Goal: Task Accomplishment & Management: Use online tool/utility

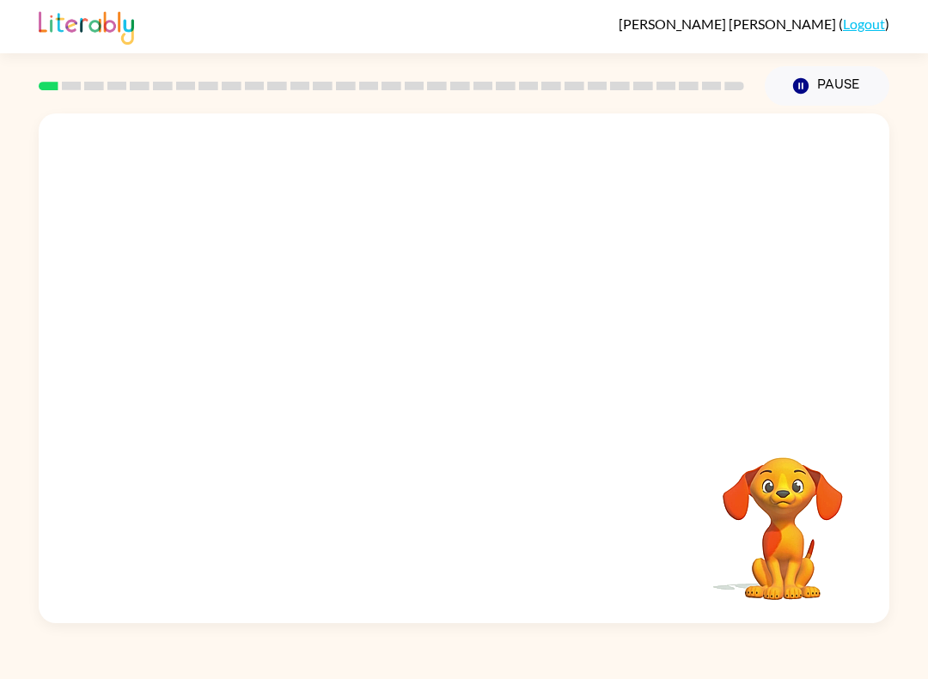
click at [416, 278] on video "Your browser must support playing .mp4 files to use Literably. Please try using…" at bounding box center [464, 267] width 851 height 308
click at [467, 389] on icon "button" at bounding box center [464, 377] width 30 height 30
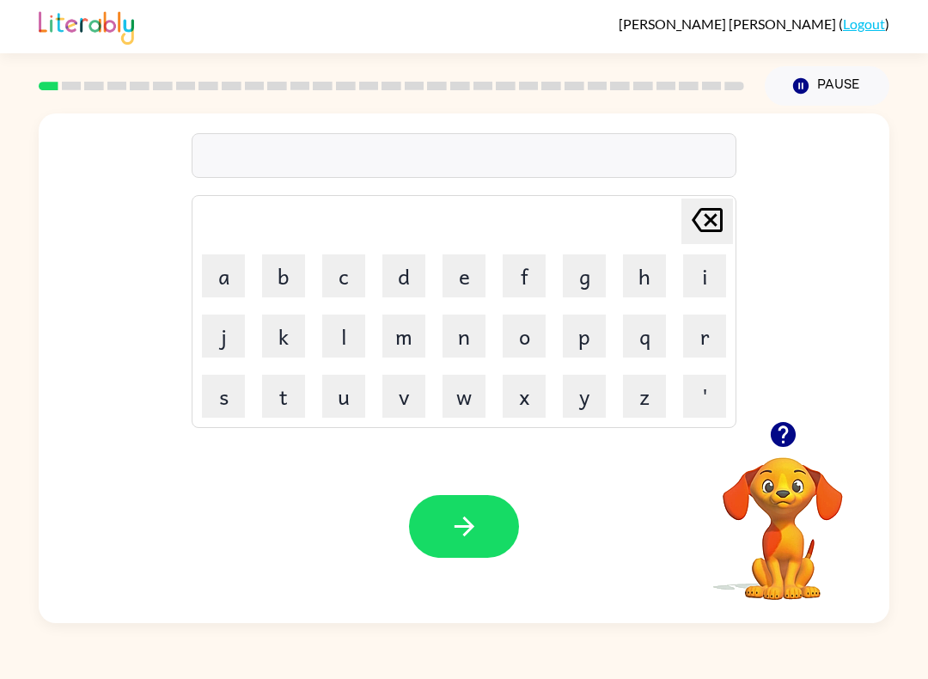
click at [226, 393] on button "s" at bounding box center [223, 396] width 43 height 43
click at [651, 281] on button "h" at bounding box center [644, 275] width 43 height 43
click at [347, 395] on button "u" at bounding box center [343, 396] width 43 height 43
click at [229, 413] on button "s" at bounding box center [223, 396] width 43 height 43
click at [646, 272] on button "h" at bounding box center [644, 275] width 43 height 43
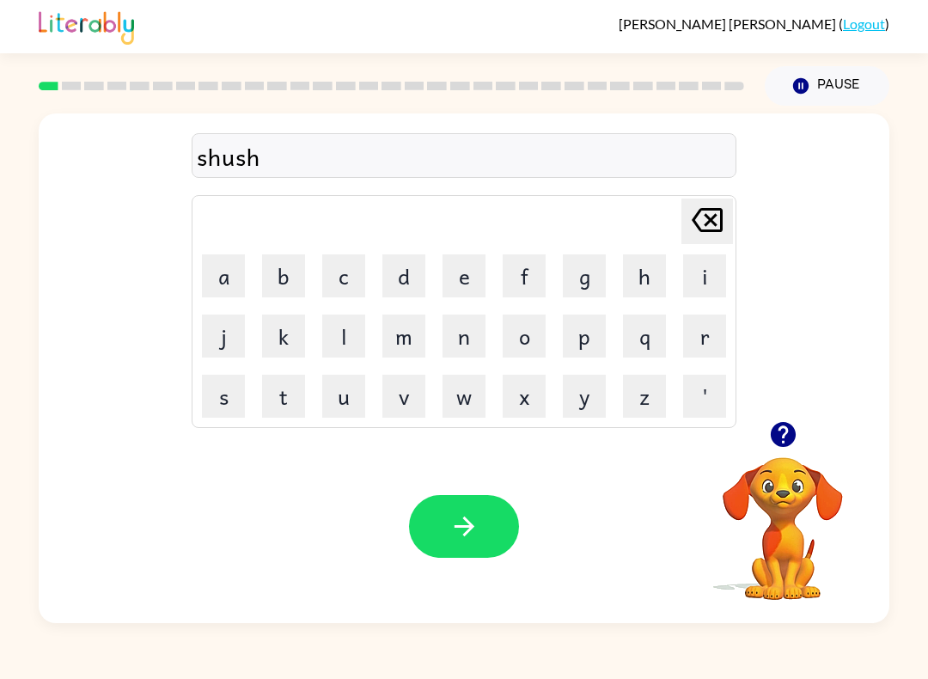
click at [507, 521] on button "button" at bounding box center [464, 526] width 110 height 63
click at [223, 265] on button "a" at bounding box center [223, 275] width 43 height 43
click at [582, 334] on button "p" at bounding box center [584, 336] width 43 height 43
click at [462, 267] on button "e" at bounding box center [464, 275] width 43 height 43
click at [709, 322] on button "r" at bounding box center [704, 336] width 43 height 43
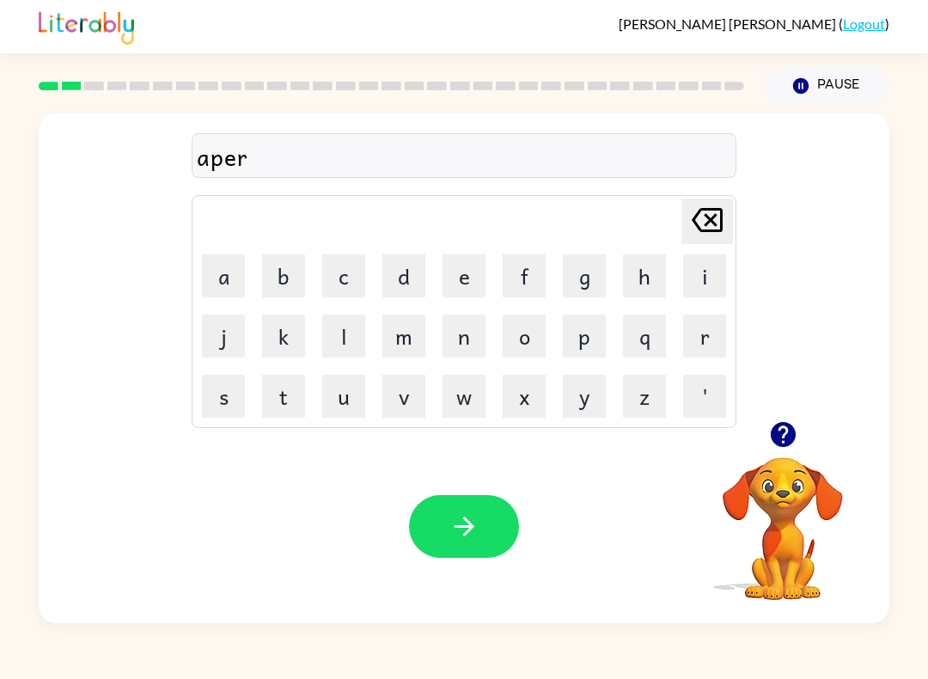
click at [475, 265] on button "e" at bounding box center [464, 275] width 43 height 43
click at [227, 280] on button "a" at bounding box center [223, 275] width 43 height 43
click at [474, 336] on button "n" at bounding box center [464, 336] width 43 height 43
click at [358, 265] on button "c" at bounding box center [343, 275] width 43 height 43
click at [407, 273] on button "d" at bounding box center [403, 275] width 43 height 43
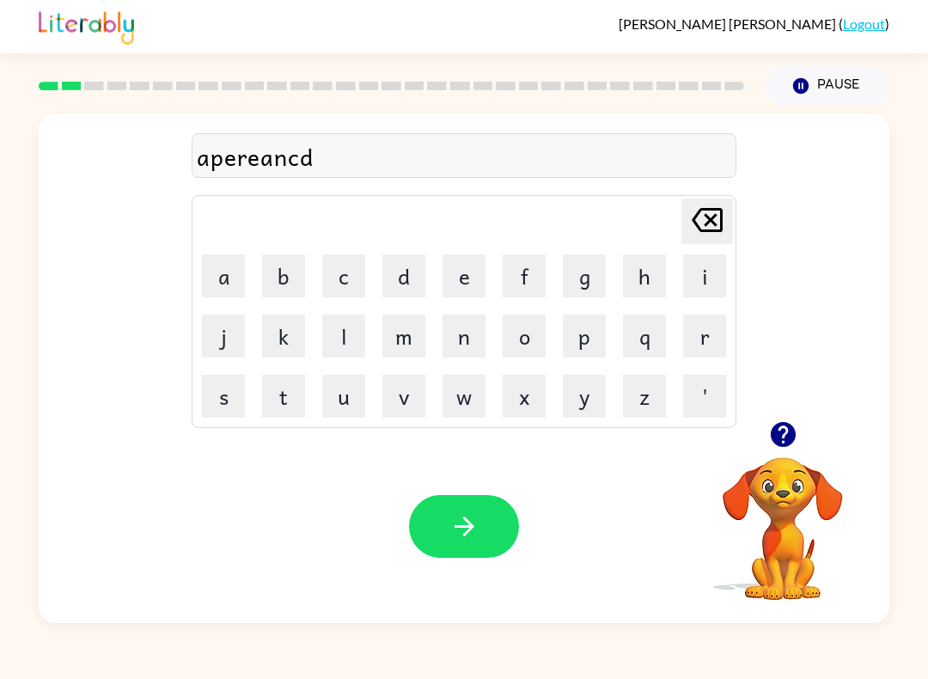
click at [718, 221] on icon "Delete Delete last character input" at bounding box center [707, 219] width 41 height 41
click at [463, 272] on button "e" at bounding box center [464, 275] width 43 height 43
click at [221, 395] on button "s" at bounding box center [223, 396] width 43 height 43
click at [225, 156] on div "apereances" at bounding box center [464, 156] width 535 height 36
click at [240, 157] on div "apereances" at bounding box center [464, 156] width 535 height 36
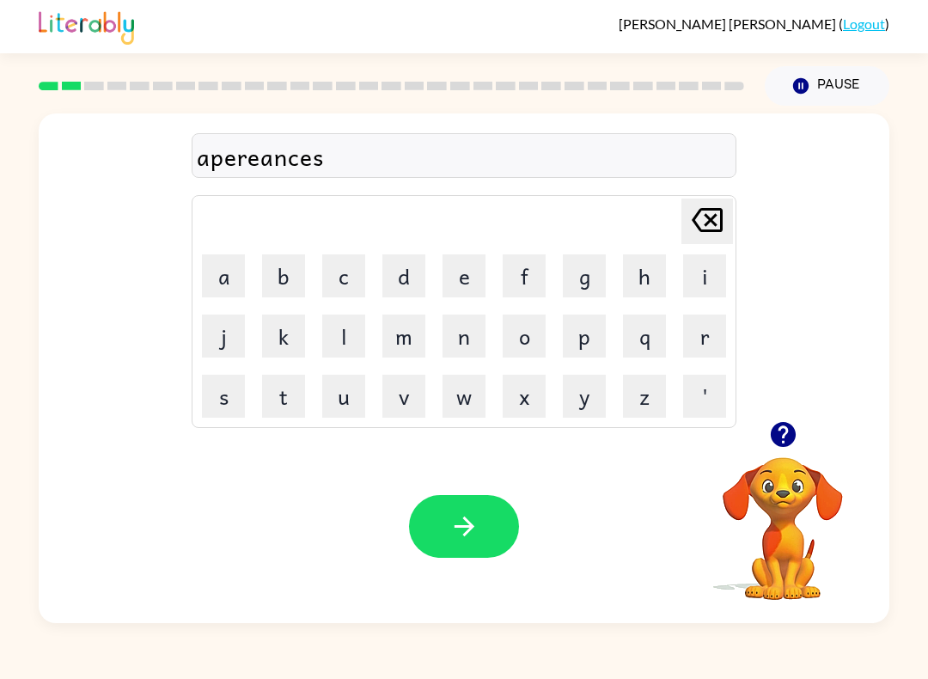
click at [223, 164] on div "apereances" at bounding box center [464, 156] width 535 height 36
click at [229, 157] on div "apereances" at bounding box center [464, 156] width 535 height 36
click at [709, 223] on icon at bounding box center [707, 220] width 31 height 24
click at [708, 222] on icon at bounding box center [707, 220] width 31 height 24
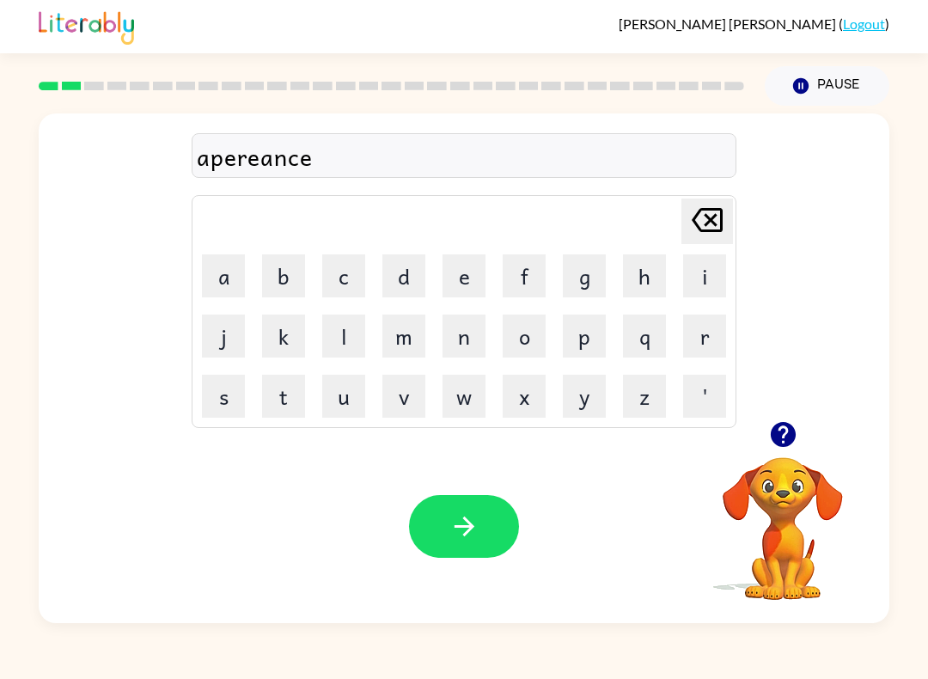
click at [706, 228] on icon "Delete Delete last character input" at bounding box center [707, 219] width 41 height 41
click at [706, 217] on icon at bounding box center [707, 220] width 31 height 24
click at [705, 216] on icon at bounding box center [707, 220] width 31 height 24
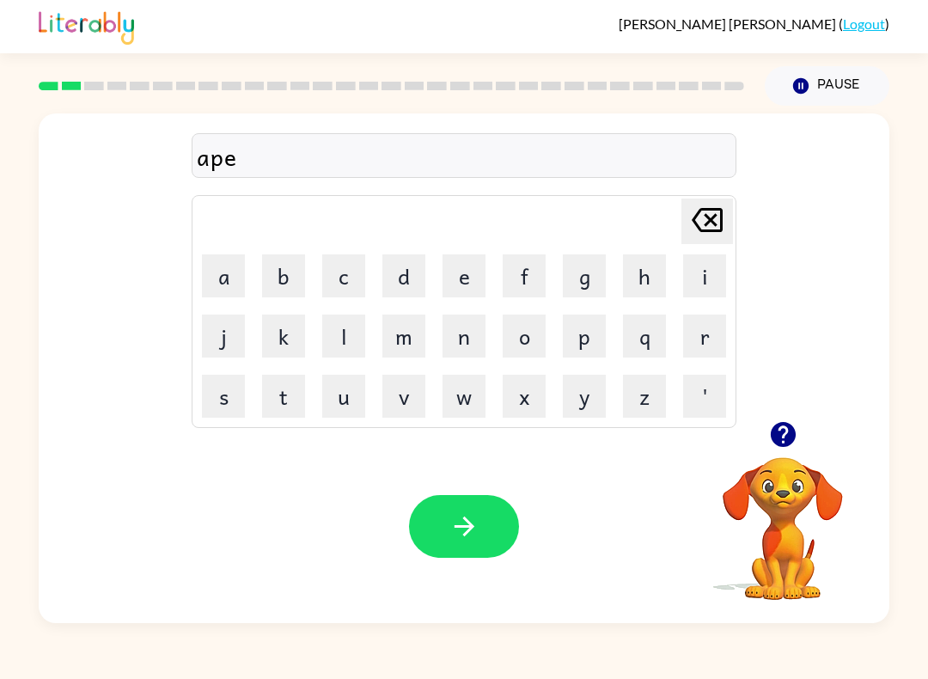
click at [705, 215] on icon "Delete Delete last character input" at bounding box center [707, 219] width 41 height 41
click at [703, 217] on icon "Delete Delete last character input" at bounding box center [707, 219] width 41 height 41
click at [579, 335] on button "p" at bounding box center [584, 336] width 43 height 43
click at [718, 230] on icon at bounding box center [707, 220] width 31 height 24
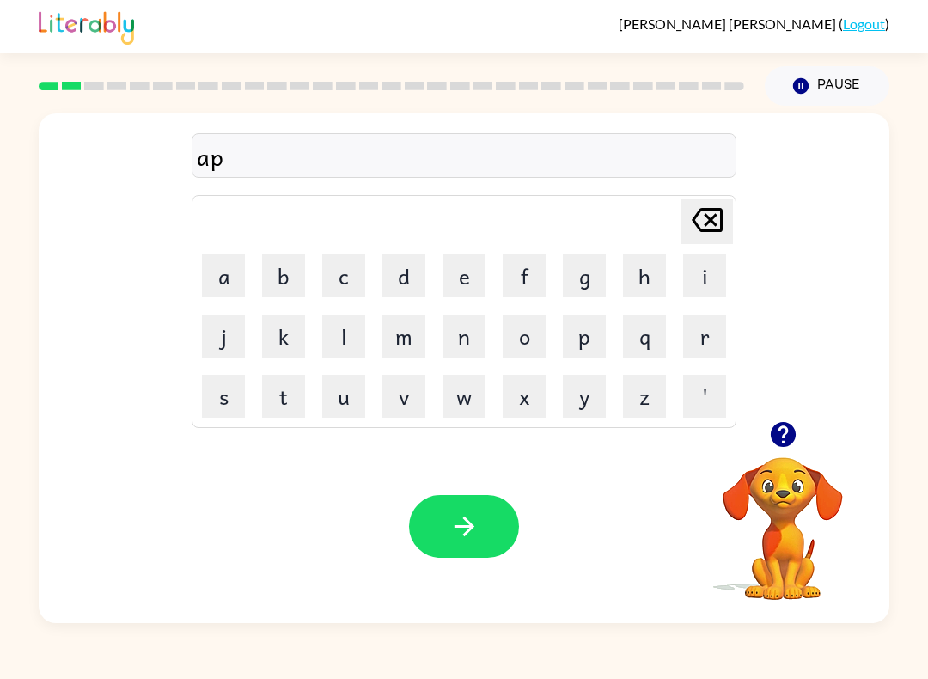
click at [466, 266] on button "e" at bounding box center [464, 275] width 43 height 43
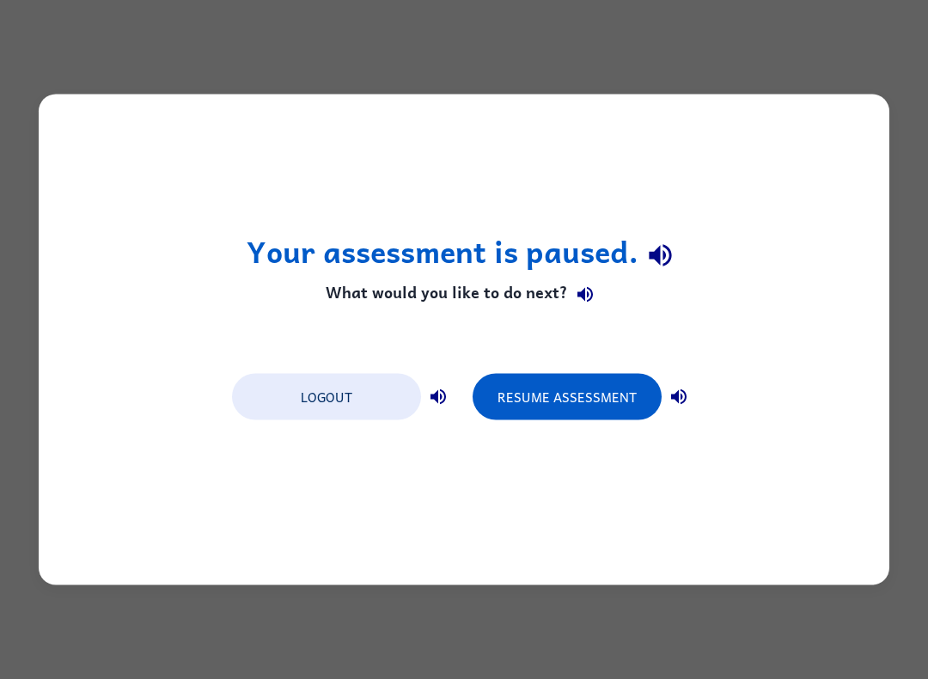
click at [603, 388] on button "Resume Assessment" at bounding box center [567, 397] width 189 height 46
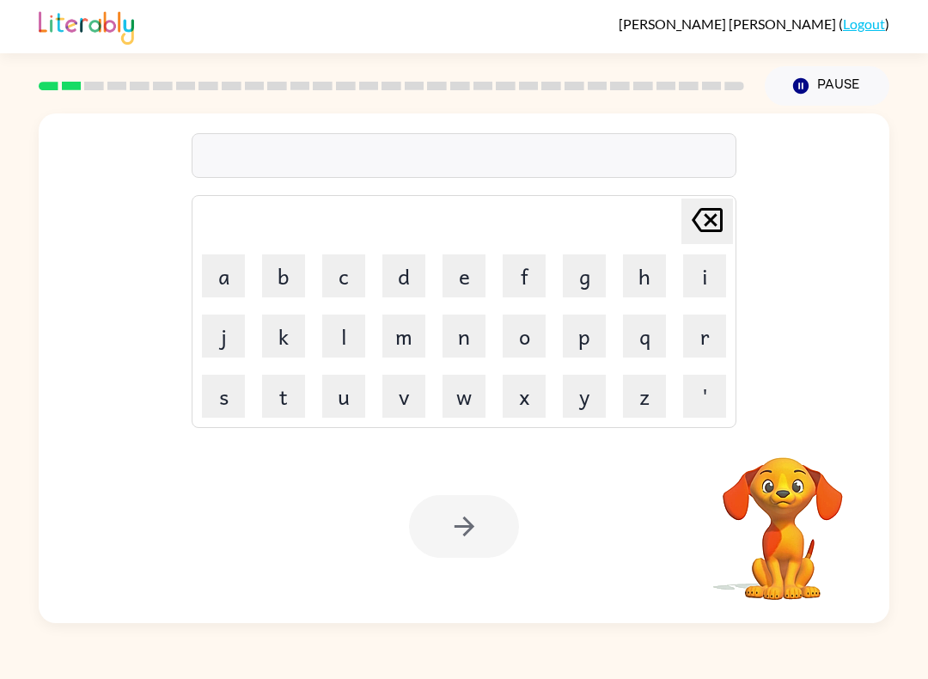
click at [222, 264] on button "a" at bounding box center [223, 275] width 43 height 43
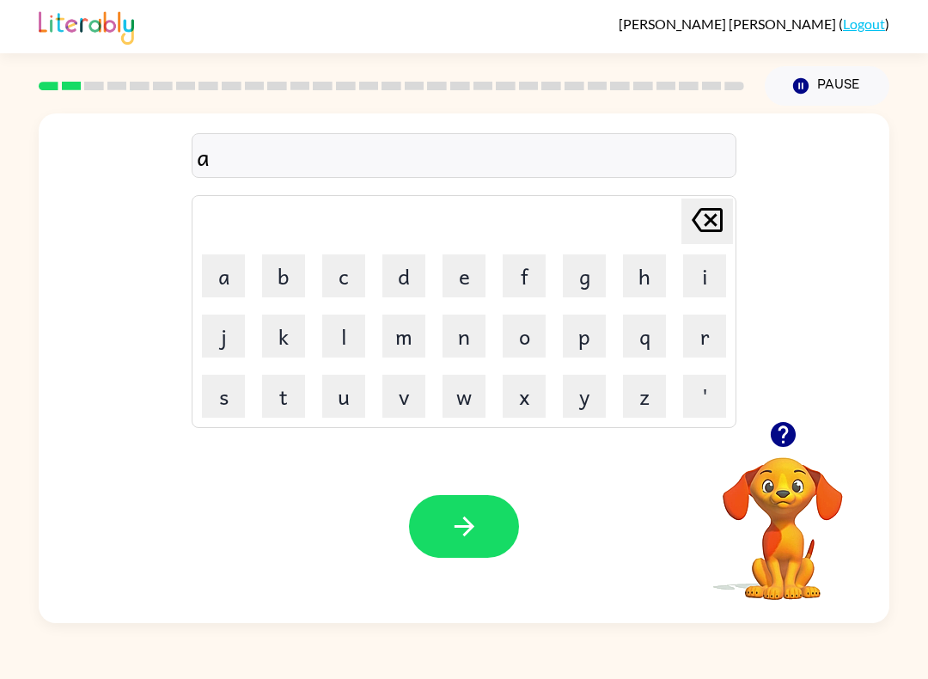
click at [584, 340] on button "p" at bounding box center [584, 336] width 43 height 43
click at [464, 259] on button "e" at bounding box center [464, 275] width 43 height 43
click at [237, 290] on button "a" at bounding box center [223, 275] width 43 height 43
click at [234, 286] on button "a" at bounding box center [223, 275] width 43 height 43
click at [703, 217] on icon "Delete Delete last character input" at bounding box center [707, 219] width 41 height 41
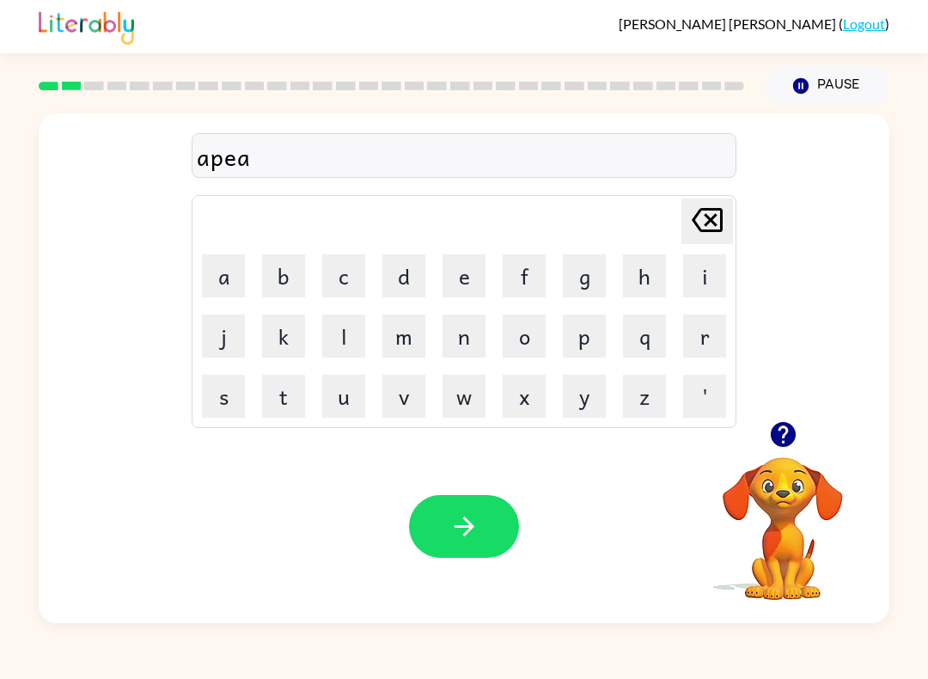
click at [708, 333] on button "r" at bounding box center [704, 336] width 43 height 43
click at [457, 266] on button "e" at bounding box center [464, 275] width 43 height 43
click at [463, 330] on button "n" at bounding box center [464, 336] width 43 height 43
click at [462, 329] on button "n" at bounding box center [464, 336] width 43 height 43
click at [704, 234] on icon "Delete Delete last character input" at bounding box center [707, 219] width 41 height 41
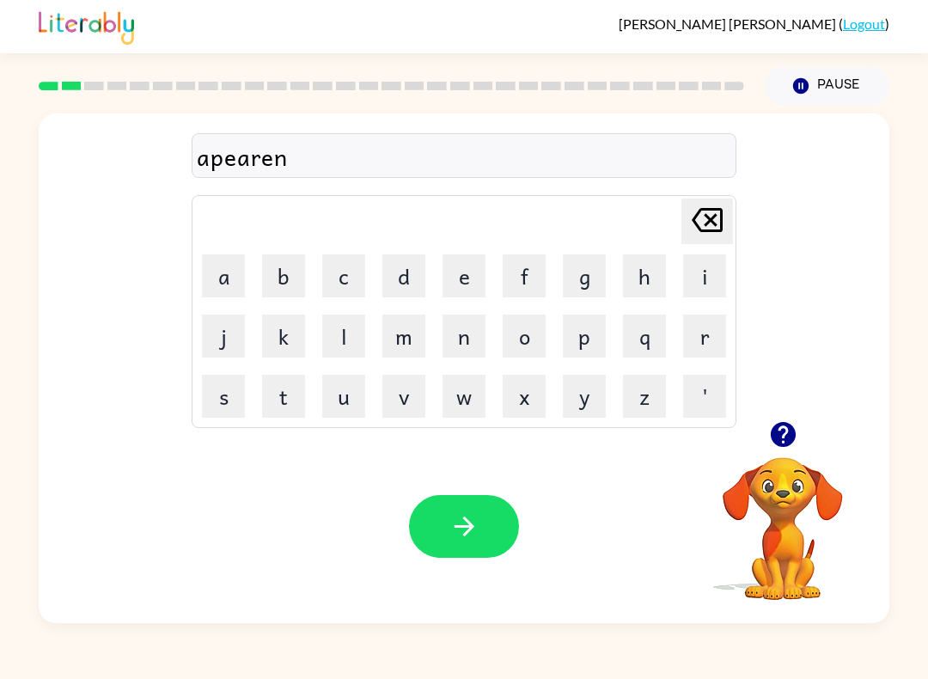
click at [346, 267] on button "c" at bounding box center [343, 275] width 43 height 43
click at [459, 265] on button "e" at bounding box center [464, 275] width 43 height 43
click at [221, 397] on button "s" at bounding box center [223, 396] width 43 height 43
click at [490, 558] on button "button" at bounding box center [464, 526] width 110 height 63
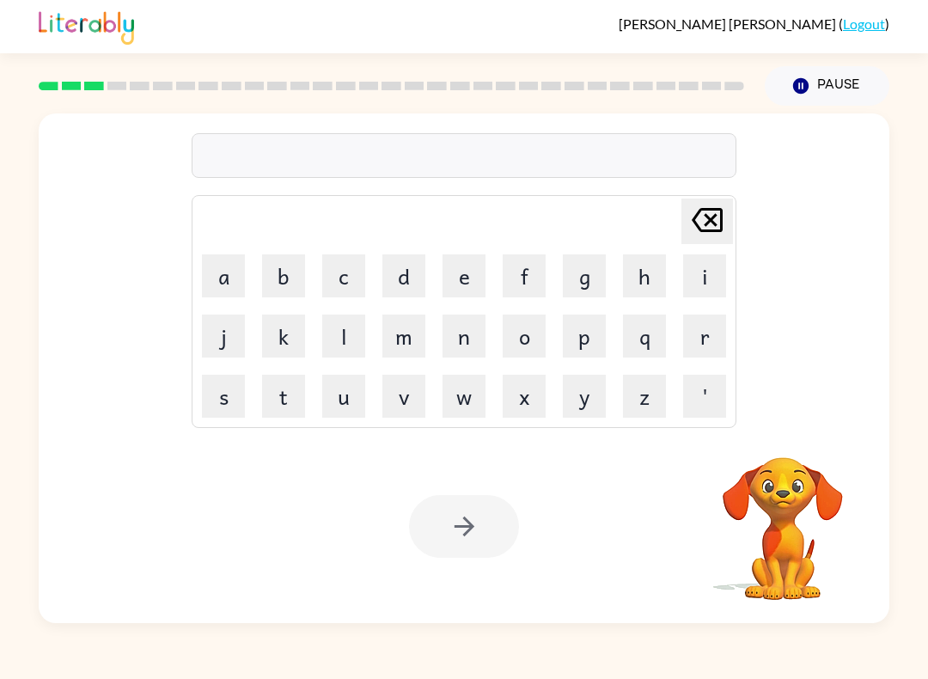
click at [712, 324] on button "r" at bounding box center [704, 336] width 43 height 43
click at [469, 273] on button "e" at bounding box center [464, 275] width 43 height 43
click at [231, 277] on button "a" at bounding box center [223, 275] width 43 height 43
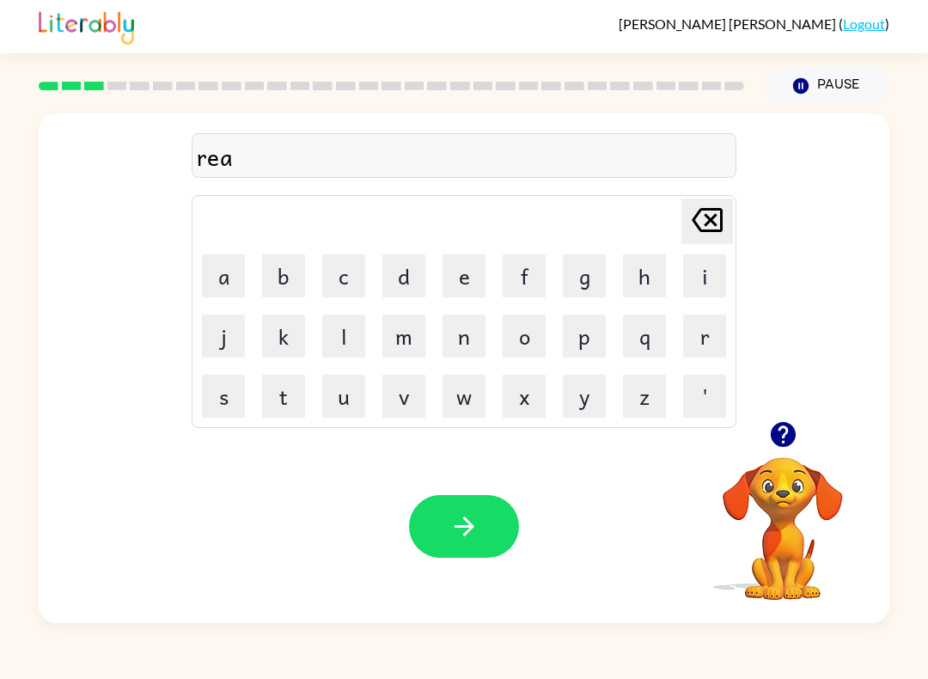
click at [345, 338] on button "l" at bounding box center [343, 336] width 43 height 43
click at [710, 270] on button "i" at bounding box center [704, 275] width 43 height 43
click at [277, 405] on button "t" at bounding box center [283, 396] width 43 height 43
click at [585, 405] on button "y" at bounding box center [584, 396] width 43 height 43
click at [455, 537] on icon "button" at bounding box center [464, 526] width 30 height 30
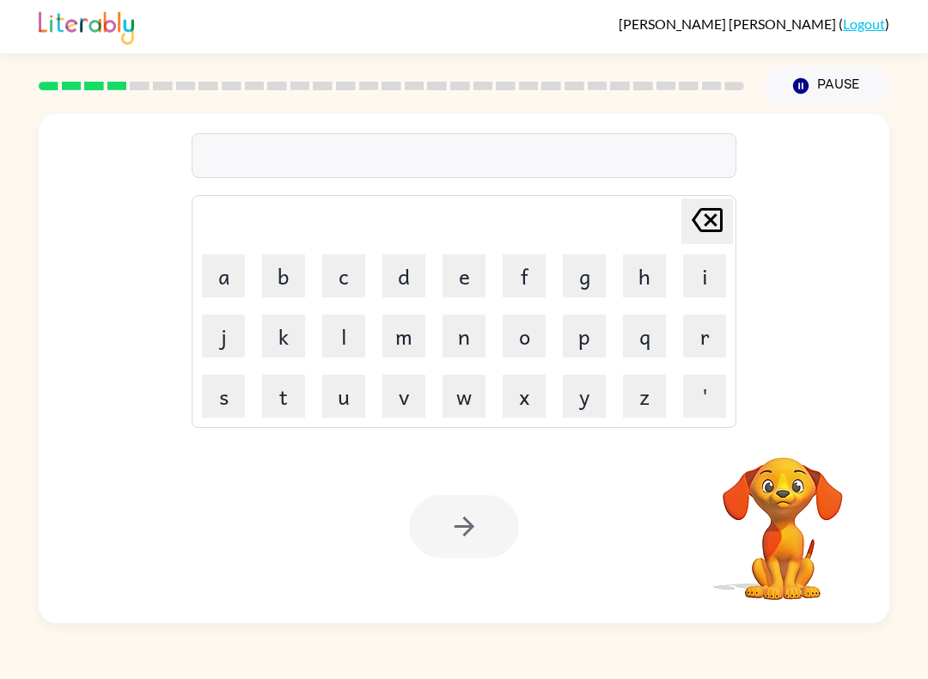
click at [475, 274] on button "e" at bounding box center [464, 275] width 43 height 43
click at [339, 341] on button "l" at bounding box center [343, 336] width 43 height 43
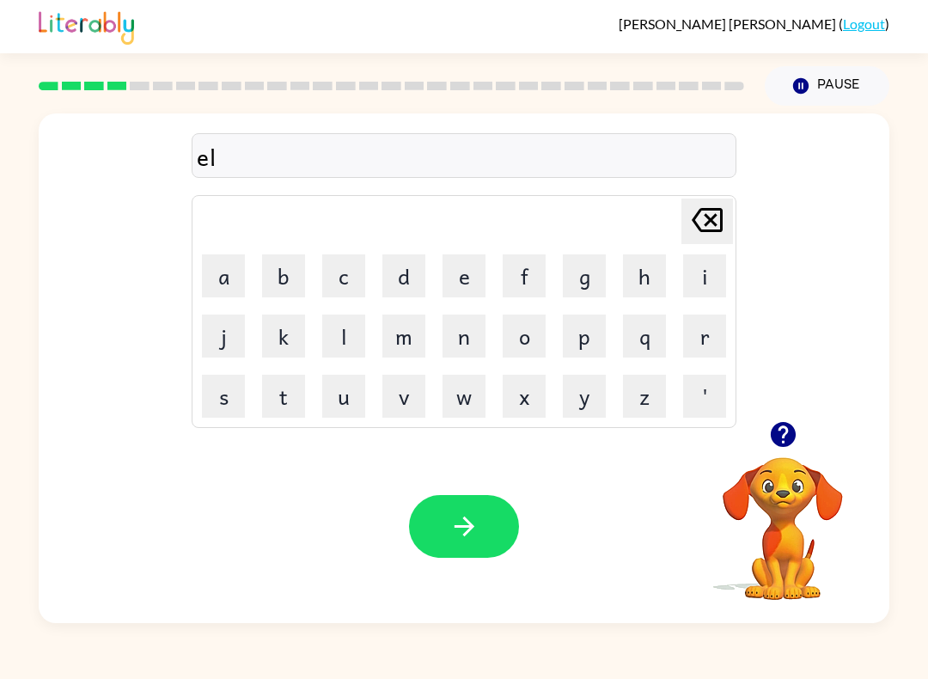
click at [708, 268] on button "i" at bounding box center [704, 275] width 43 height 43
click at [415, 339] on button "m" at bounding box center [403, 336] width 43 height 43
click at [712, 266] on button "i" at bounding box center [704, 275] width 43 height 43
click at [483, 332] on button "n" at bounding box center [464, 336] width 43 height 43
click at [217, 282] on button "a" at bounding box center [223, 275] width 43 height 43
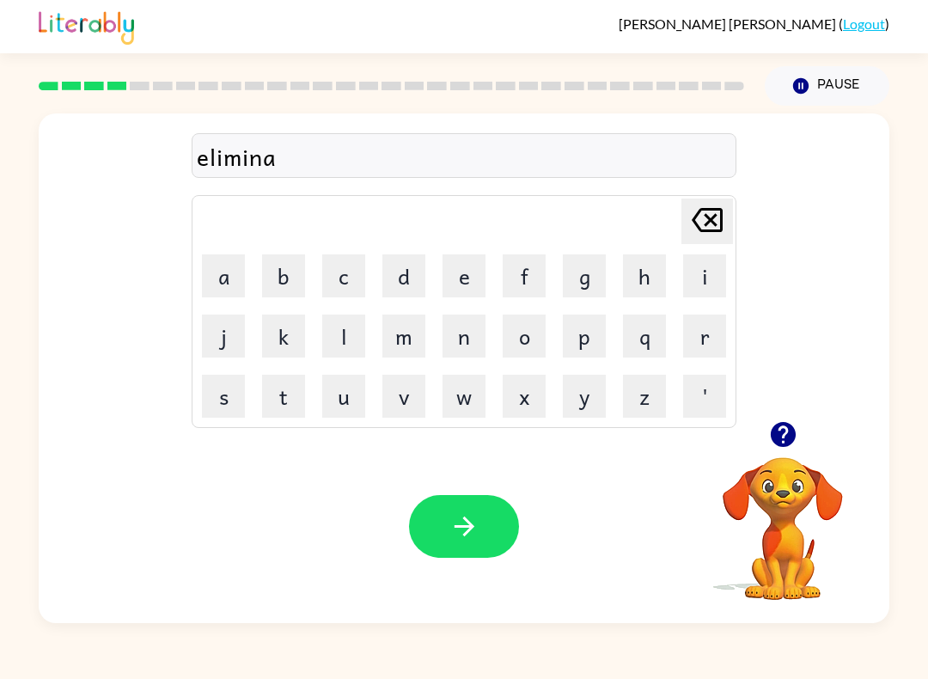
click at [288, 395] on button "t" at bounding box center [283, 396] width 43 height 43
click at [474, 273] on button "e" at bounding box center [464, 275] width 43 height 43
click at [463, 544] on button "button" at bounding box center [464, 526] width 110 height 63
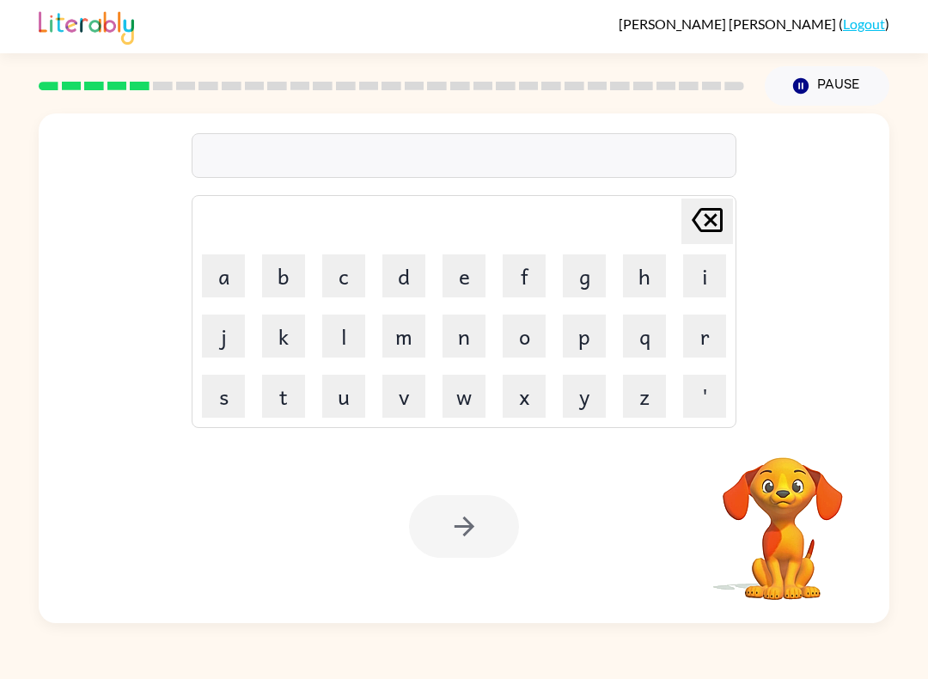
click at [780, 521] on video "Your browser must support playing .mp4 files to use Literably. Please try using…" at bounding box center [783, 517] width 172 height 172
click at [786, 553] on video "Your browser must support playing .mp4 files to use Literably. Please try using…" at bounding box center [783, 517] width 172 height 172
click at [713, 217] on icon at bounding box center [707, 220] width 31 height 24
click at [663, 320] on button "q" at bounding box center [644, 336] width 43 height 43
click at [784, 501] on video "Your browser must support playing .mp4 files to use Literably. Please try using…" at bounding box center [783, 517] width 172 height 172
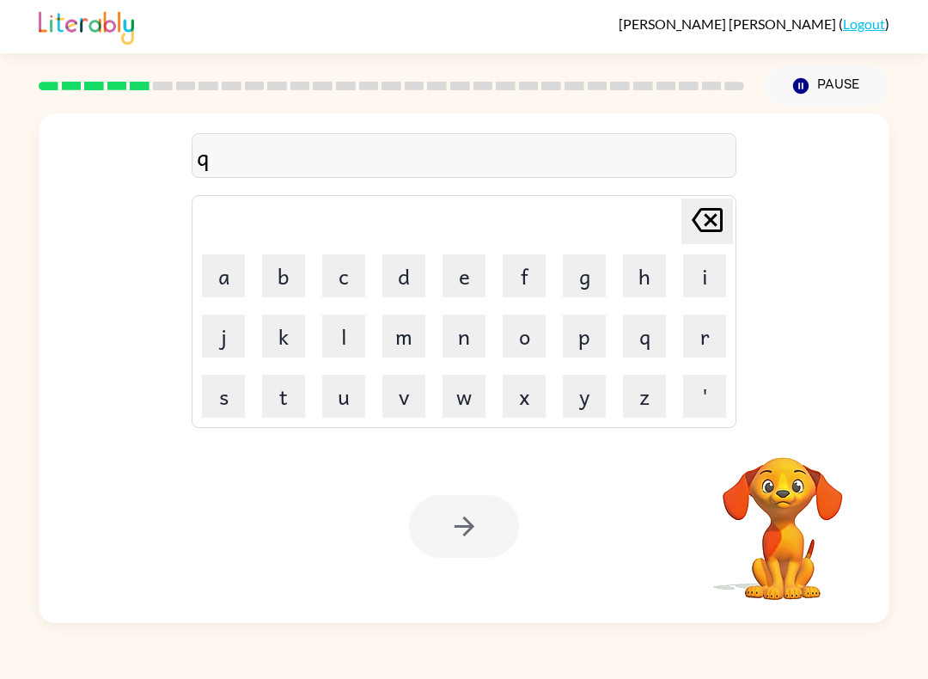
click at [802, 538] on video "Your browser must support playing .mp4 files to use Literably. Please try using…" at bounding box center [783, 517] width 172 height 172
click at [805, 523] on video "Your browser must support playing .mp4 files to use Literably. Please try using…" at bounding box center [783, 517] width 172 height 172
click at [706, 234] on icon "Delete Delete last character input" at bounding box center [707, 219] width 41 height 41
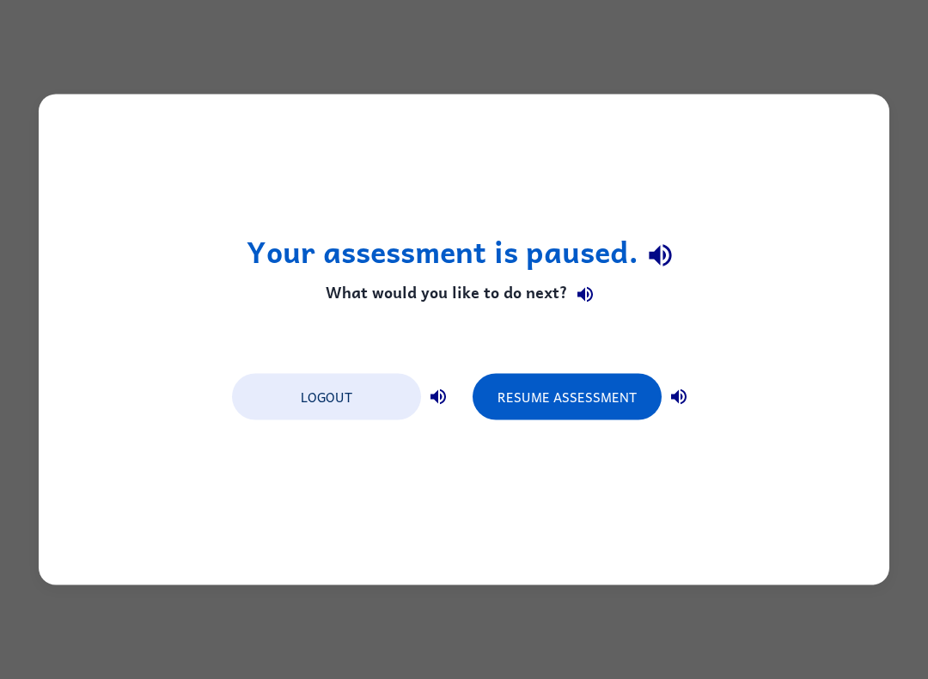
click at [598, 395] on button "Resume Assessment" at bounding box center [567, 397] width 189 height 46
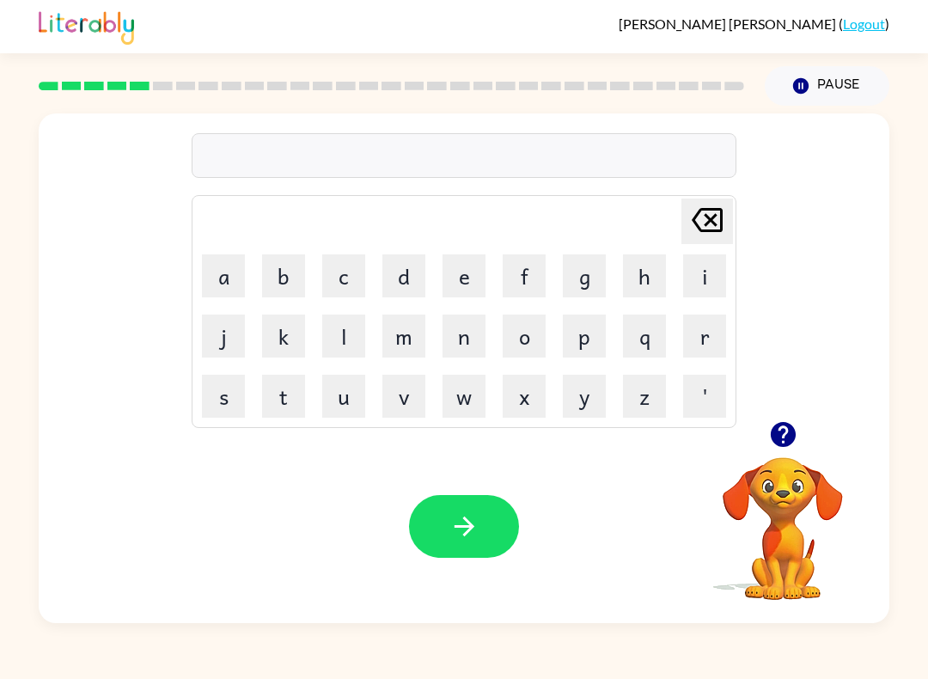
click at [401, 280] on button "d" at bounding box center [403, 275] width 43 height 43
click at [356, 404] on button "u" at bounding box center [343, 396] width 43 height 43
click at [602, 339] on button "p" at bounding box center [584, 336] width 43 height 43
click at [345, 331] on button "l" at bounding box center [343, 336] width 43 height 43
click at [706, 272] on button "i" at bounding box center [704, 275] width 43 height 43
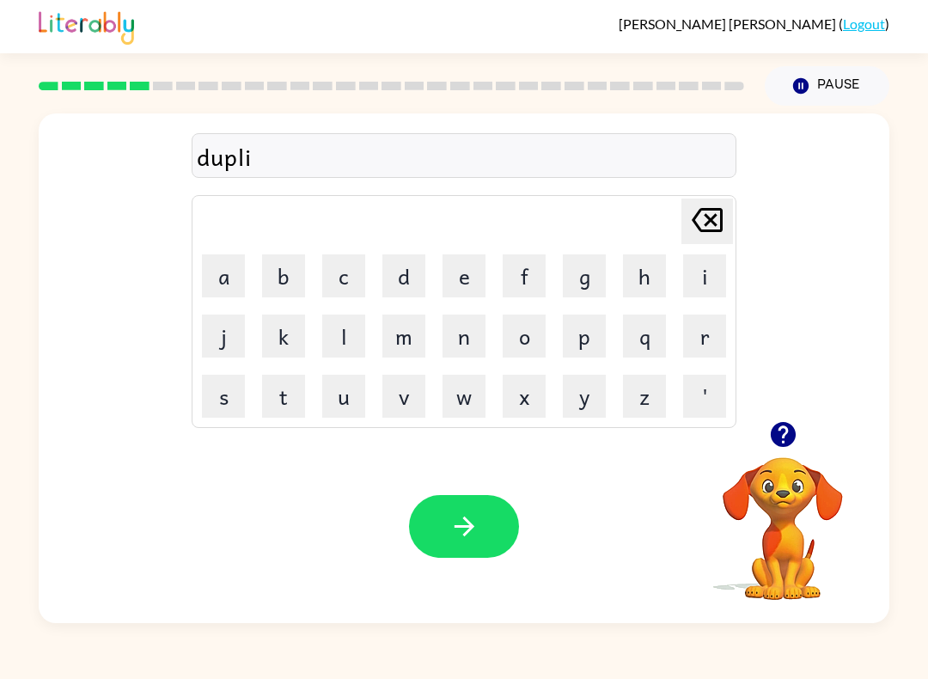
click at [356, 272] on button "c" at bounding box center [343, 275] width 43 height 43
click at [239, 276] on button "a" at bounding box center [223, 275] width 43 height 43
click at [280, 396] on button "t" at bounding box center [283, 396] width 43 height 43
click at [462, 284] on button "e" at bounding box center [464, 275] width 43 height 43
click at [474, 529] on icon "button" at bounding box center [464, 526] width 30 height 30
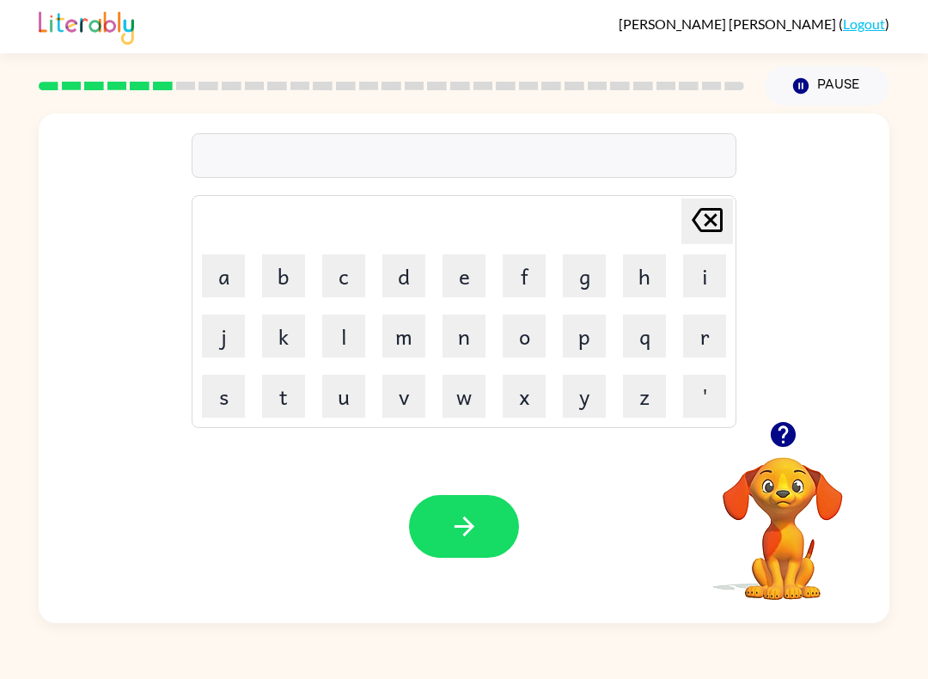
click at [780, 487] on video "Your browser must support playing .mp4 files to use Literably. Please try using…" at bounding box center [783, 517] width 172 height 172
click at [789, 429] on icon "button" at bounding box center [782, 434] width 25 height 25
click at [414, 392] on button "v" at bounding box center [403, 396] width 43 height 43
click at [225, 271] on button "a" at bounding box center [223, 275] width 43 height 43
click at [352, 269] on button "c" at bounding box center [343, 275] width 43 height 43
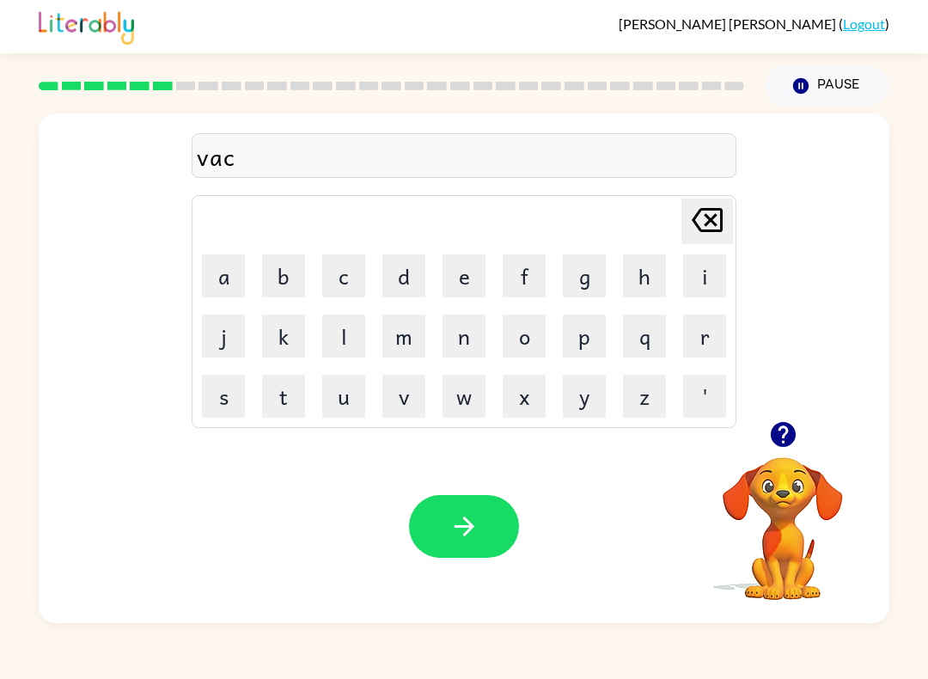
click at [217, 280] on button "a" at bounding box center [223, 275] width 43 height 43
click at [288, 392] on button "t" at bounding box center [283, 396] width 43 height 43
click at [701, 272] on button "i" at bounding box center [704, 275] width 43 height 43
click at [541, 331] on button "o" at bounding box center [524, 336] width 43 height 43
click at [470, 333] on button "n" at bounding box center [464, 336] width 43 height 43
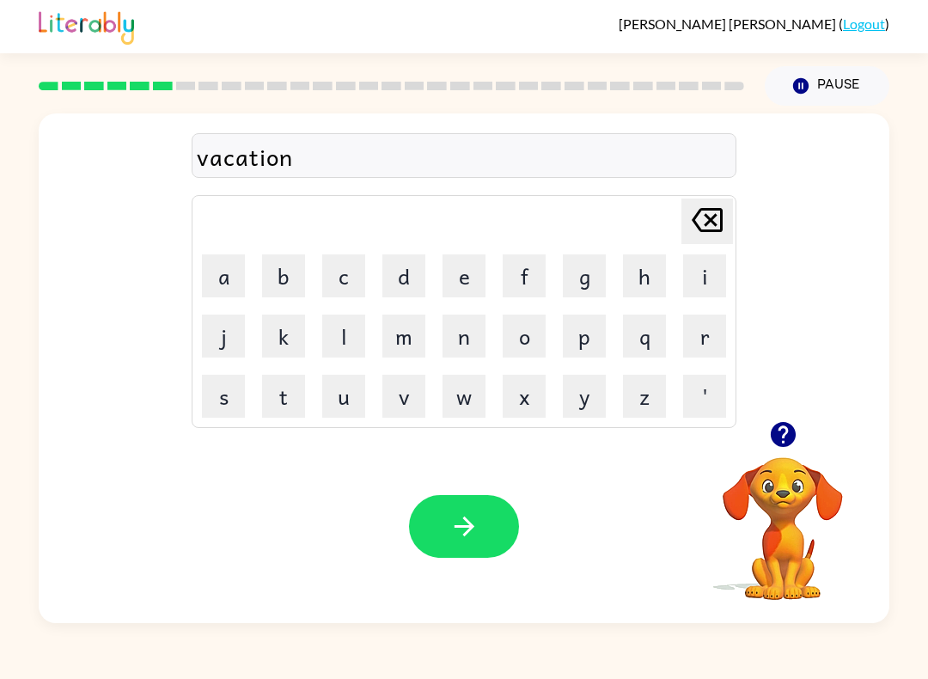
click at [442, 546] on button "button" at bounding box center [464, 526] width 110 height 63
click at [596, 344] on button "p" at bounding box center [584, 336] width 43 height 43
click at [345, 403] on button "u" at bounding box center [343, 396] width 43 height 43
click at [403, 268] on button "d" at bounding box center [403, 275] width 43 height 43
click at [402, 268] on button "d" at bounding box center [403, 275] width 43 height 43
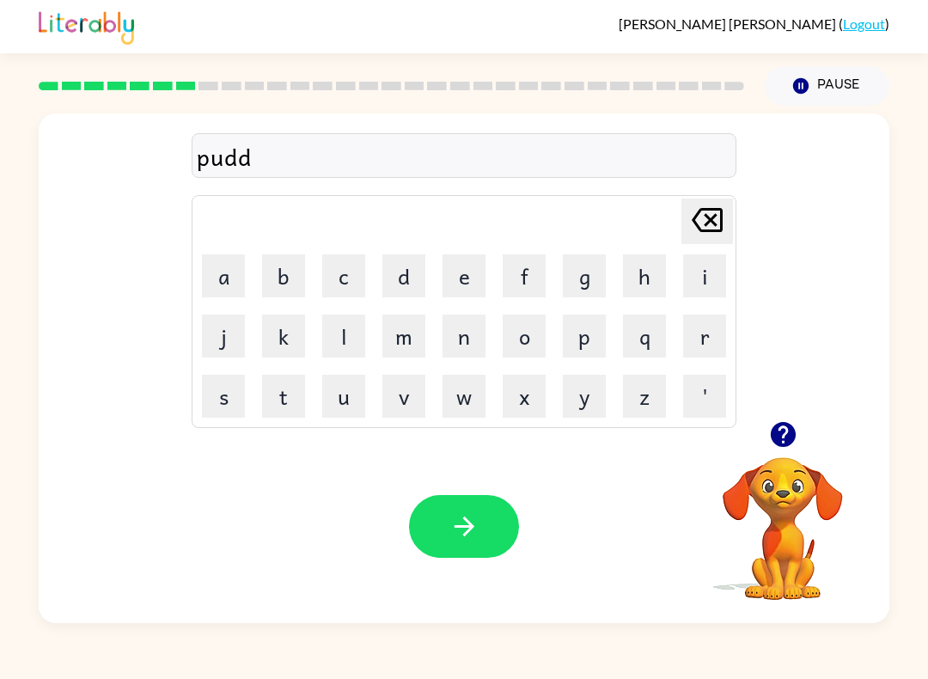
click at [356, 340] on button "l" at bounding box center [343, 336] width 43 height 43
click at [454, 275] on button "e" at bounding box center [464, 275] width 43 height 43
click at [471, 510] on button "button" at bounding box center [464, 526] width 110 height 63
click at [222, 268] on button "a" at bounding box center [223, 275] width 43 height 43
click at [704, 329] on button "r" at bounding box center [704, 336] width 43 height 43
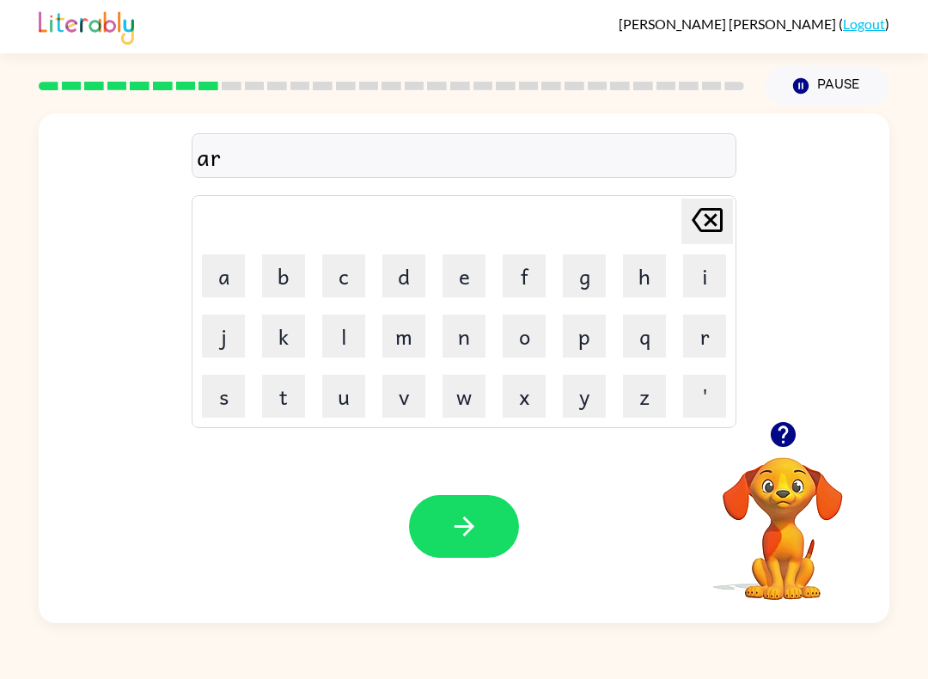
click at [278, 396] on button "t" at bounding box center [283, 396] width 43 height 43
click at [710, 271] on button "i" at bounding box center [704, 275] width 43 height 43
click at [335, 271] on button "c" at bounding box center [343, 275] width 43 height 43
click at [352, 341] on button "l" at bounding box center [343, 336] width 43 height 43
click at [475, 275] on button "e" at bounding box center [464, 275] width 43 height 43
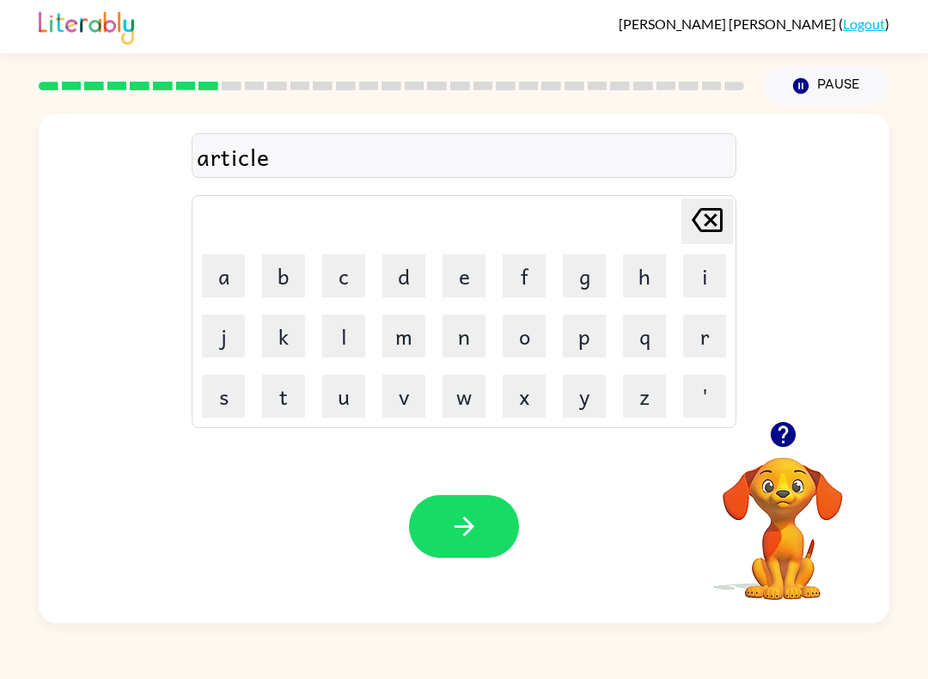
click at [198, 163] on div "article" at bounding box center [464, 156] width 535 height 36
click at [712, 229] on icon "Delete Delete last character input" at bounding box center [707, 219] width 41 height 41
click at [711, 229] on icon "Delete Delete last character input" at bounding box center [707, 219] width 41 height 41
click at [724, 221] on icon "Delete Delete last character input" at bounding box center [707, 219] width 41 height 41
click at [723, 220] on icon at bounding box center [707, 220] width 31 height 24
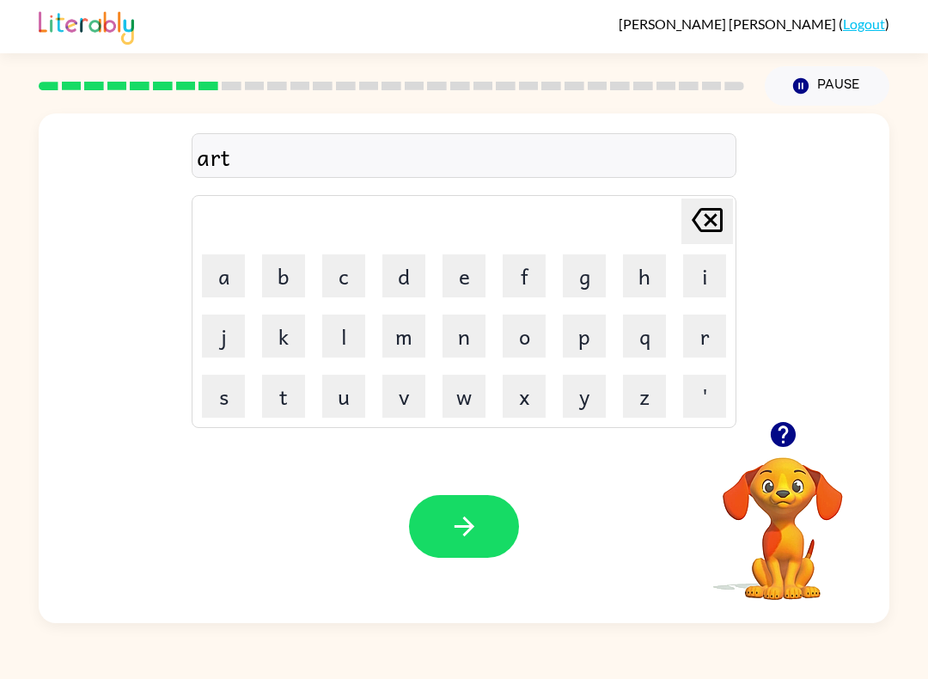
click at [717, 219] on icon "Delete Delete last character input" at bounding box center [707, 219] width 41 height 41
click at [717, 218] on icon "Delete Delete last character input" at bounding box center [707, 219] width 41 height 41
click at [703, 224] on icon "Delete Delete last character input" at bounding box center [707, 219] width 41 height 41
click at [703, 223] on icon "Delete Delete last character input" at bounding box center [707, 219] width 41 height 41
click at [719, 219] on icon "Delete Delete last character input" at bounding box center [707, 219] width 41 height 41
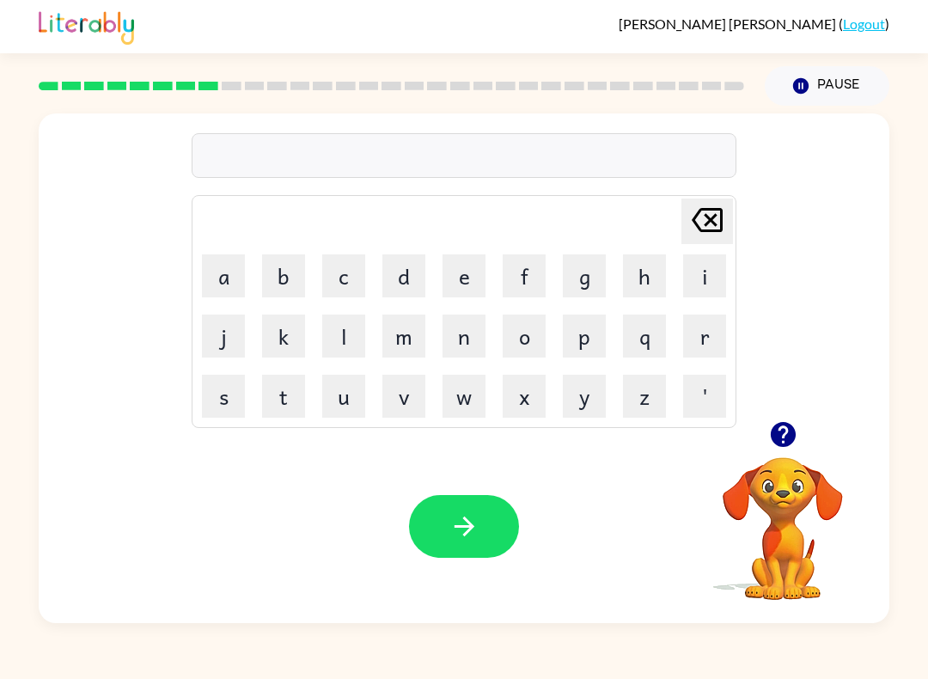
click at [581, 342] on button "p" at bounding box center [584, 336] width 43 height 43
click at [227, 267] on button "a" at bounding box center [223, 275] width 43 height 43
click at [706, 338] on button "r" at bounding box center [704, 336] width 43 height 43
click at [281, 394] on button "t" at bounding box center [283, 396] width 43 height 43
click at [704, 272] on button "i" at bounding box center [704, 275] width 43 height 43
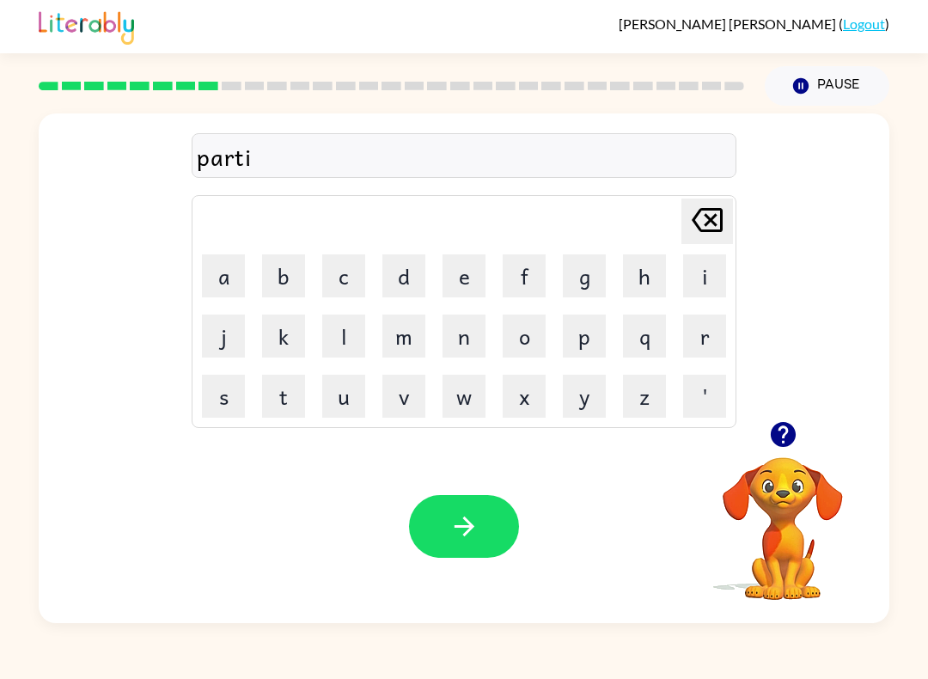
click at [352, 271] on button "c" at bounding box center [343, 275] width 43 height 43
click at [345, 333] on button "l" at bounding box center [343, 336] width 43 height 43
click at [223, 266] on button "a" at bounding box center [223, 275] width 43 height 43
click at [710, 227] on icon "Delete Delete last character input" at bounding box center [707, 219] width 41 height 41
click at [464, 269] on button "e" at bounding box center [464, 275] width 43 height 43
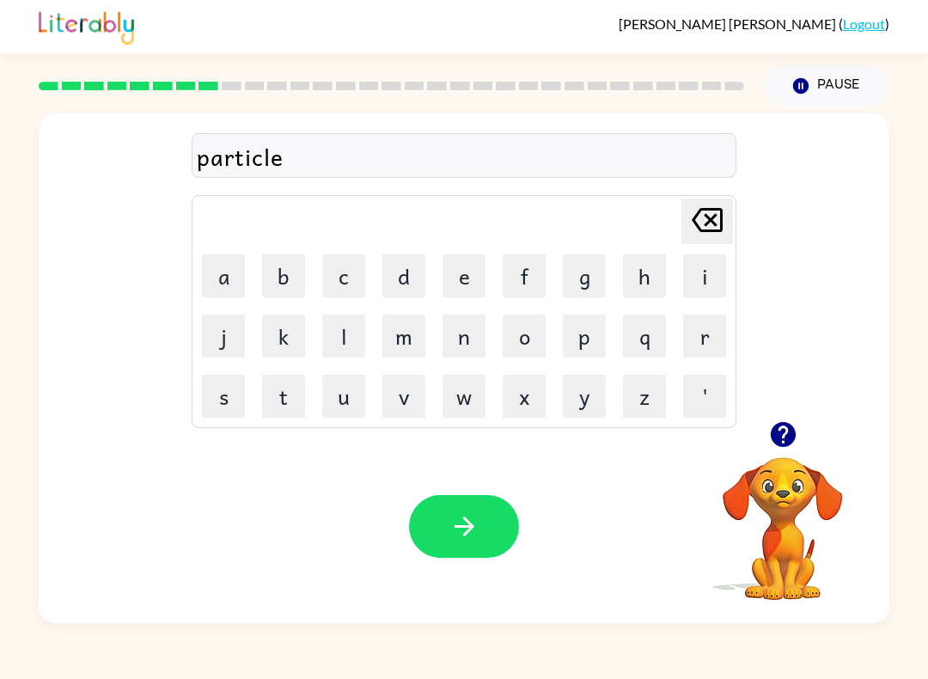
click at [474, 527] on icon "button" at bounding box center [464, 526] width 30 height 30
click at [795, 474] on video "Your browser must support playing .mp4 files to use Literably. Please try using…" at bounding box center [783, 517] width 172 height 172
click at [798, 429] on icon "button" at bounding box center [783, 434] width 30 height 30
click at [704, 322] on button "r" at bounding box center [704, 336] width 43 height 43
click at [474, 268] on button "e" at bounding box center [464, 275] width 43 height 43
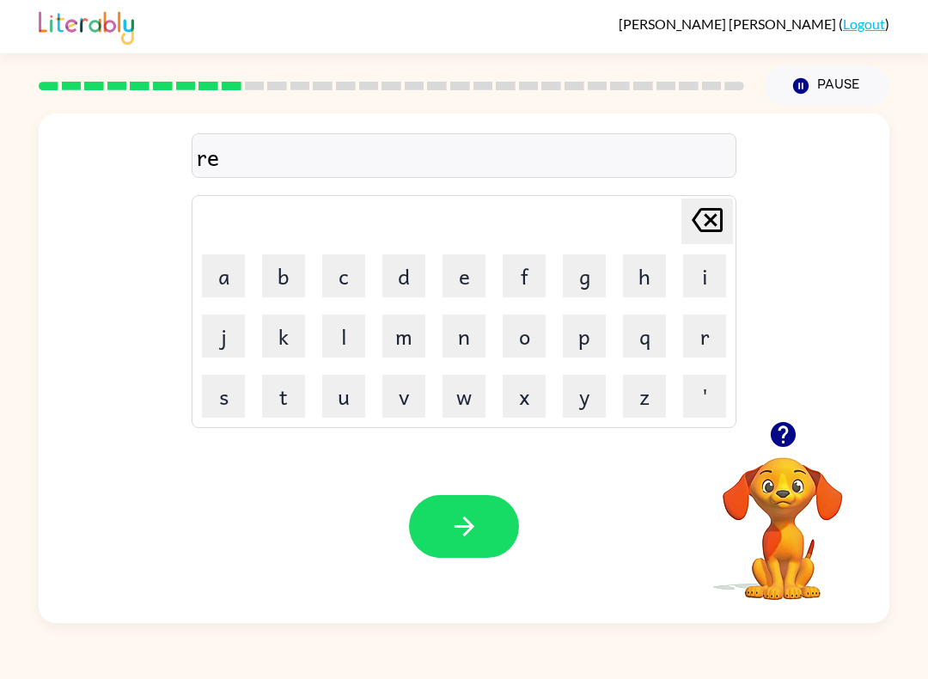
click at [346, 272] on button "c" at bounding box center [343, 275] width 43 height 43
click at [227, 272] on button "a" at bounding box center [223, 275] width 43 height 43
click at [579, 339] on button "p" at bounding box center [584, 336] width 43 height 43
click at [284, 390] on button "t" at bounding box center [283, 396] width 43 height 43
click at [355, 400] on button "u" at bounding box center [343, 396] width 43 height 43
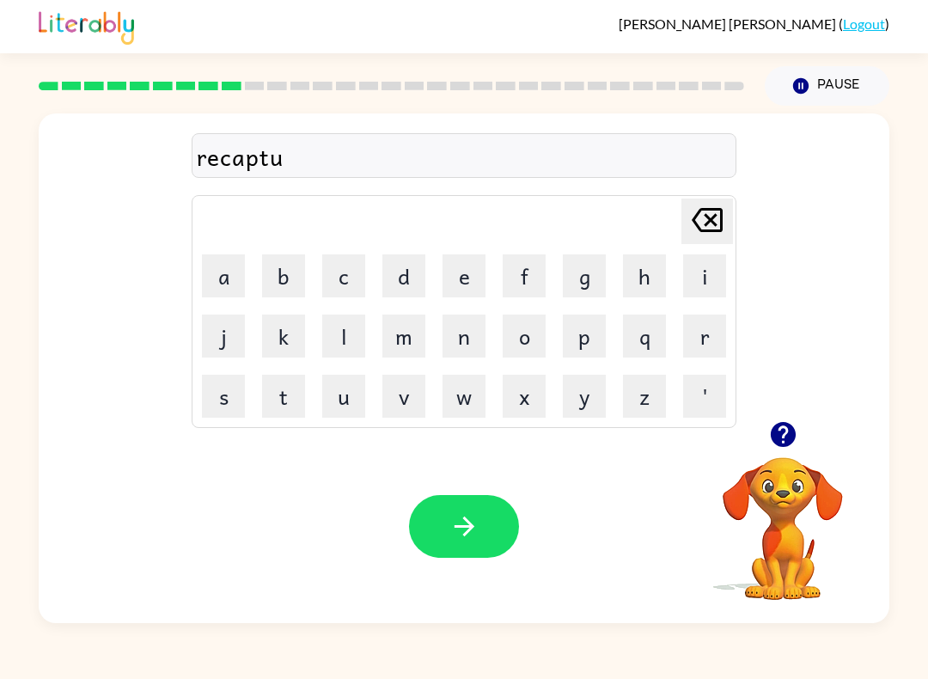
click at [704, 346] on button "r" at bounding box center [704, 336] width 43 height 43
click at [471, 271] on button "e" at bounding box center [464, 275] width 43 height 43
click at [479, 521] on icon "button" at bounding box center [464, 526] width 30 height 30
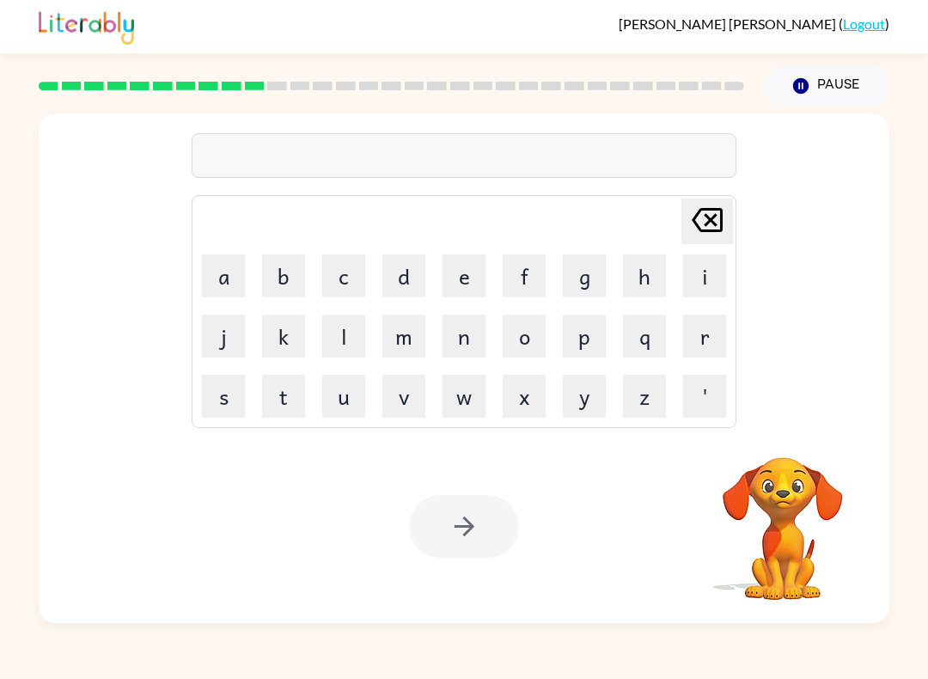
click at [595, 351] on button "p" at bounding box center [584, 336] width 43 height 43
click at [704, 339] on button "r" at bounding box center [704, 336] width 43 height 43
click at [472, 270] on button "e" at bounding box center [464, 275] width 43 height 43
click at [471, 270] on button "e" at bounding box center [464, 275] width 43 height 43
click at [225, 398] on button "s" at bounding box center [223, 396] width 43 height 43
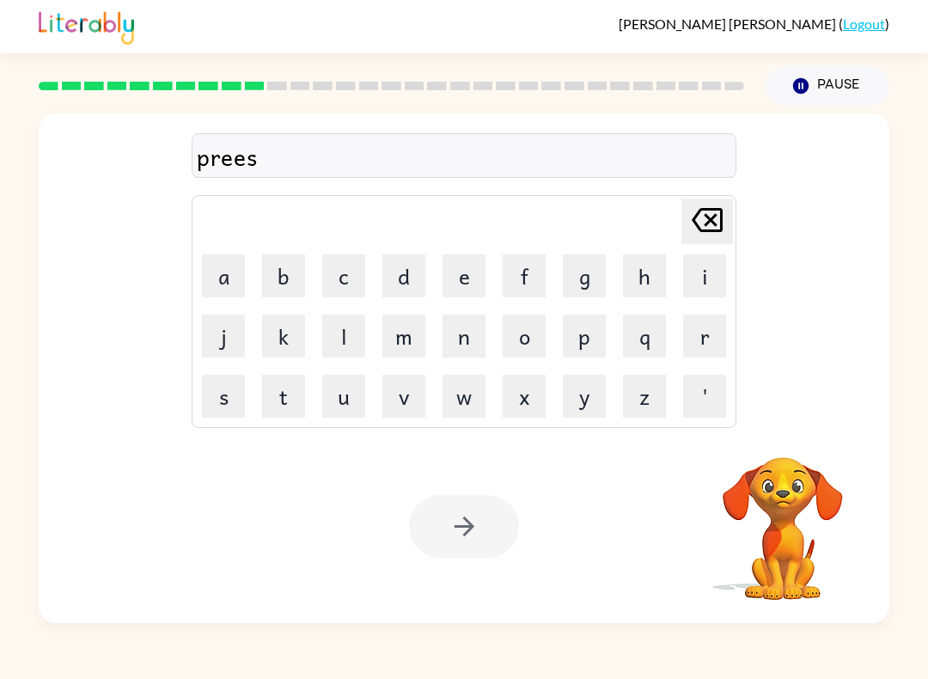
click at [339, 271] on button "c" at bounding box center [343, 275] width 43 height 43
click at [636, 272] on button "h" at bounding box center [644, 275] width 43 height 43
click at [525, 335] on button "o" at bounding box center [524, 336] width 43 height 43
click at [543, 335] on button "o" at bounding box center [524, 336] width 43 height 43
click at [716, 220] on icon "Delete Delete last character input" at bounding box center [707, 219] width 41 height 41
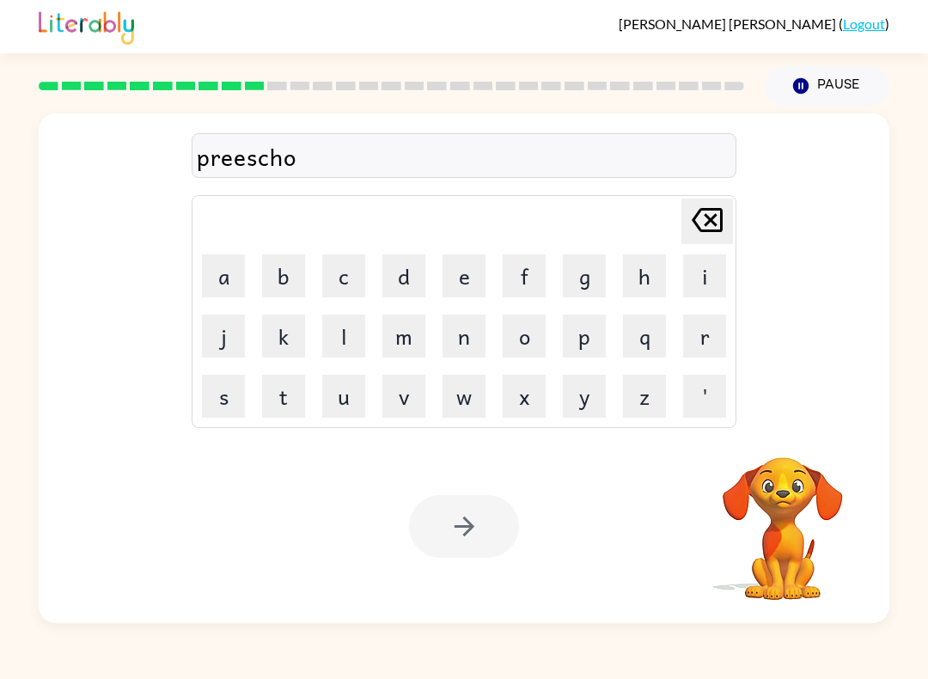
click at [250, 159] on div "preescho" at bounding box center [464, 156] width 535 height 36
click at [259, 154] on div "preescho" at bounding box center [464, 156] width 535 height 36
click at [708, 235] on icon "Delete Delete last character input" at bounding box center [707, 219] width 41 height 41
click at [714, 217] on icon at bounding box center [707, 220] width 31 height 24
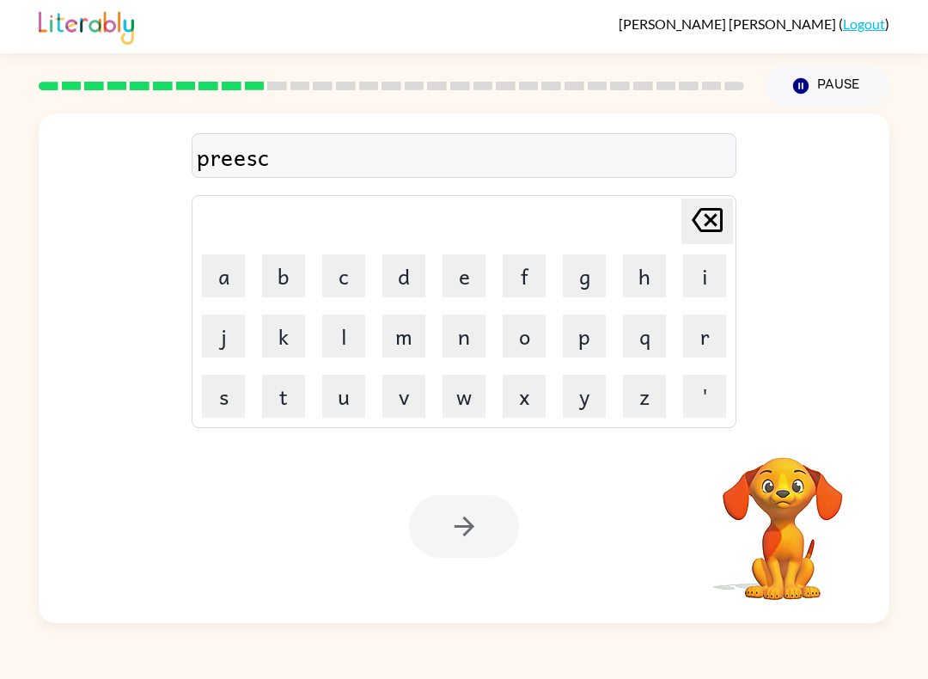
click at [713, 217] on icon at bounding box center [707, 220] width 31 height 24
click at [726, 213] on icon "Delete Delete last character input" at bounding box center [707, 219] width 41 height 41
click at [233, 384] on button "s" at bounding box center [223, 396] width 43 height 43
click at [347, 274] on button "c" at bounding box center [343, 275] width 43 height 43
click at [614, 281] on table "Delete Delete last character input a b c d e f g h i j k l m n o p q r s t u v …" at bounding box center [464, 311] width 543 height 231
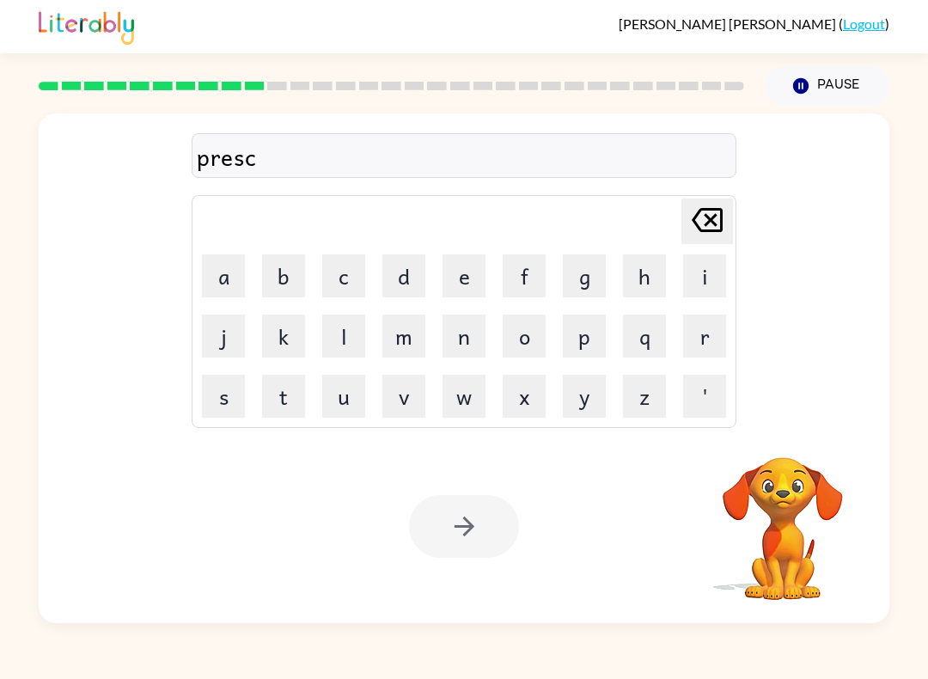
click at [651, 281] on button "h" at bounding box center [644, 275] width 43 height 43
click at [529, 336] on button "o" at bounding box center [524, 336] width 43 height 43
click at [528, 335] on button "o" at bounding box center [524, 336] width 43 height 43
click at [345, 323] on button "l" at bounding box center [343, 336] width 43 height 43
click at [482, 523] on div at bounding box center [464, 526] width 110 height 63
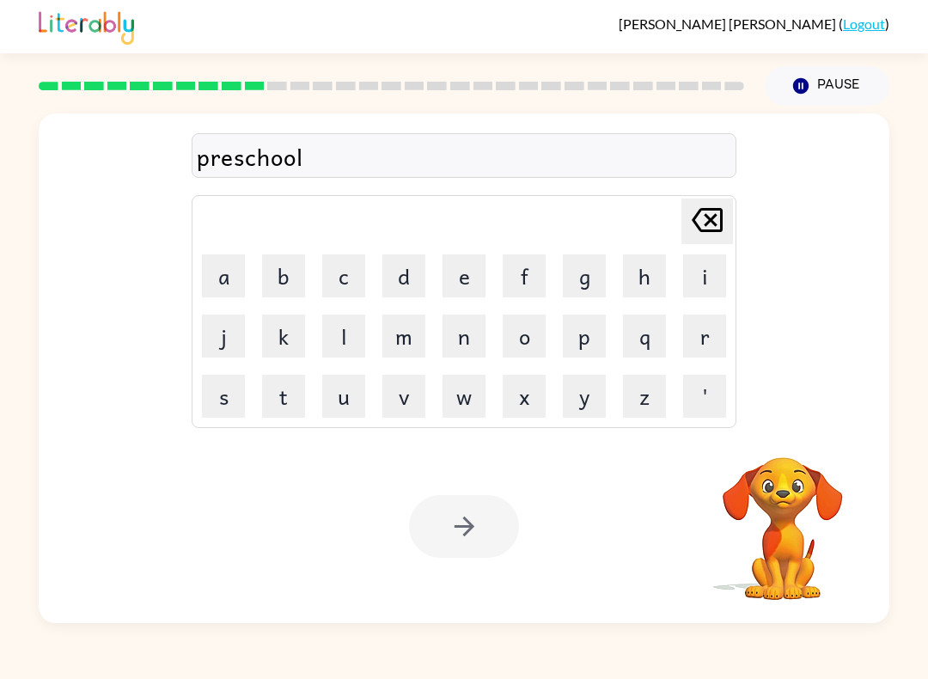
click at [474, 534] on div at bounding box center [464, 526] width 110 height 63
click at [484, 498] on div at bounding box center [464, 526] width 110 height 63
click at [492, 518] on div at bounding box center [464, 526] width 110 height 63
click at [492, 517] on div at bounding box center [464, 526] width 110 height 63
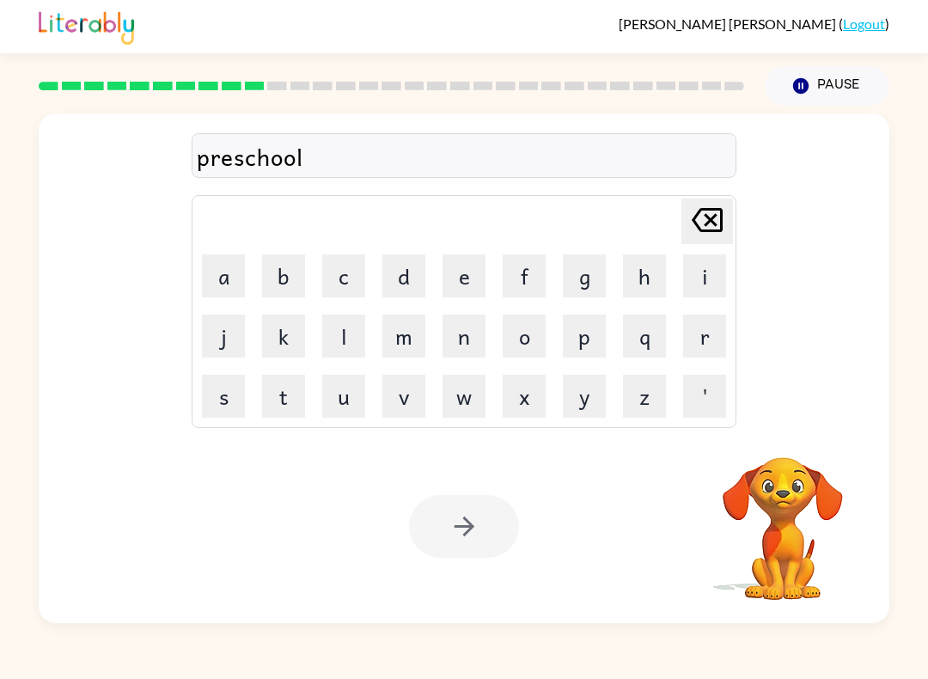
click at [761, 500] on video "Your browser must support playing .mp4 files to use Literably. Please try using…" at bounding box center [783, 517] width 172 height 172
click at [802, 529] on video "Your browser must support playing .mp4 files to use Literably. Please try using…" at bounding box center [783, 517] width 172 height 172
click at [545, 453] on div "Your browser must support playing .mp4 files to use Literably. Please try using…" at bounding box center [464, 526] width 851 height 193
click at [630, 282] on button "h" at bounding box center [644, 275] width 43 height 43
click at [545, 317] on button "o" at bounding box center [524, 336] width 43 height 43
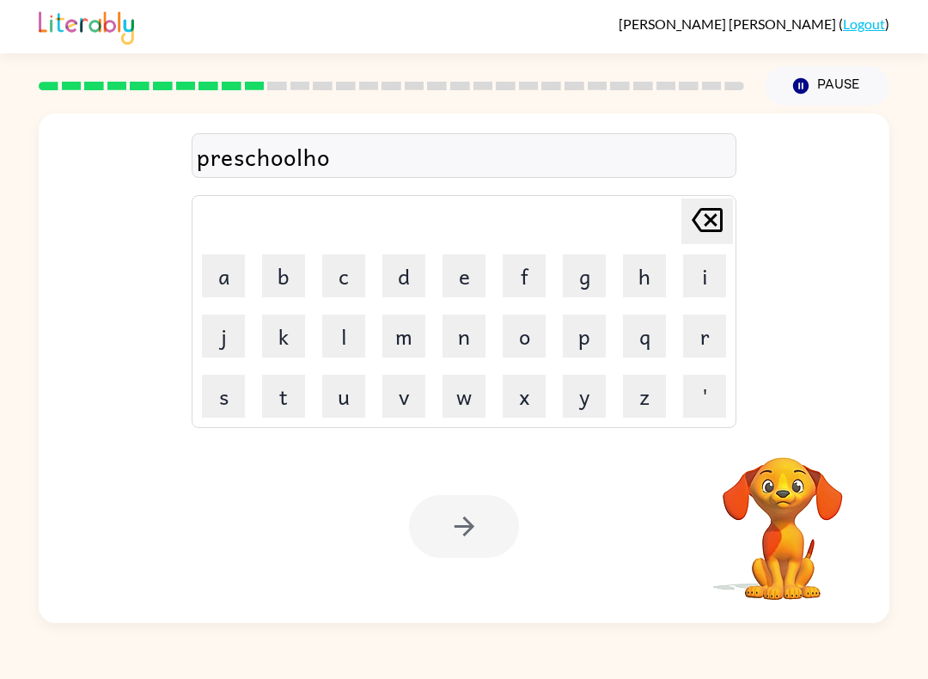
click at [752, 223] on div "preschoolho Delete Delete last character input a b c d e f g h i j k l m n o p …" at bounding box center [464, 267] width 851 height 308
click at [709, 223] on icon at bounding box center [707, 220] width 31 height 24
click at [709, 219] on icon at bounding box center [707, 220] width 31 height 24
click at [431, 549] on div at bounding box center [464, 526] width 110 height 63
click at [922, 462] on div "preschool Delete Delete last character input a b c d e f g h i j k l m n o p q …" at bounding box center [464, 364] width 928 height 517
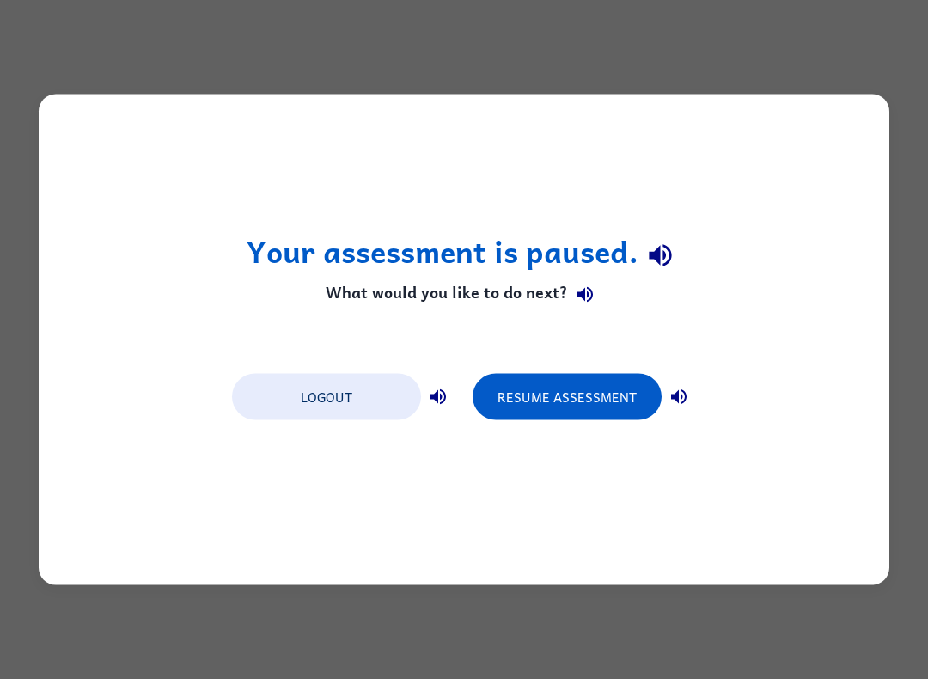
click at [621, 400] on button "Resume Assessment" at bounding box center [567, 397] width 189 height 46
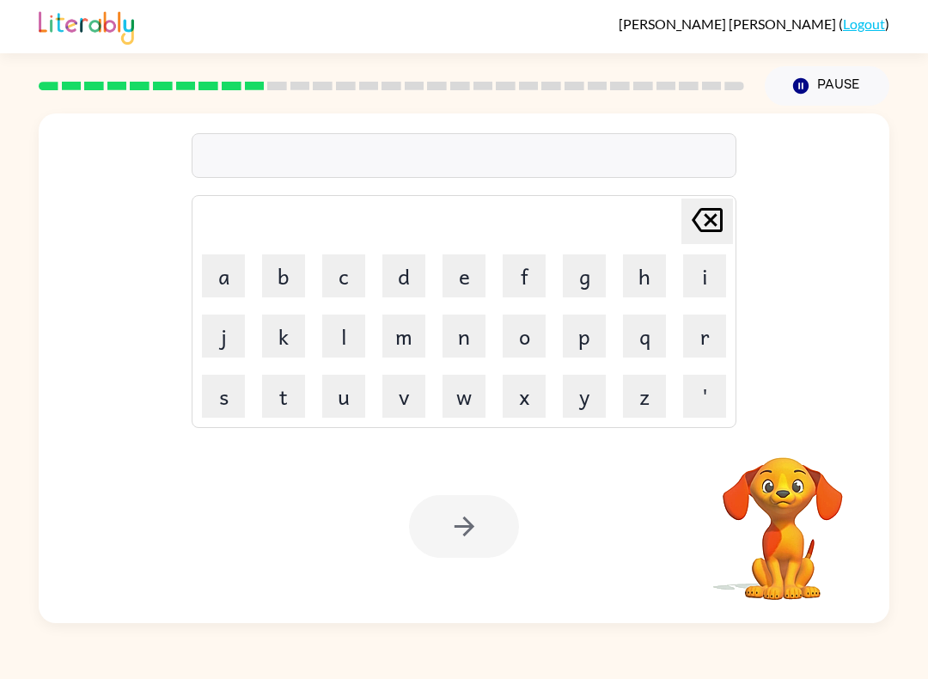
click at [583, 345] on button "p" at bounding box center [584, 336] width 43 height 43
click at [716, 345] on button "r" at bounding box center [704, 336] width 43 height 43
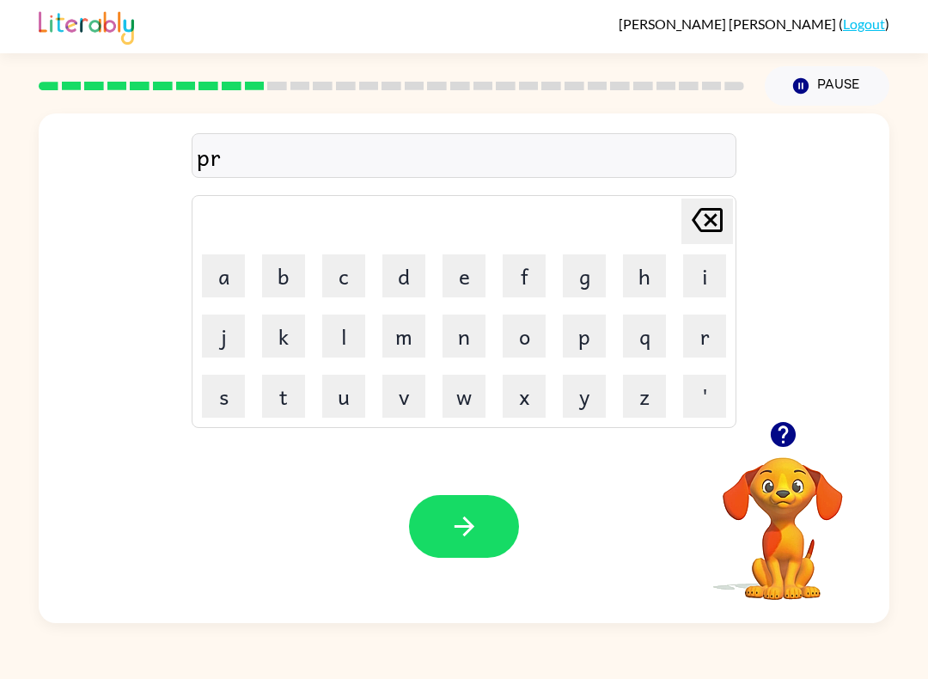
click at [469, 272] on button "e" at bounding box center [464, 275] width 43 height 43
click at [224, 405] on button "s" at bounding box center [223, 396] width 43 height 43
click at [345, 270] on button "c" at bounding box center [343, 275] width 43 height 43
click at [627, 282] on button "h" at bounding box center [644, 275] width 43 height 43
click at [519, 338] on button "o" at bounding box center [524, 336] width 43 height 43
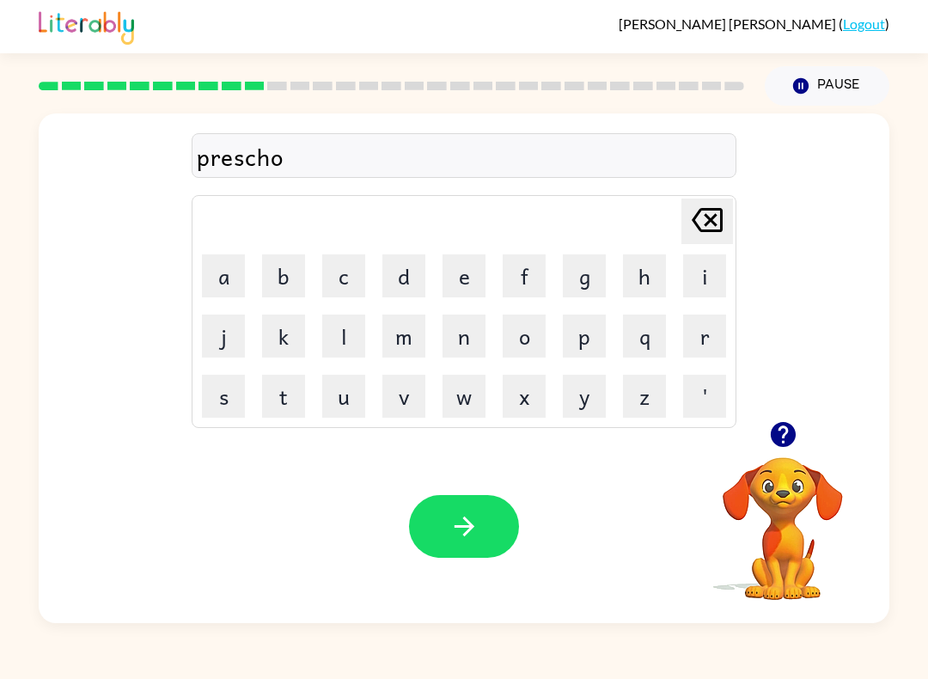
click at [518, 338] on button "o" at bounding box center [524, 336] width 43 height 43
click at [360, 333] on button "l" at bounding box center [343, 336] width 43 height 43
click at [474, 530] on icon "button" at bounding box center [464, 526] width 30 height 30
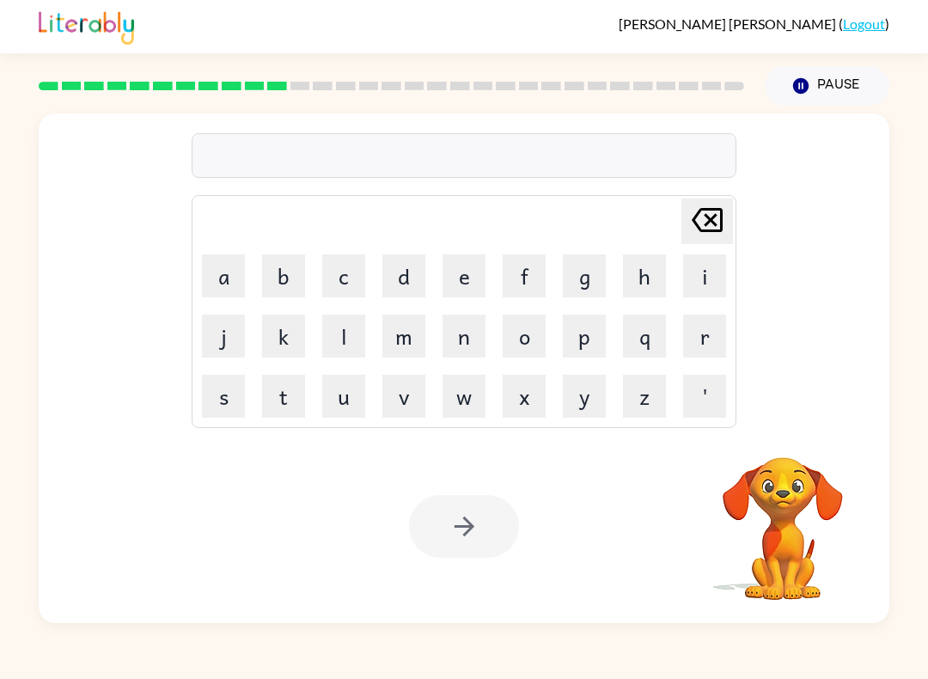
click at [877, 284] on div "Delete Delete last character input a b c d e f g h i j k l m n o p q r s t u v …" at bounding box center [464, 267] width 851 height 308
click at [352, 271] on button "c" at bounding box center [343, 275] width 43 height 43
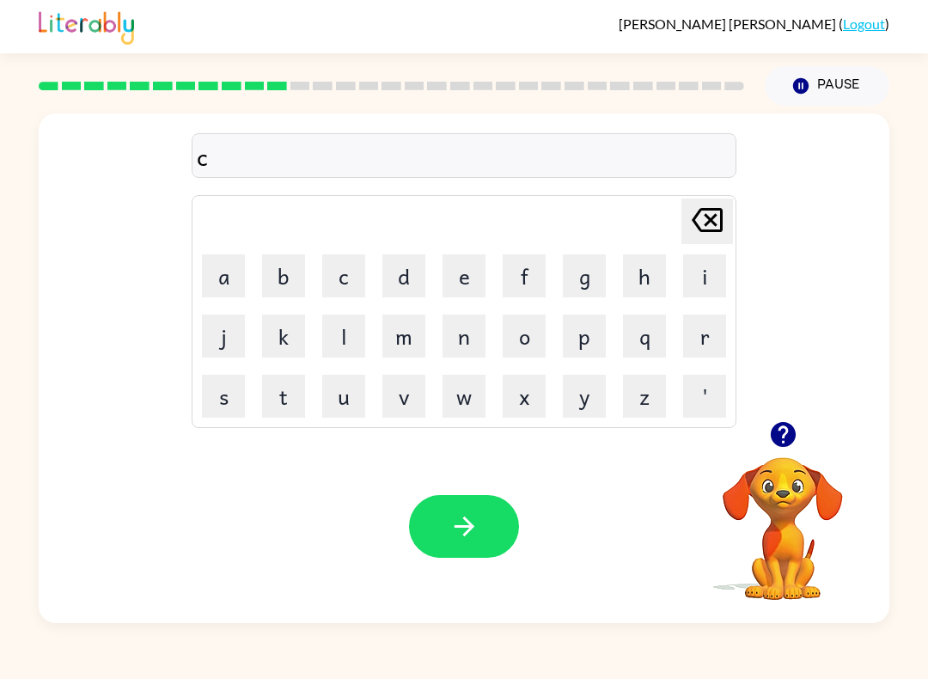
click at [694, 341] on button "r" at bounding box center [704, 336] width 43 height 43
click at [223, 269] on button "a" at bounding box center [223, 275] width 43 height 43
click at [411, 401] on button "v" at bounding box center [403, 396] width 43 height 43
click at [473, 269] on button "e" at bounding box center [464, 275] width 43 height 43
click at [492, 546] on button "button" at bounding box center [464, 526] width 110 height 63
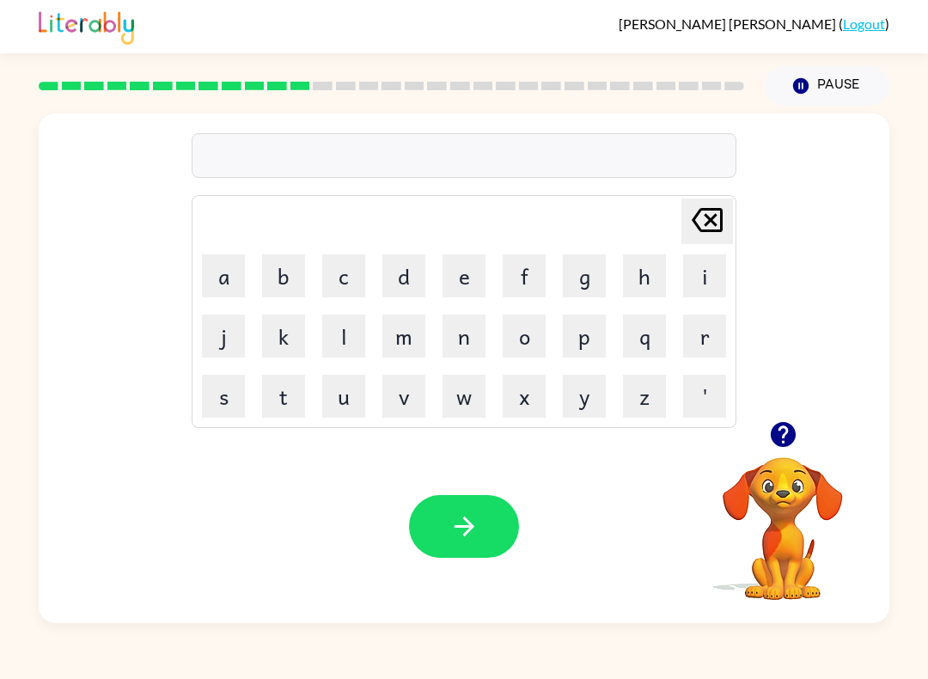
click at [406, 273] on button "d" at bounding box center [403, 275] width 43 height 43
click at [712, 274] on button "i" at bounding box center [704, 275] width 43 height 43
click at [302, 391] on button "t" at bounding box center [283, 396] width 43 height 43
click at [229, 281] on button "a" at bounding box center [223, 275] width 43 height 43
click at [288, 395] on button "t" at bounding box center [283, 396] width 43 height 43
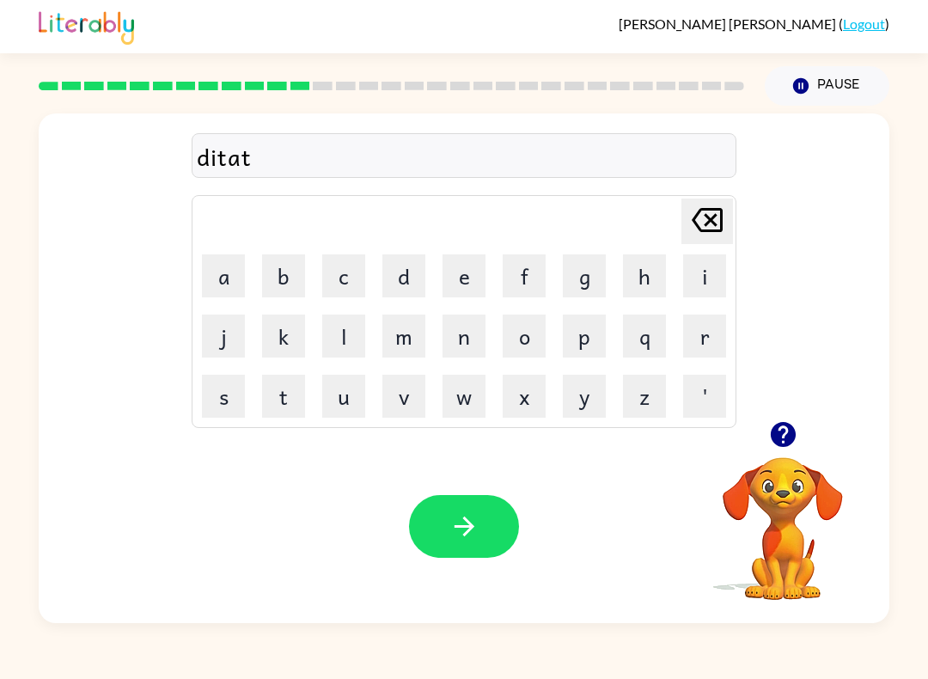
click at [479, 267] on button "e" at bounding box center [464, 275] width 43 height 43
click at [702, 222] on icon "Delete Delete last character input" at bounding box center [707, 219] width 41 height 41
click at [701, 221] on icon "Delete Delete last character input" at bounding box center [707, 219] width 41 height 41
click at [709, 213] on icon "Delete Delete last character input" at bounding box center [707, 219] width 41 height 41
click at [708, 212] on icon "Delete Delete last character input" at bounding box center [707, 219] width 41 height 41
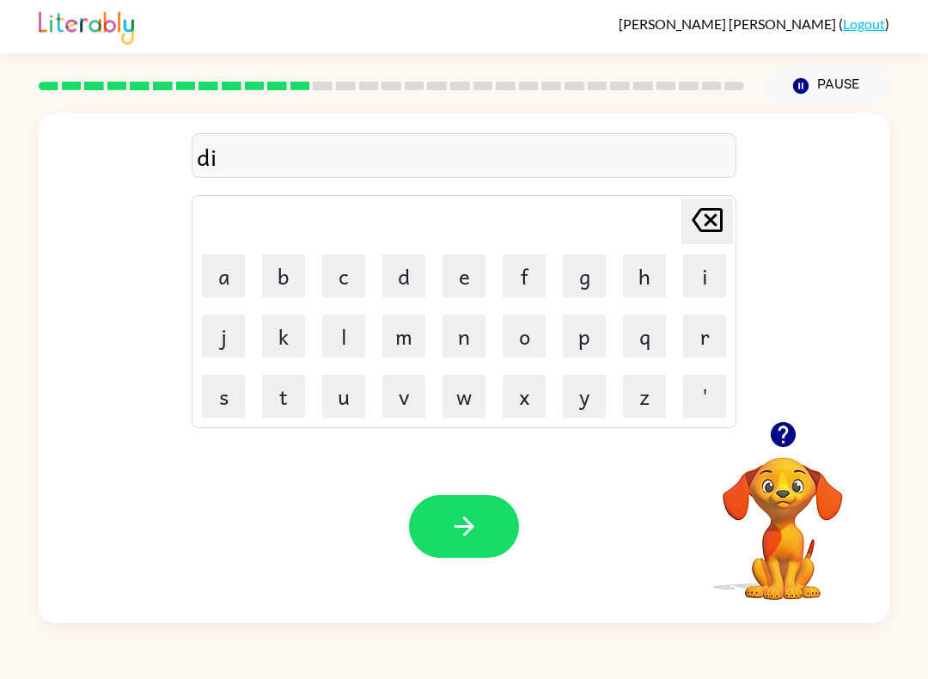
click at [341, 266] on button "c" at bounding box center [343, 275] width 43 height 43
click at [284, 397] on button "t" at bounding box center [283, 396] width 43 height 43
click at [227, 271] on button "a" at bounding box center [223, 275] width 43 height 43
click at [296, 387] on button "t" at bounding box center [283, 396] width 43 height 43
click at [474, 270] on button "e" at bounding box center [464, 275] width 43 height 43
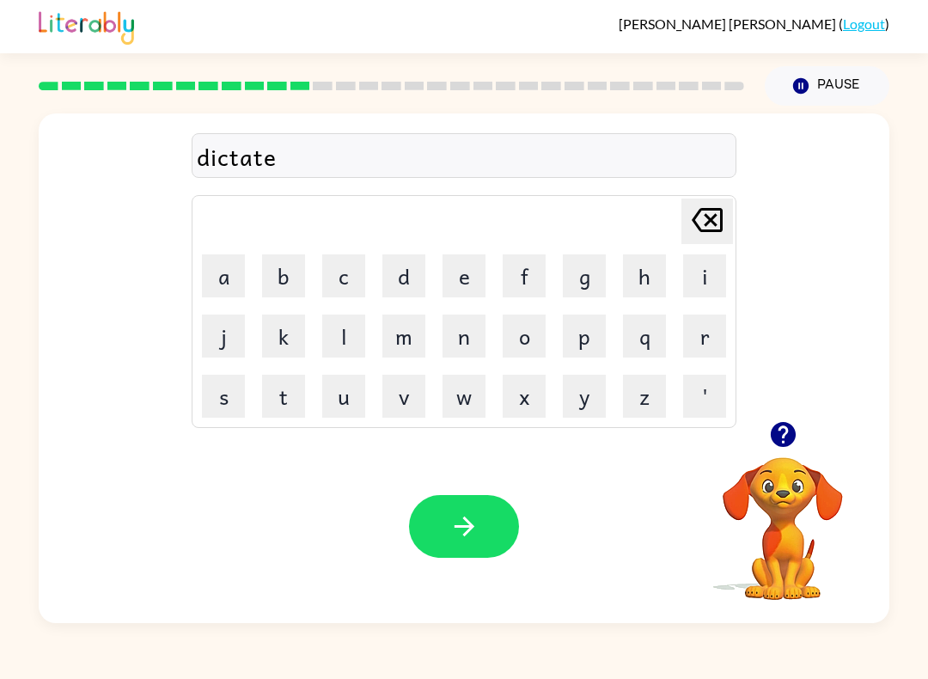
click at [494, 540] on button "button" at bounding box center [464, 526] width 110 height 63
click at [594, 337] on button "p" at bounding box center [584, 336] width 43 height 43
click at [231, 278] on button "a" at bounding box center [223, 275] width 43 height 43
click at [590, 404] on button "y" at bounding box center [584, 396] width 43 height 43
click at [403, 332] on button "m" at bounding box center [403, 336] width 43 height 43
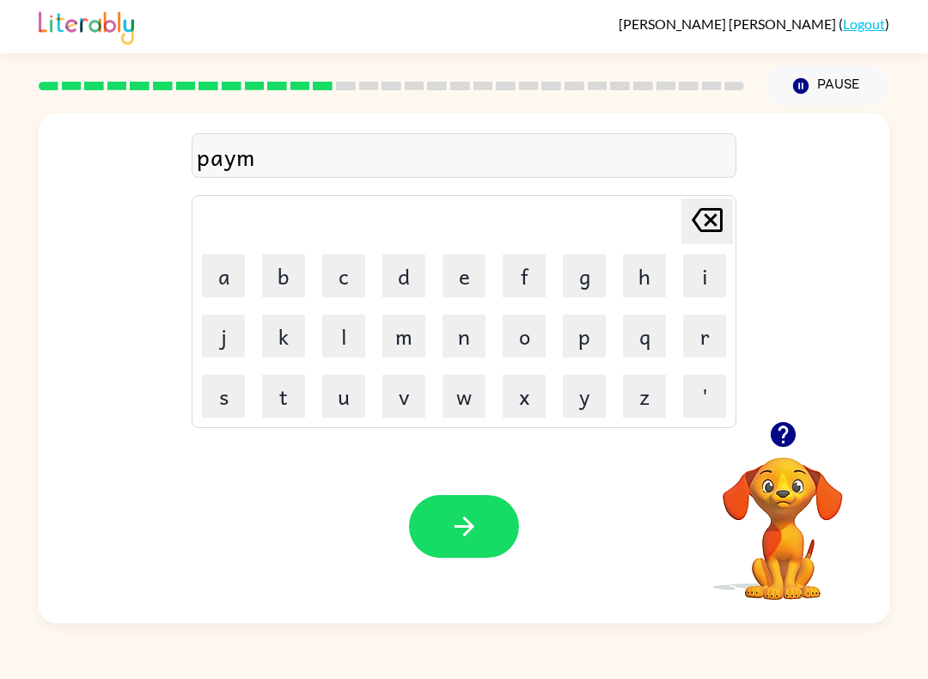
click at [468, 275] on button "e" at bounding box center [464, 275] width 43 height 43
click at [478, 337] on button "n" at bounding box center [464, 336] width 43 height 43
click at [293, 385] on button "t" at bounding box center [283, 396] width 43 height 43
click at [478, 531] on icon "button" at bounding box center [464, 526] width 30 height 30
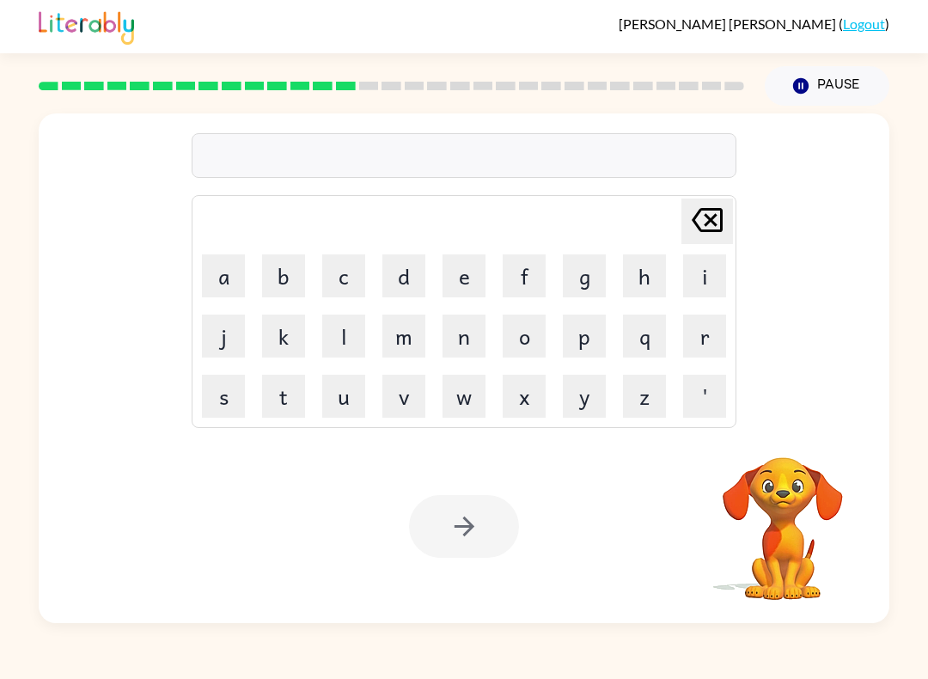
click at [417, 342] on button "m" at bounding box center [403, 336] width 43 height 43
click at [228, 287] on button "a" at bounding box center [223, 275] width 43 height 43
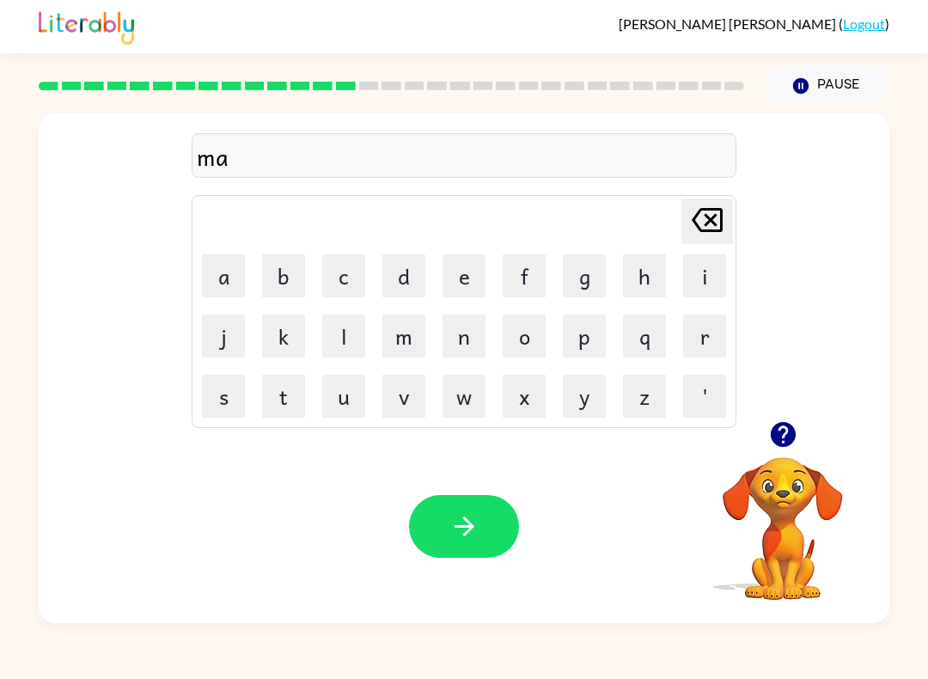
click at [232, 348] on button "j" at bounding box center [223, 336] width 43 height 43
click at [524, 344] on button "o" at bounding box center [524, 336] width 43 height 43
click at [714, 333] on button "r" at bounding box center [704, 336] width 43 height 43
click at [434, 552] on button "button" at bounding box center [464, 526] width 110 height 63
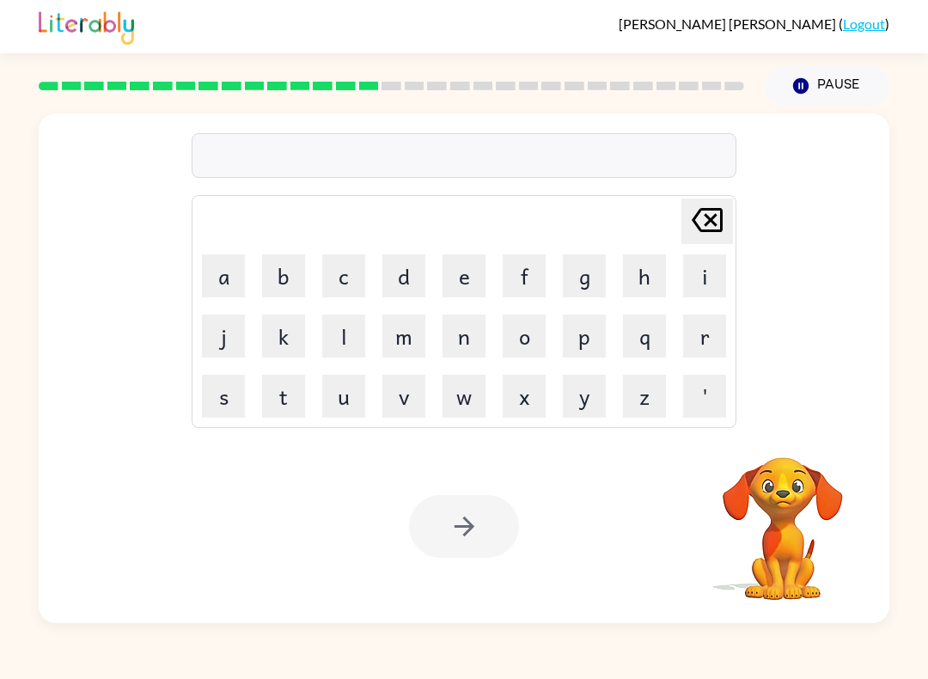
click at [218, 405] on button "s" at bounding box center [223, 396] width 43 height 43
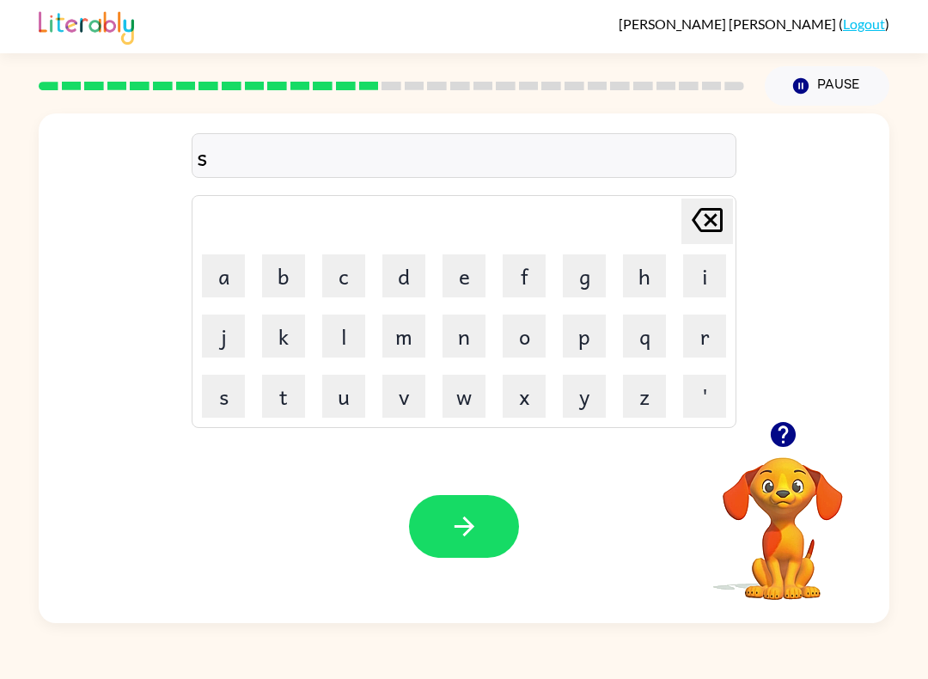
click at [220, 269] on button "a" at bounding box center [223, 275] width 43 height 43
click at [701, 334] on button "r" at bounding box center [704, 336] width 43 height 43
click at [285, 343] on button "k" at bounding box center [283, 336] width 43 height 43
click at [718, 217] on icon "Delete Delete last character input" at bounding box center [707, 219] width 41 height 41
click at [717, 216] on icon at bounding box center [707, 220] width 31 height 24
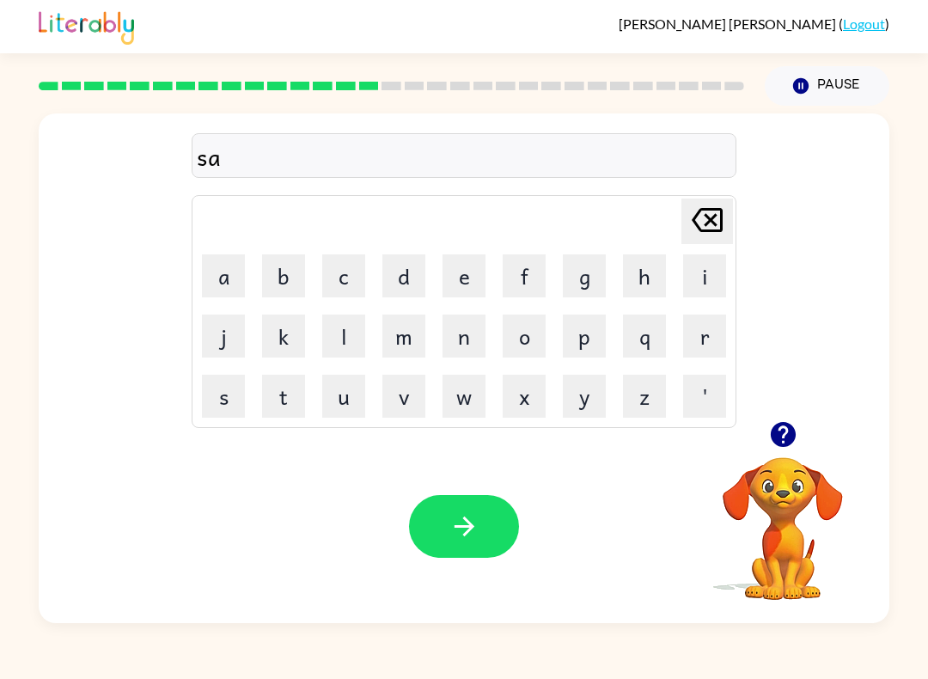
click at [712, 216] on icon "Delete Delete last character input" at bounding box center [707, 219] width 41 height 41
click at [648, 346] on button "q" at bounding box center [644, 336] width 43 height 43
click at [706, 217] on icon at bounding box center [707, 220] width 31 height 24
click at [590, 341] on button "p" at bounding box center [584, 336] width 43 height 43
click at [234, 262] on button "a" at bounding box center [223, 275] width 43 height 43
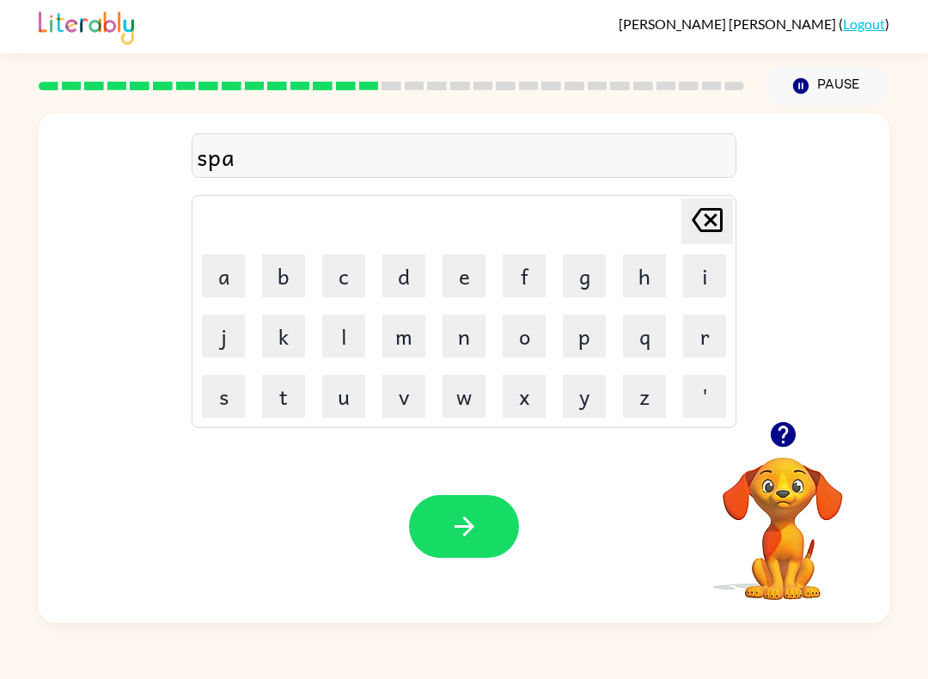
click at [705, 339] on button "r" at bounding box center [704, 336] width 43 height 43
click at [350, 279] on button "c" at bounding box center [343, 275] width 43 height 43
click at [293, 337] on button "k" at bounding box center [283, 336] width 43 height 43
click at [713, 191] on div "sparck Delete Delete last character input a b c d e f g h i j k l m n o p q r s…" at bounding box center [464, 267] width 545 height 321
click at [719, 202] on icon "Delete Delete last character input" at bounding box center [707, 219] width 41 height 41
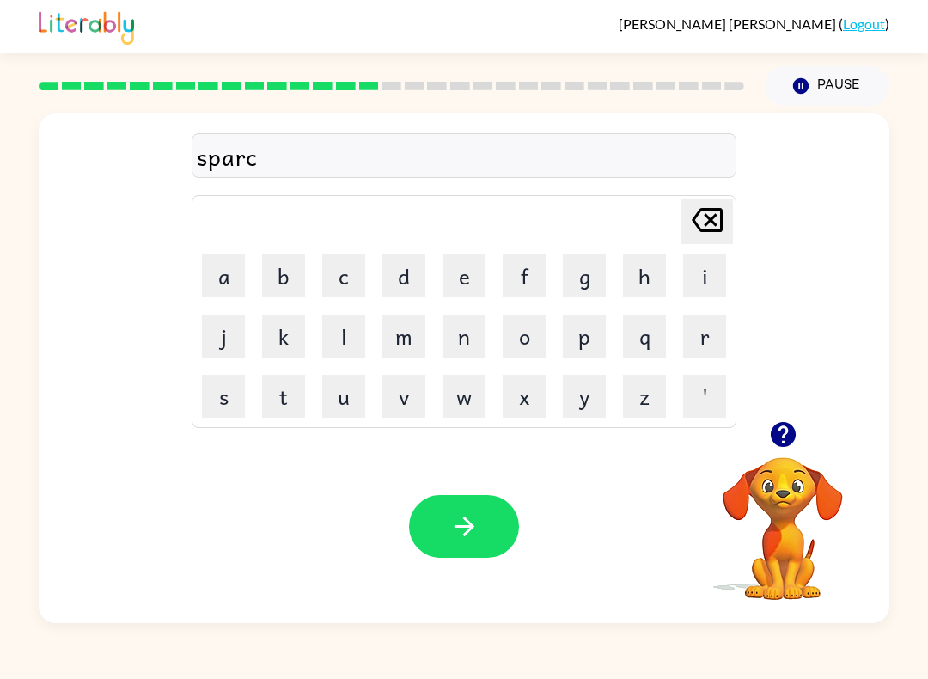
click at [719, 202] on icon "Delete Delete last character input" at bounding box center [707, 219] width 41 height 41
click at [286, 338] on button "k" at bounding box center [283, 336] width 43 height 43
click at [482, 522] on button "button" at bounding box center [464, 526] width 110 height 63
click at [599, 348] on button "p" at bounding box center [584, 336] width 43 height 43
click at [232, 279] on button "a" at bounding box center [223, 275] width 43 height 43
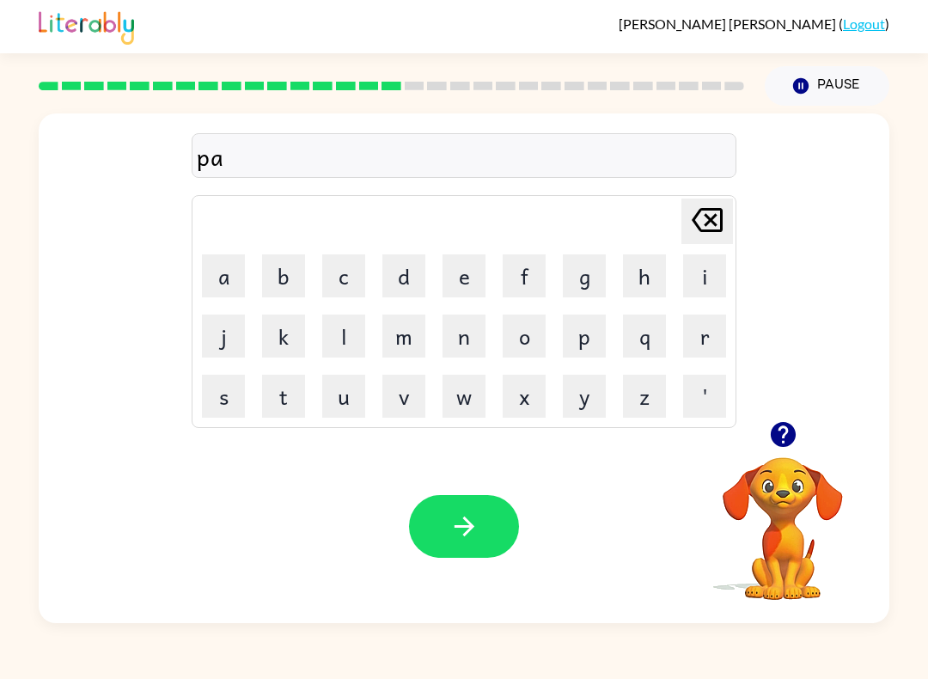
click at [352, 339] on button "l" at bounding box center [343, 336] width 43 height 43
click at [473, 527] on icon "button" at bounding box center [464, 527] width 20 height 20
click at [236, 391] on button "s" at bounding box center [223, 396] width 43 height 43
click at [590, 336] on button "p" at bounding box center [584, 336] width 43 height 43
click at [590, 335] on button "p" at bounding box center [584, 336] width 43 height 43
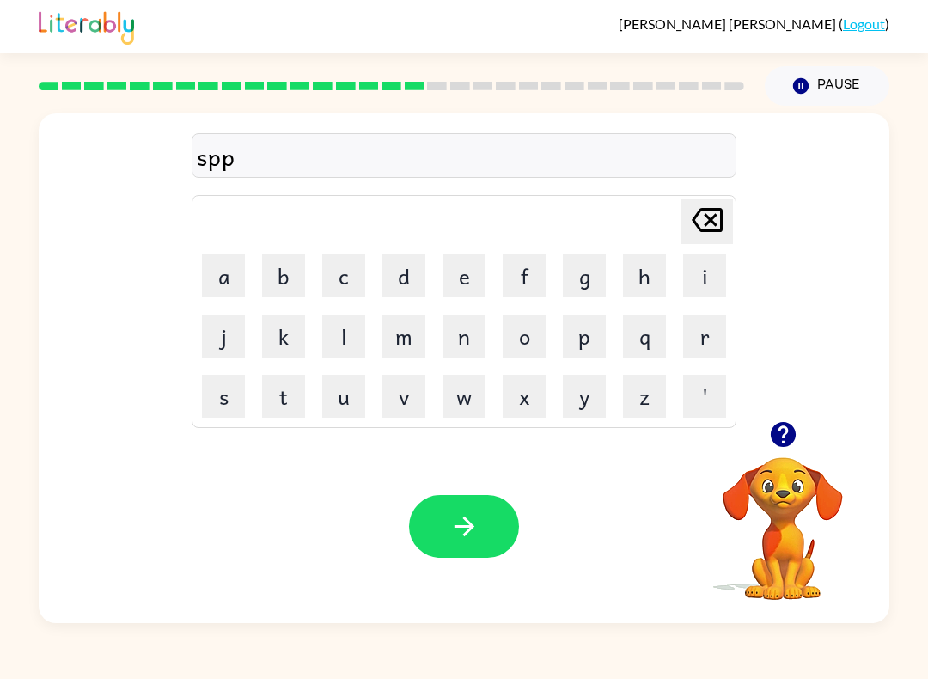
click at [708, 223] on icon at bounding box center [707, 220] width 31 height 24
click at [700, 270] on button "i" at bounding box center [704, 275] width 43 height 43
click at [475, 325] on button "n" at bounding box center [464, 336] width 43 height 43
click at [475, 324] on button "n" at bounding box center [464, 336] width 43 height 43
click at [704, 275] on button "i" at bounding box center [704, 275] width 43 height 43
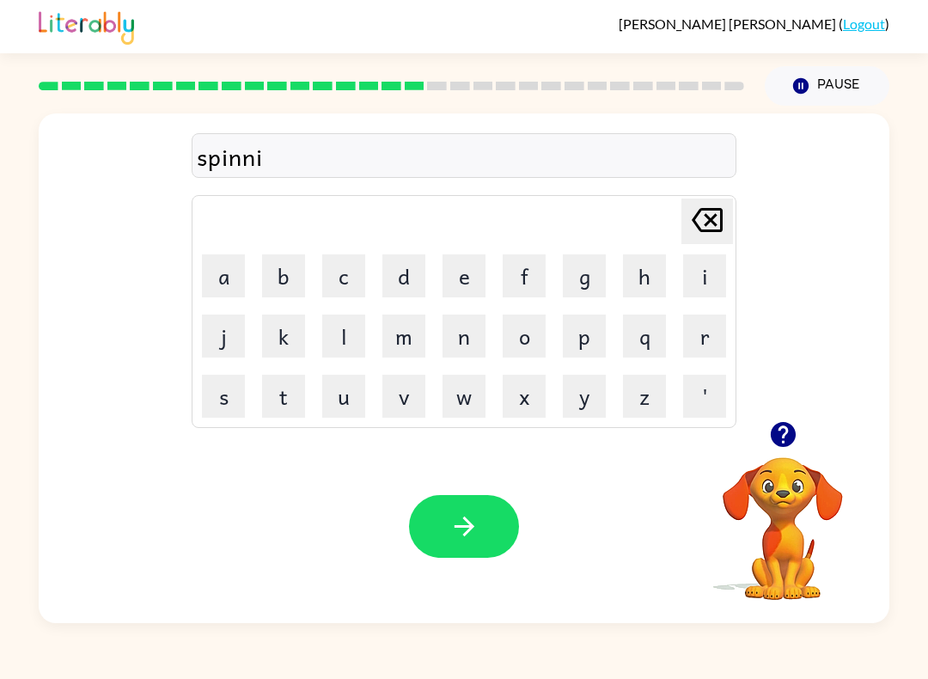
click at [465, 332] on button "n" at bounding box center [464, 336] width 43 height 43
click at [650, 334] on button "q" at bounding box center [644, 336] width 43 height 43
click at [706, 219] on icon "Delete Delete last character input" at bounding box center [707, 219] width 41 height 41
click at [579, 278] on button "g" at bounding box center [584, 275] width 43 height 43
click at [472, 520] on icon "button" at bounding box center [464, 526] width 30 height 30
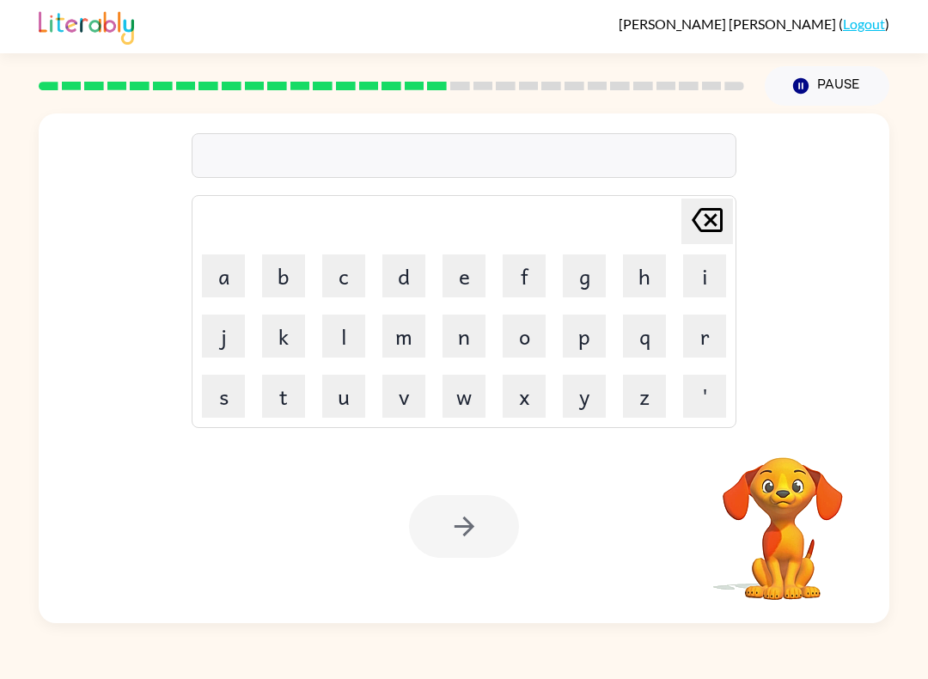
click at [590, 269] on button "g" at bounding box center [584, 275] width 43 height 43
click at [694, 341] on button "r" at bounding box center [704, 336] width 43 height 43
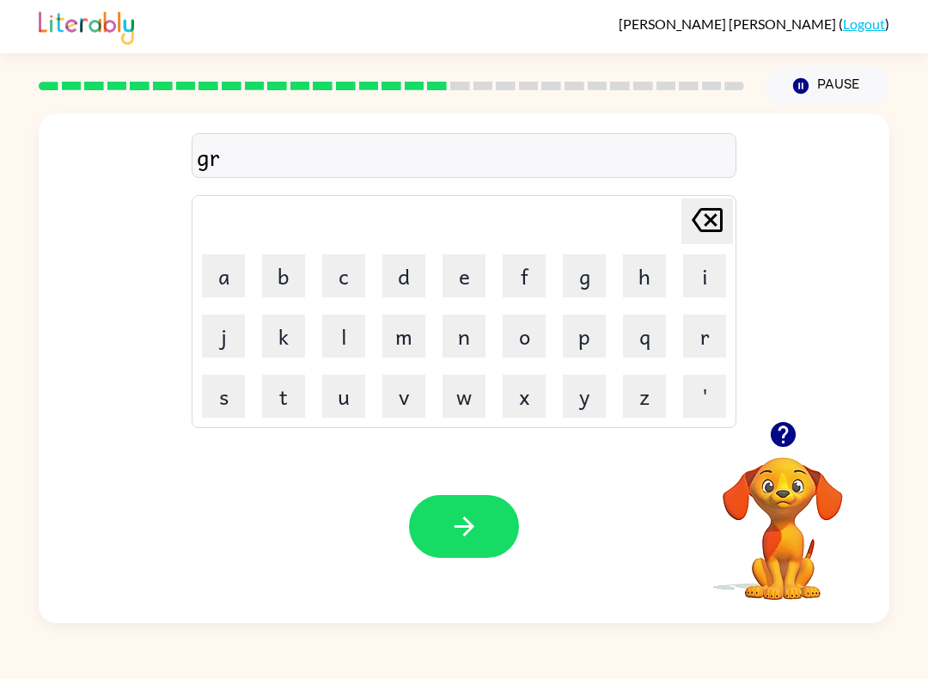
click at [348, 403] on button "u" at bounding box center [343, 396] width 43 height 43
click at [407, 345] on button "m" at bounding box center [403, 336] width 43 height 43
click at [574, 334] on button "p" at bounding box center [584, 336] width 43 height 43
click at [701, 266] on button "i" at bounding box center [704, 275] width 43 height 43
click at [474, 273] on button "e" at bounding box center [464, 275] width 43 height 43
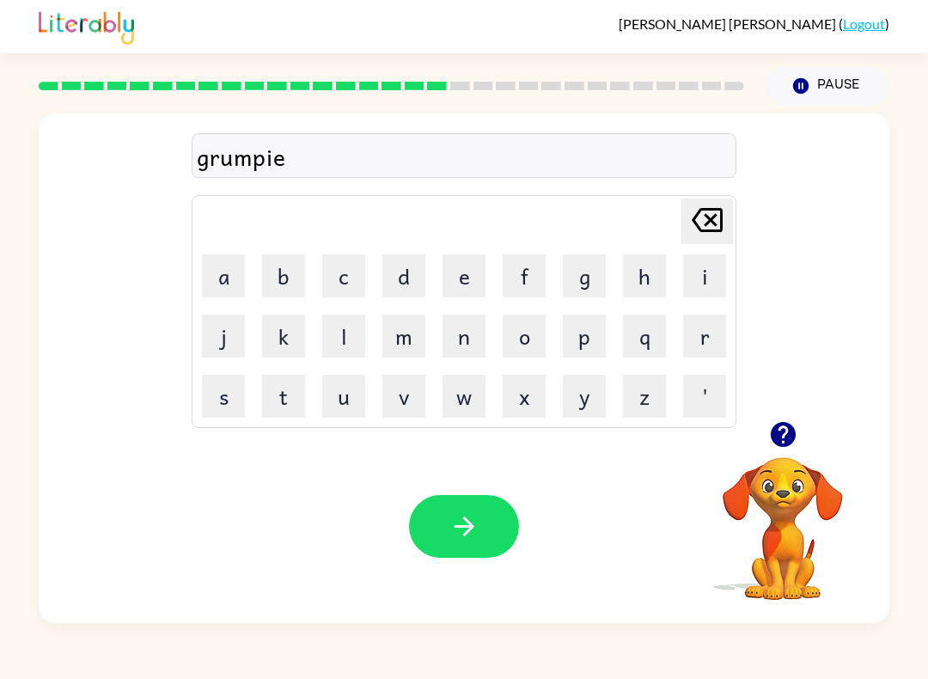
click at [228, 400] on button "s" at bounding box center [223, 396] width 43 height 43
click at [280, 396] on button "t" at bounding box center [283, 396] width 43 height 43
click at [489, 549] on button "button" at bounding box center [464, 526] width 110 height 63
click at [679, 276] on td "i" at bounding box center [705, 276] width 58 height 58
click at [703, 271] on button "i" at bounding box center [704, 275] width 43 height 43
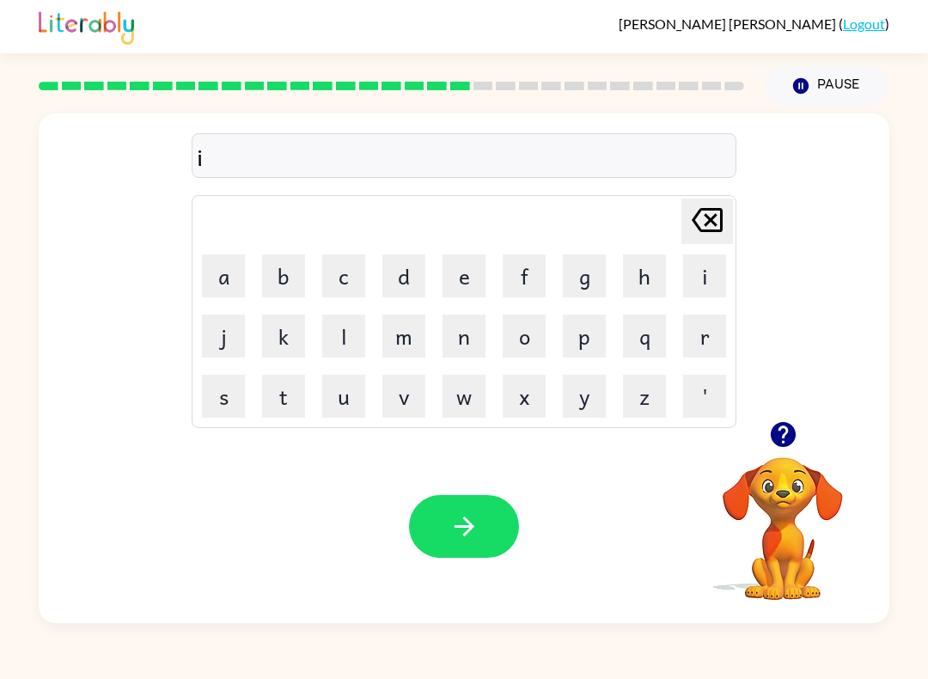
click at [465, 327] on button "n" at bounding box center [464, 336] width 43 height 43
click at [343, 275] on button "c" at bounding box center [343, 275] width 43 height 43
click at [701, 337] on button "r" at bounding box center [704, 336] width 43 height 43
click at [481, 272] on button "e" at bounding box center [464, 275] width 43 height 43
click at [710, 270] on button "i" at bounding box center [704, 275] width 43 height 43
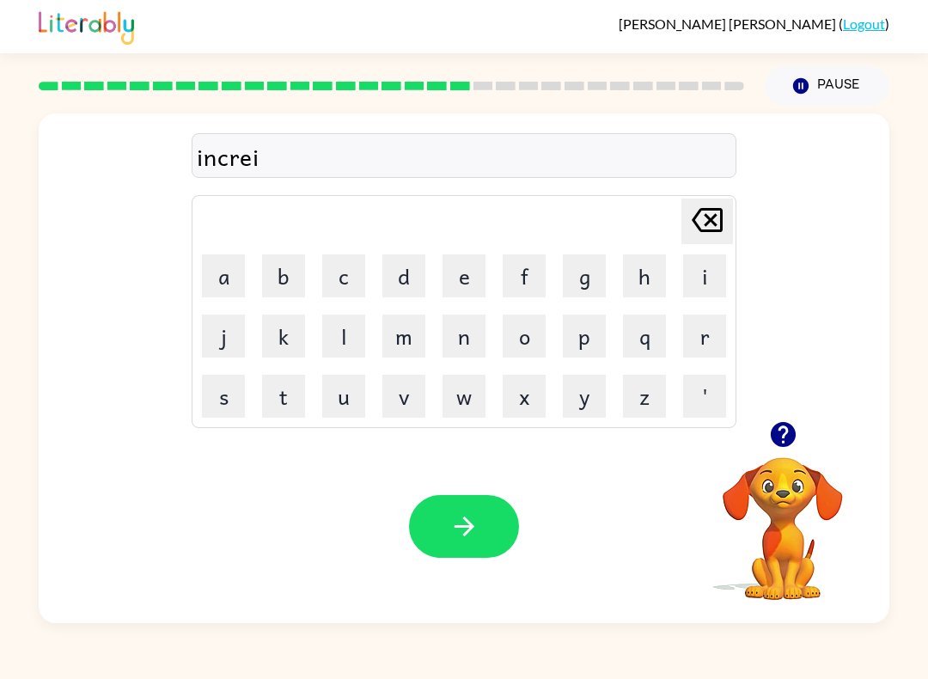
click at [405, 275] on button "d" at bounding box center [403, 275] width 43 height 43
click at [704, 221] on icon "Delete Delete last character input" at bounding box center [707, 219] width 41 height 41
click at [276, 273] on button "b" at bounding box center [283, 275] width 43 height 43
click at [712, 225] on icon "Delete Delete last character input" at bounding box center [707, 219] width 41 height 41
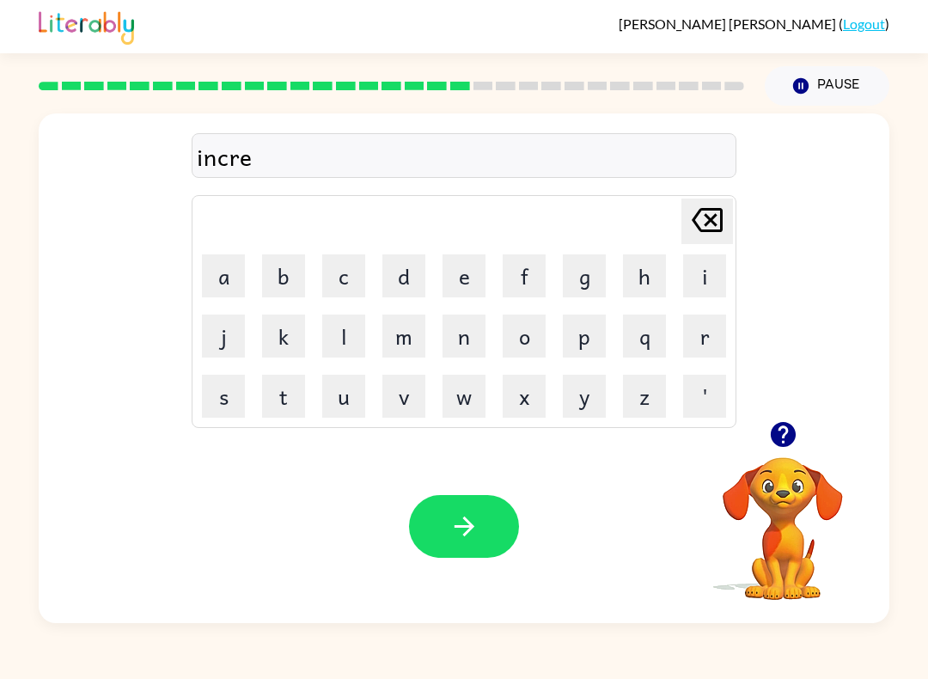
click at [402, 274] on button "d" at bounding box center [403, 275] width 43 height 43
click at [706, 271] on button "i" at bounding box center [704, 275] width 43 height 43
click at [277, 278] on button "b" at bounding box center [283, 275] width 43 height 43
click at [339, 335] on button "l" at bounding box center [343, 336] width 43 height 43
click at [468, 278] on button "e" at bounding box center [464, 275] width 43 height 43
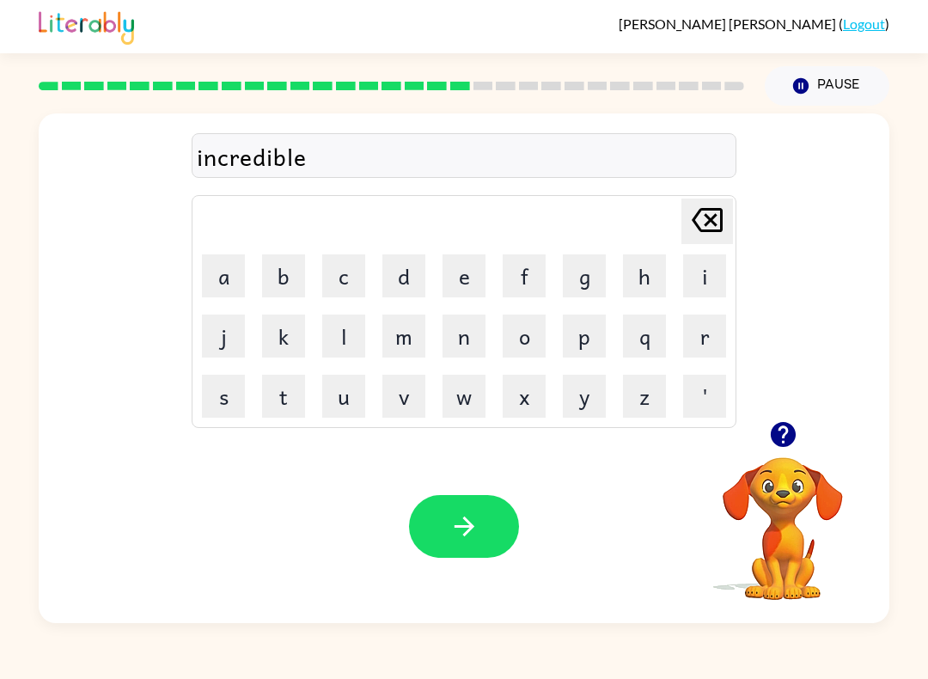
click at [492, 514] on button "button" at bounding box center [464, 526] width 110 height 63
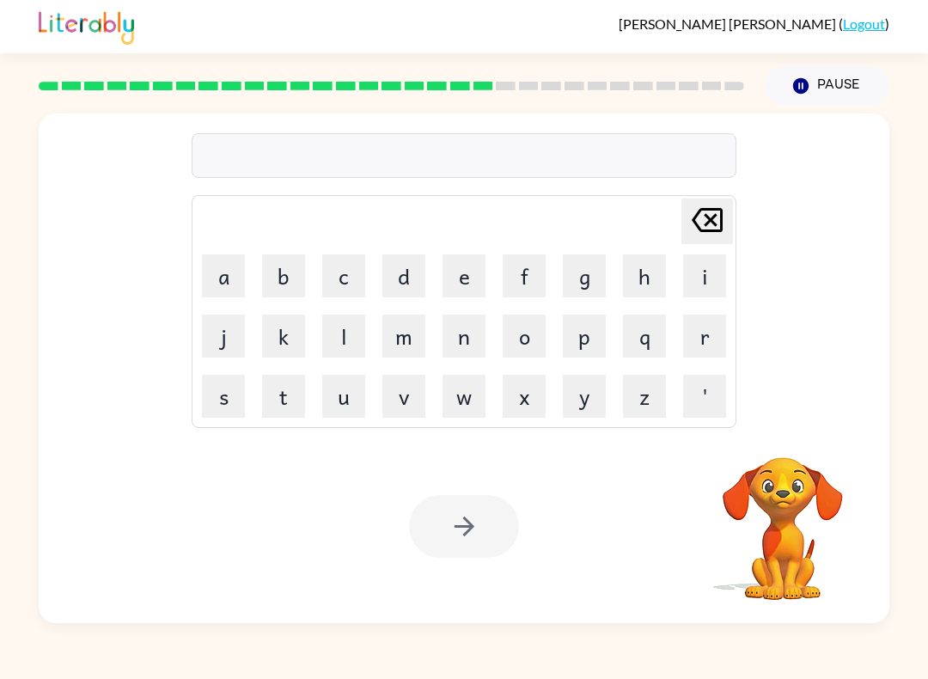
click at [352, 342] on button "l" at bounding box center [343, 336] width 43 height 43
click at [709, 285] on button "i" at bounding box center [704, 275] width 43 height 43
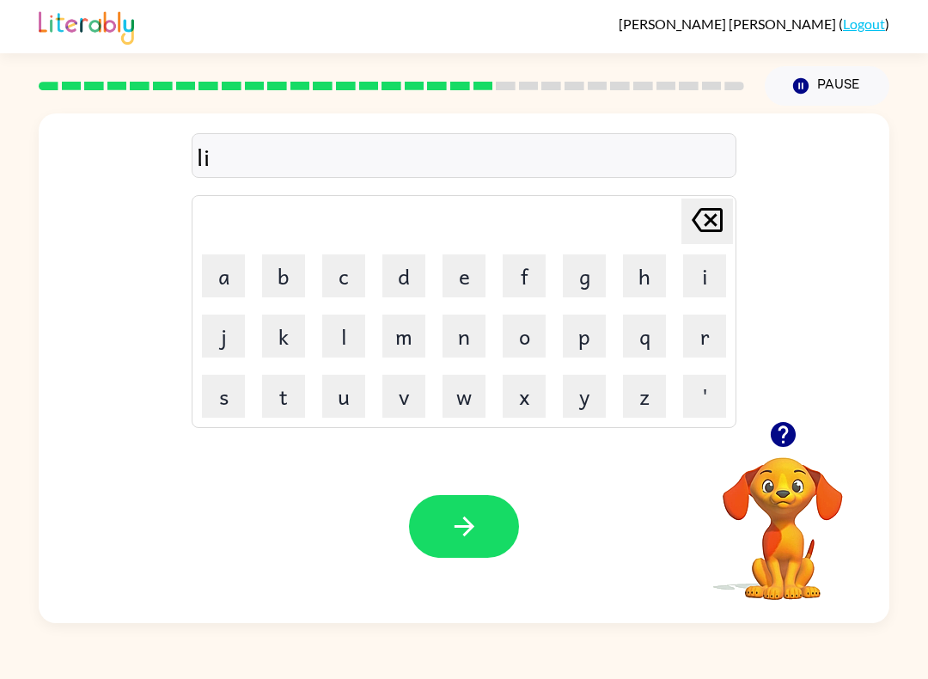
click at [224, 388] on button "s" at bounding box center [223, 396] width 43 height 43
click at [718, 237] on icon "Delete Delete last character input" at bounding box center [707, 219] width 41 height 41
click at [287, 397] on button "t" at bounding box center [283, 396] width 43 height 43
click at [221, 400] on button "s" at bounding box center [223, 396] width 43 height 43
click at [694, 211] on icon "Delete Delete last character input" at bounding box center [707, 219] width 41 height 41
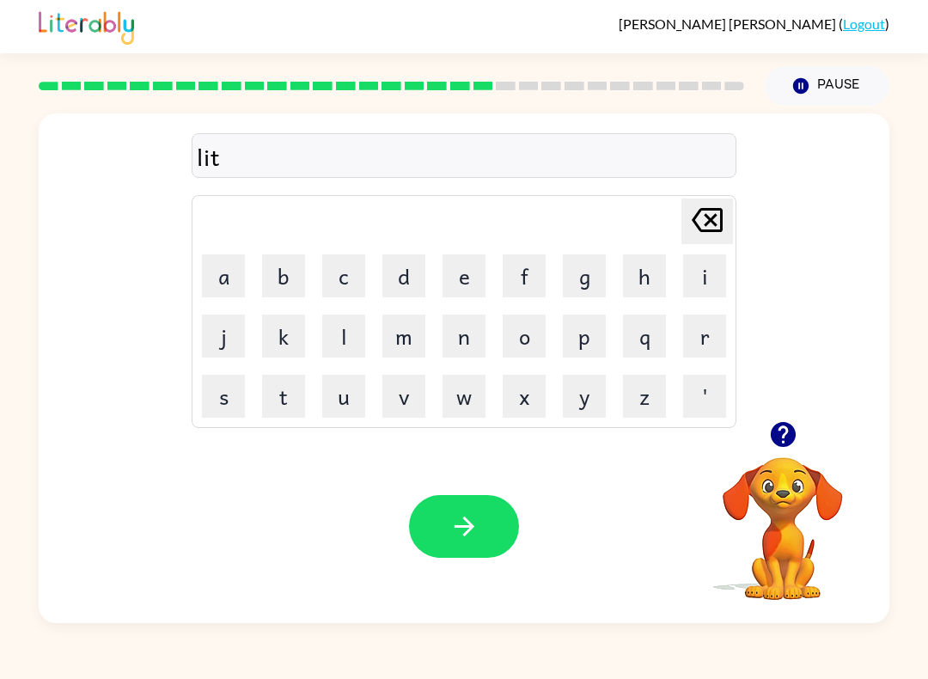
click at [694, 210] on icon "Delete Delete last character input" at bounding box center [707, 219] width 41 height 41
click at [241, 389] on button "s" at bounding box center [223, 396] width 43 height 43
click at [300, 406] on button "t" at bounding box center [283, 396] width 43 height 43
click at [469, 279] on button "e" at bounding box center [464, 275] width 43 height 43
click at [483, 334] on button "n" at bounding box center [464, 336] width 43 height 43
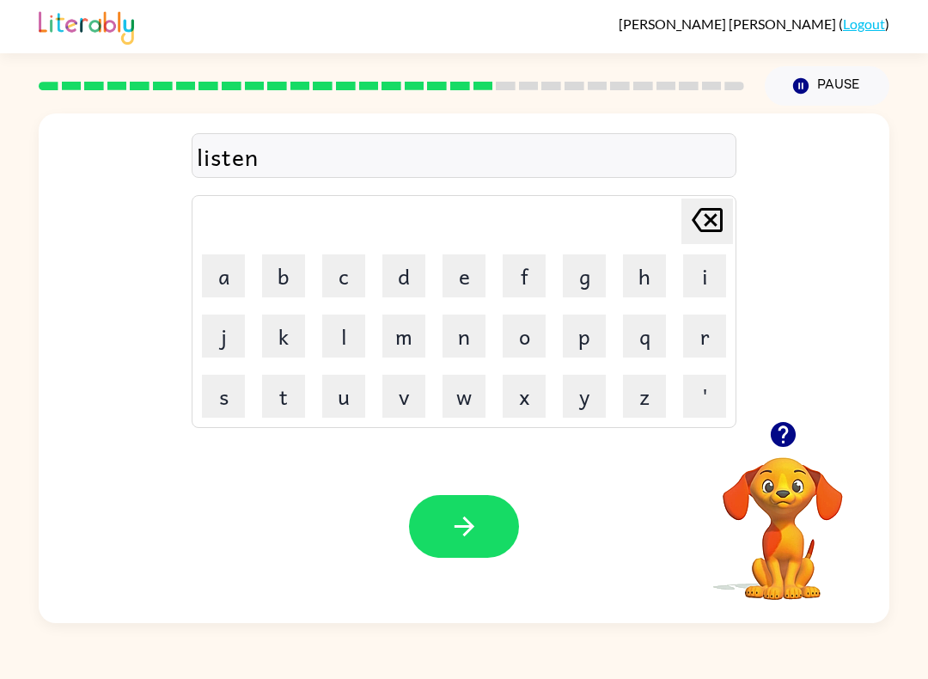
click at [464, 269] on button "e" at bounding box center [464, 275] width 43 height 43
click at [419, 284] on button "d" at bounding box center [403, 275] width 43 height 43
click at [451, 523] on icon "button" at bounding box center [464, 526] width 30 height 30
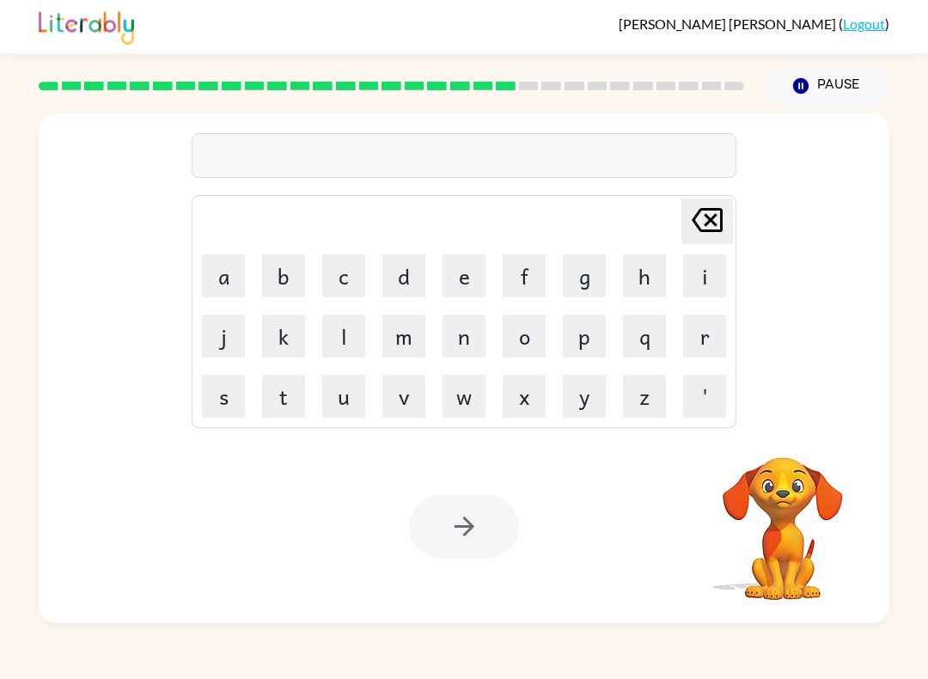
click at [463, 340] on button "n" at bounding box center [464, 336] width 43 height 43
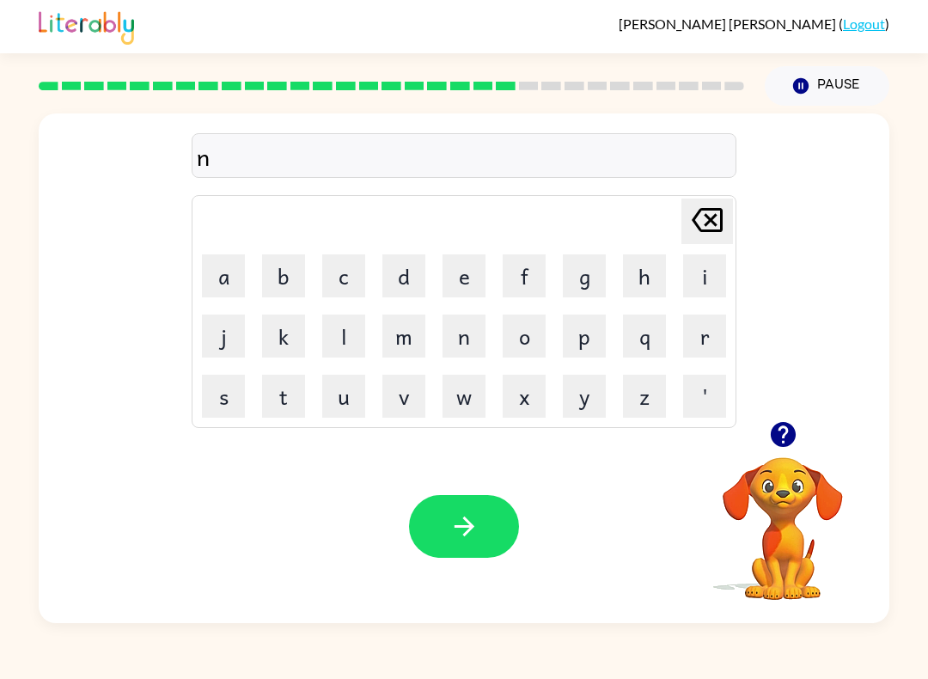
click at [522, 328] on button "o" at bounding box center [524, 336] width 43 height 43
click at [408, 327] on button "m" at bounding box center [403, 336] width 43 height 43
click at [724, 278] on button "i" at bounding box center [704, 275] width 43 height 43
click at [460, 337] on button "n" at bounding box center [464, 336] width 43 height 43
click at [231, 272] on button "a" at bounding box center [223, 275] width 43 height 43
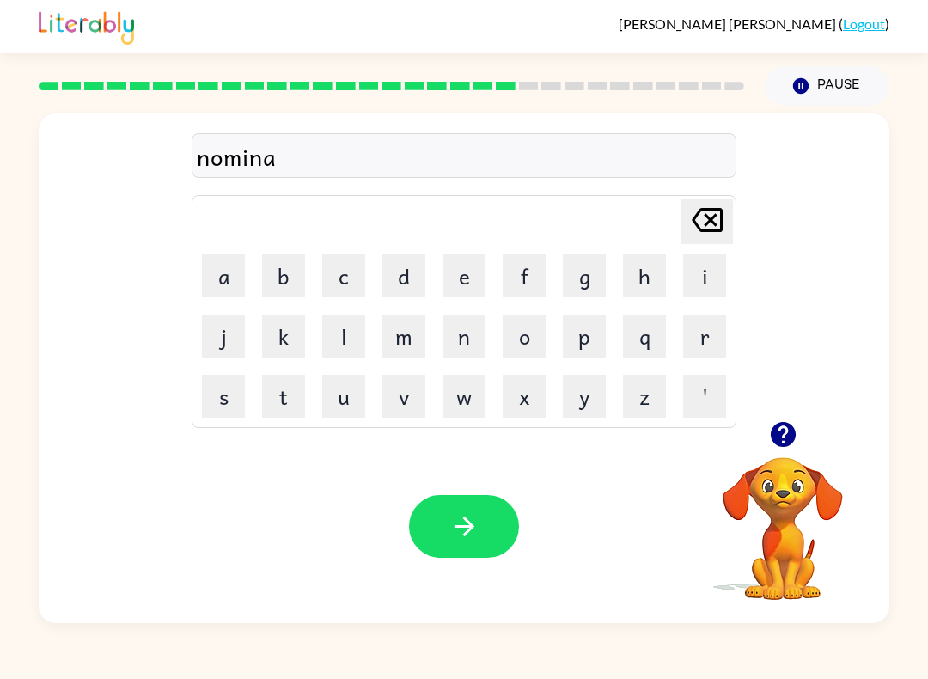
click at [283, 409] on button "t" at bounding box center [283, 396] width 43 height 43
click at [471, 281] on button "e" at bounding box center [464, 275] width 43 height 43
click at [460, 523] on icon "button" at bounding box center [464, 526] width 30 height 30
click at [227, 400] on button "s" at bounding box center [223, 396] width 43 height 43
click at [645, 273] on button "h" at bounding box center [644, 275] width 43 height 43
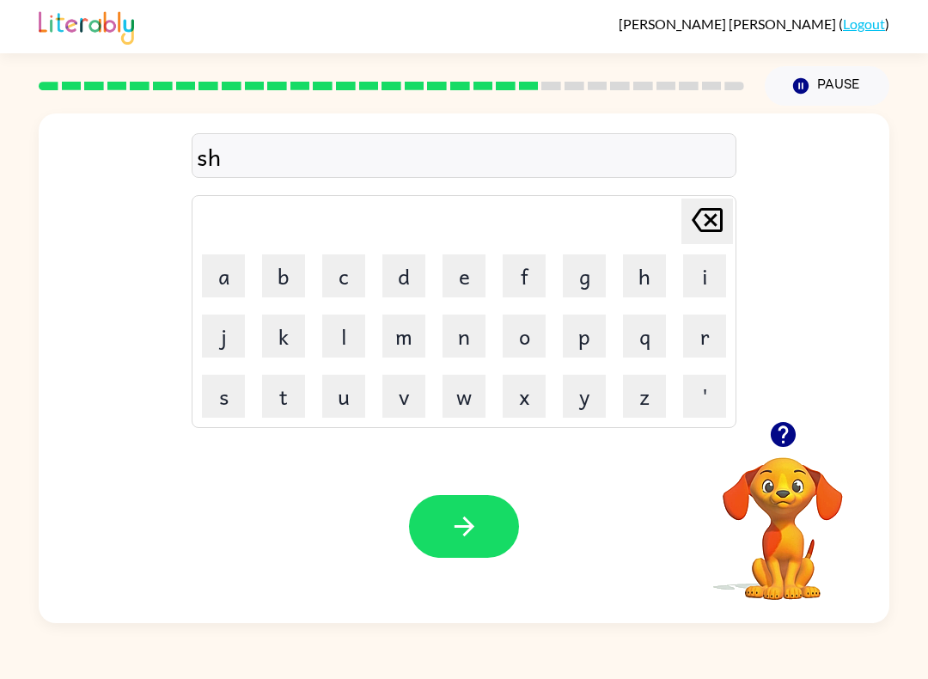
click at [698, 206] on icon "Delete Delete last character input" at bounding box center [707, 219] width 41 height 41
click at [338, 399] on button "u" at bounding box center [343, 396] width 43 height 43
click at [227, 406] on button "s" at bounding box center [223, 396] width 43 height 43
click at [290, 405] on button "t" at bounding box center [283, 396] width 43 height 43
click at [222, 291] on button "a" at bounding box center [223, 275] width 43 height 43
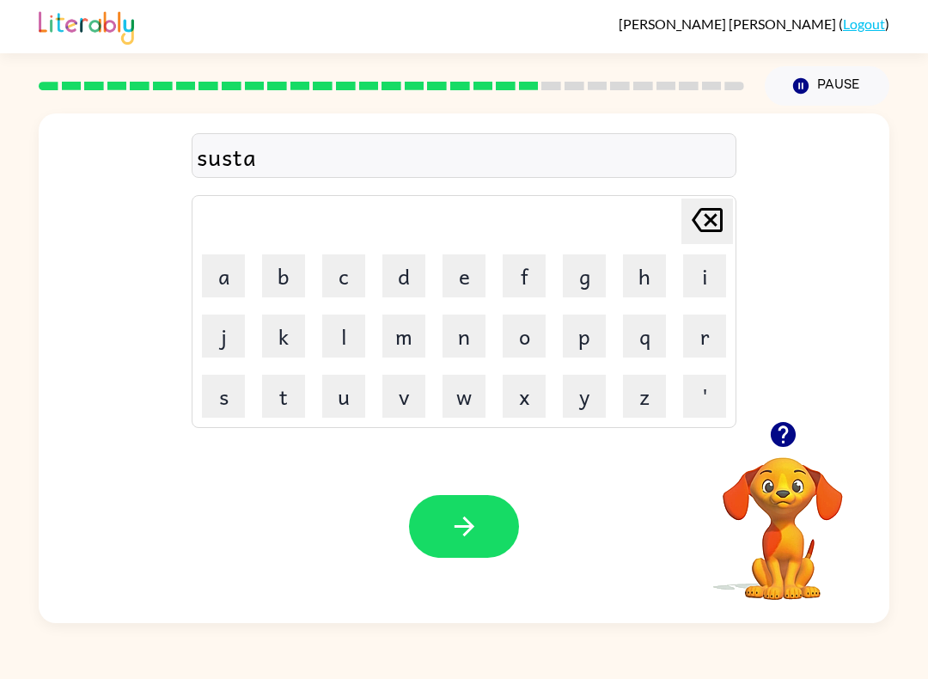
click at [709, 268] on button "i" at bounding box center [704, 275] width 43 height 43
click at [475, 330] on button "n" at bounding box center [464, 336] width 43 height 43
click at [476, 523] on icon "button" at bounding box center [464, 526] width 30 height 30
click at [462, 406] on button "w" at bounding box center [464, 396] width 43 height 43
click at [517, 329] on button "o" at bounding box center [524, 336] width 43 height 43
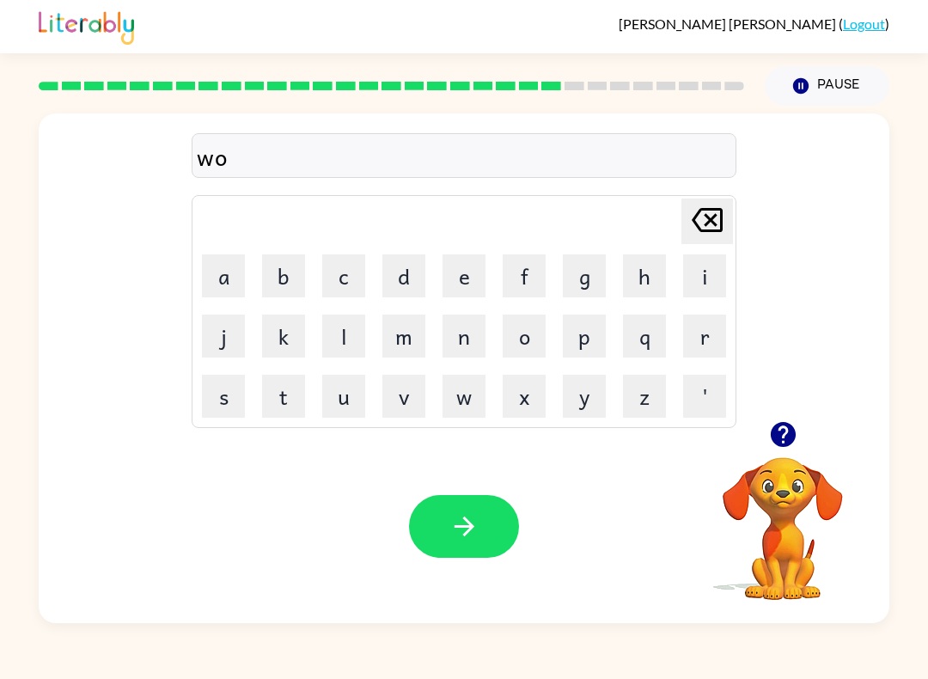
click at [708, 332] on button "r" at bounding box center [704, 336] width 43 height 43
click at [424, 264] on button "d" at bounding box center [403, 275] width 43 height 43
click at [581, 403] on button "y" at bounding box center [584, 396] width 43 height 43
click at [466, 515] on icon "button" at bounding box center [464, 526] width 30 height 30
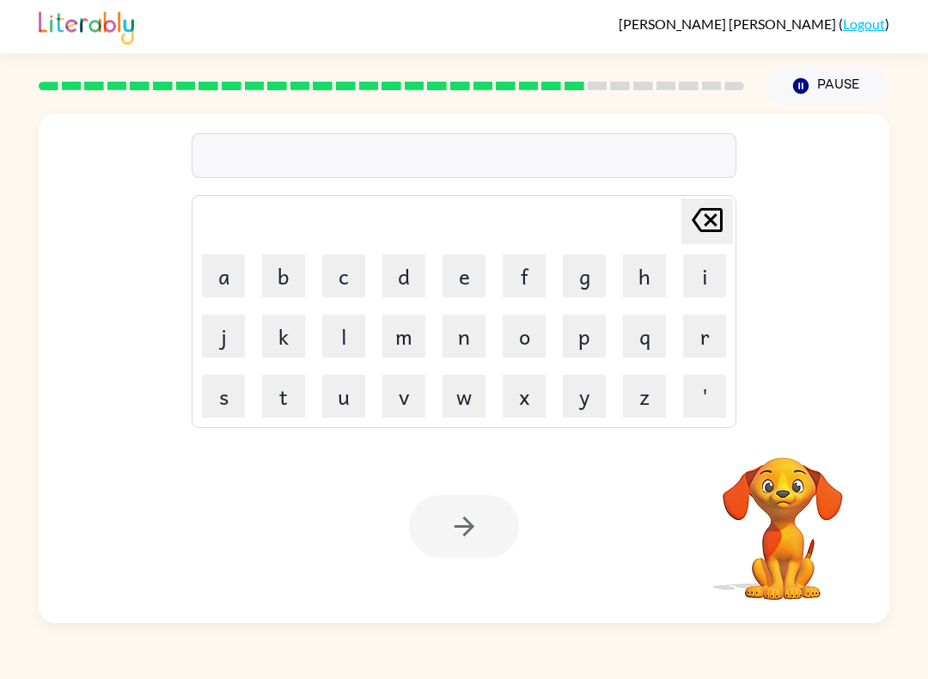
click at [686, 334] on button "r" at bounding box center [704, 336] width 43 height 43
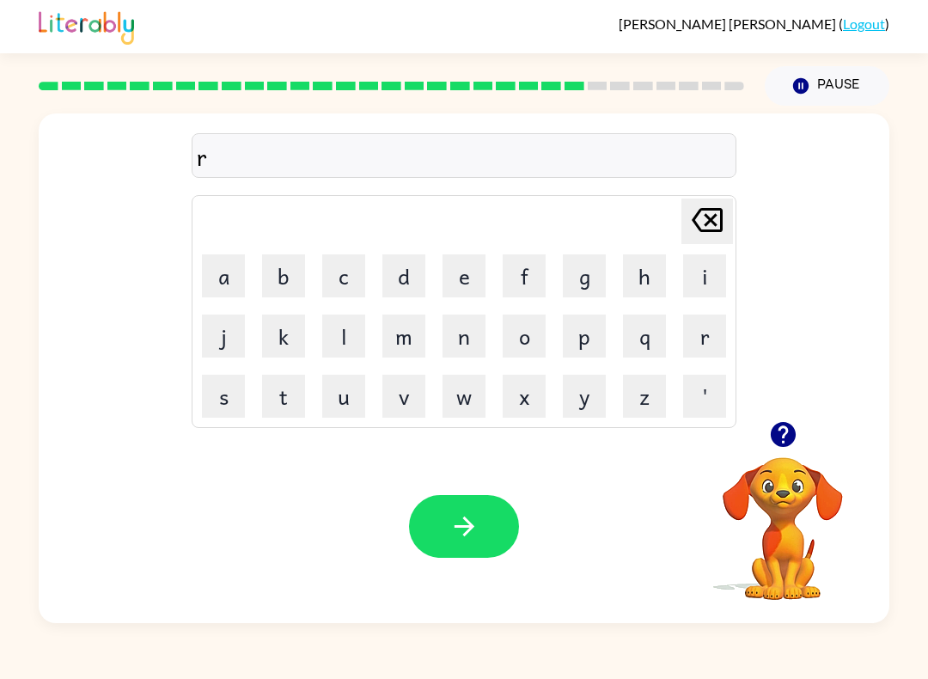
click at [468, 279] on button "e" at bounding box center [464, 275] width 43 height 43
click at [337, 331] on button "l" at bounding box center [343, 336] width 43 height 43
click at [234, 255] on button "a" at bounding box center [223, 275] width 43 height 43
click at [279, 406] on button "t" at bounding box center [283, 396] width 43 height 43
click at [223, 278] on button "a" at bounding box center [223, 275] width 43 height 43
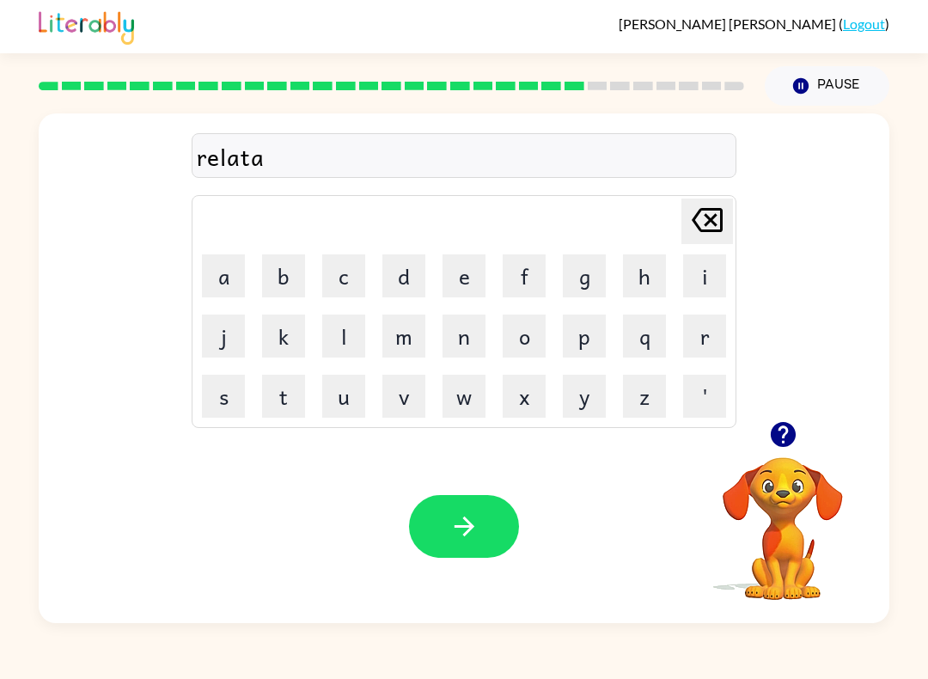
click at [706, 211] on icon at bounding box center [707, 220] width 31 height 24
click at [482, 275] on button "e" at bounding box center [464, 275] width 43 height 43
click at [411, 268] on button "d" at bounding box center [403, 275] width 43 height 43
click at [451, 555] on button "button" at bounding box center [464, 526] width 110 height 63
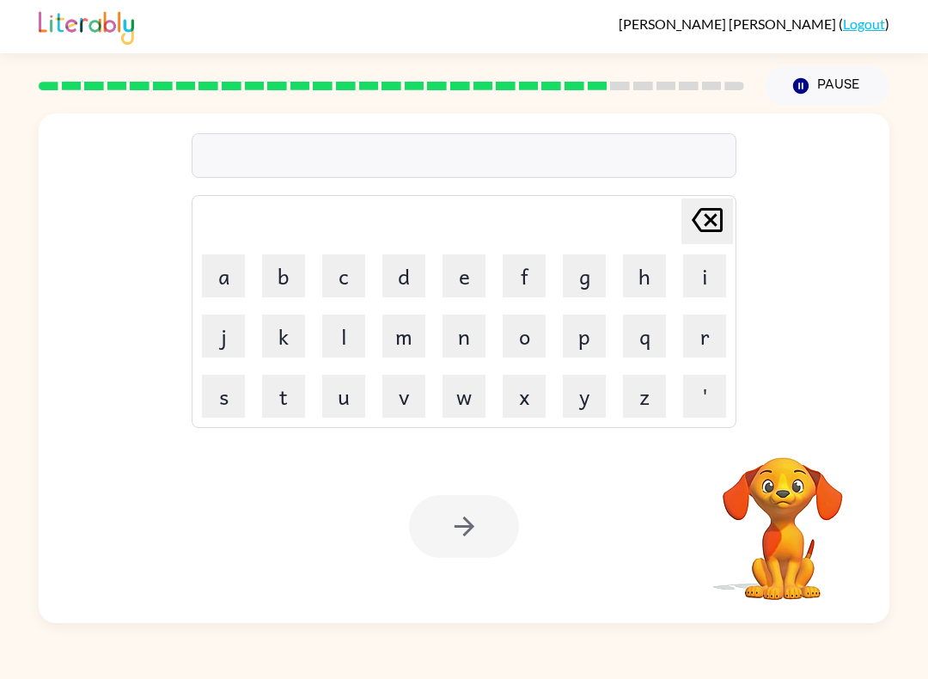
click at [280, 334] on button "k" at bounding box center [283, 336] width 43 height 43
click at [711, 275] on button "i" at bounding box center [704, 275] width 43 height 43
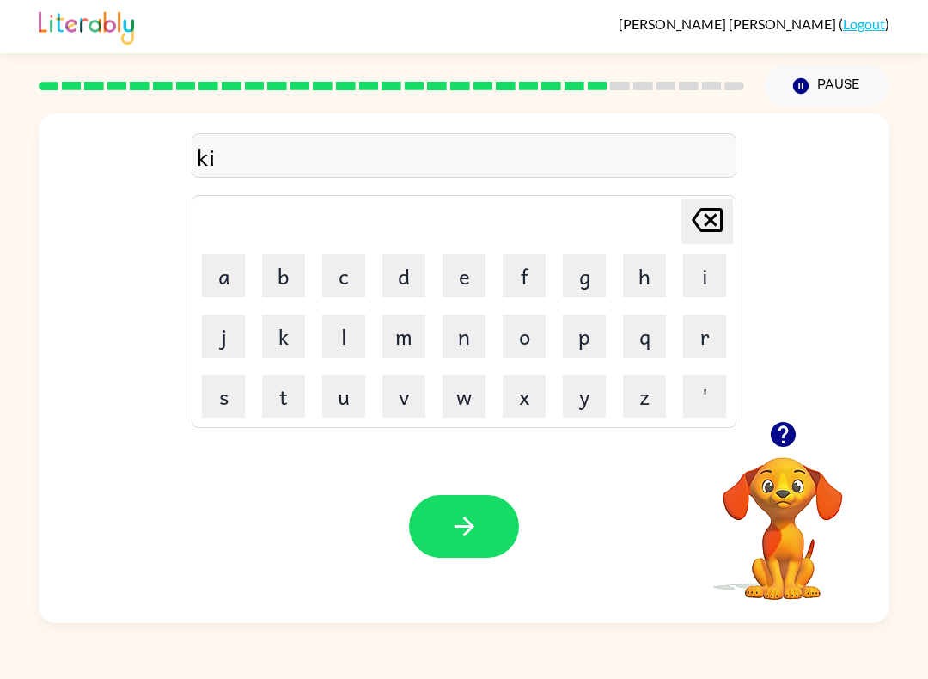
click at [276, 388] on button "t" at bounding box center [283, 396] width 43 height 43
click at [285, 400] on button "t" at bounding box center [283, 396] width 43 height 43
click at [476, 266] on button "e" at bounding box center [464, 275] width 43 height 43
click at [466, 339] on button "n" at bounding box center [464, 336] width 43 height 43
click at [472, 529] on icon "button" at bounding box center [464, 527] width 20 height 20
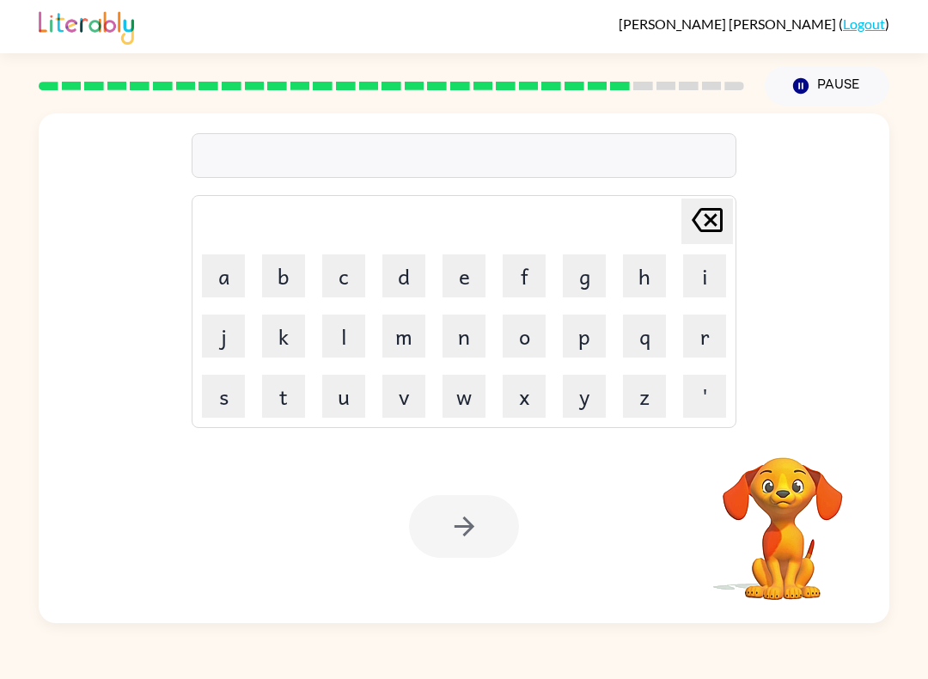
click at [403, 274] on button "d" at bounding box center [403, 275] width 43 height 43
click at [480, 278] on button "e" at bounding box center [464, 275] width 43 height 43
click at [589, 335] on button "p" at bounding box center [584, 336] width 43 height 43
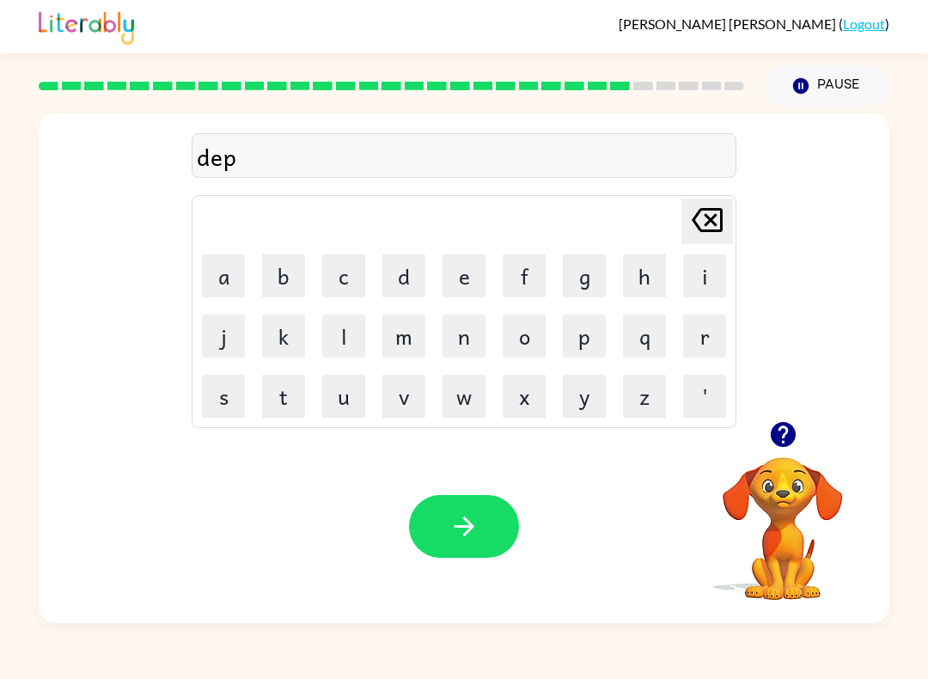
click at [211, 282] on button "a" at bounding box center [223, 275] width 43 height 43
click at [714, 331] on button "r" at bounding box center [704, 336] width 43 height 43
click at [276, 397] on button "t" at bounding box center [283, 396] width 43 height 43
click at [400, 336] on button "m" at bounding box center [403, 336] width 43 height 43
click at [472, 278] on button "e" at bounding box center [464, 275] width 43 height 43
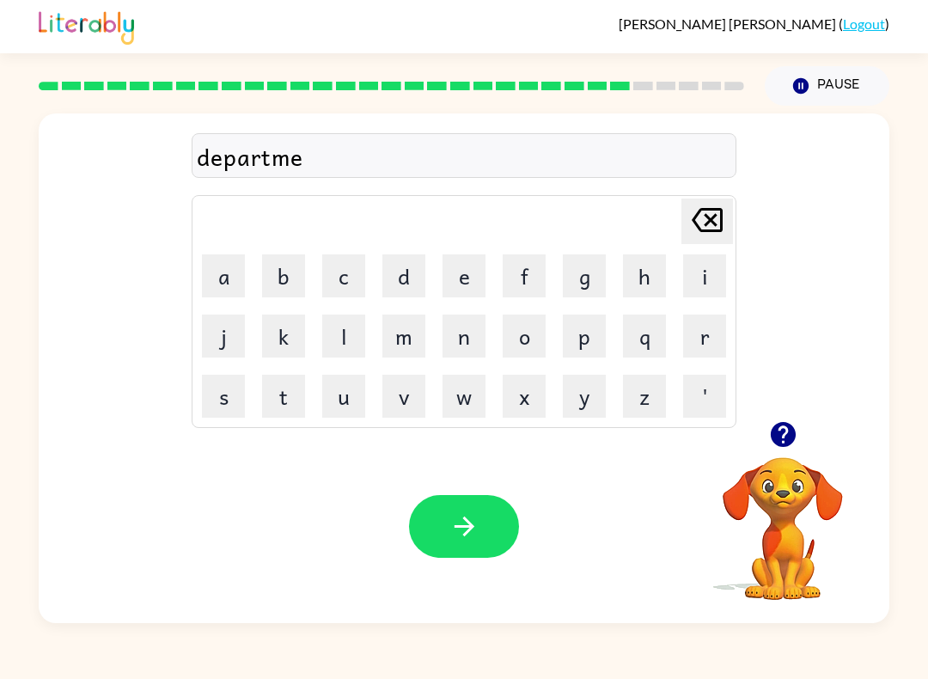
click at [466, 332] on button "n" at bounding box center [464, 336] width 43 height 43
click at [283, 399] on button "t" at bounding box center [283, 396] width 43 height 43
click at [480, 521] on button "button" at bounding box center [464, 526] width 110 height 63
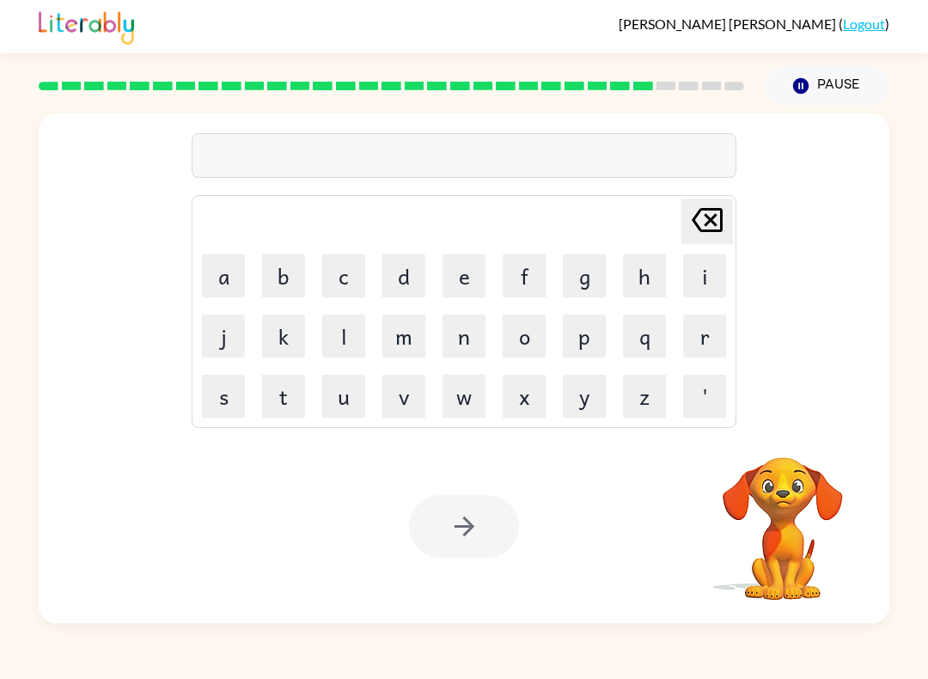
click at [222, 401] on button "s" at bounding box center [223, 396] width 43 height 43
click at [351, 333] on button "l" at bounding box center [343, 336] width 43 height 43
click at [723, 275] on button "i" at bounding box center [704, 275] width 43 height 43
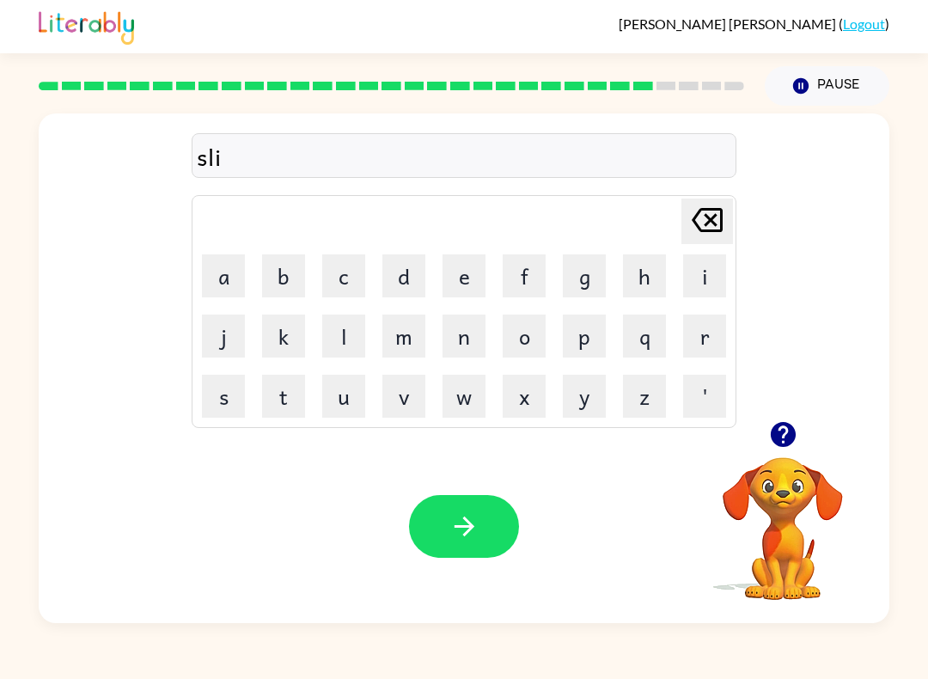
click at [596, 267] on button "g" at bounding box center [584, 275] width 43 height 43
click at [279, 388] on button "t" at bounding box center [283, 396] width 43 height 43
click at [651, 271] on button "h" at bounding box center [644, 275] width 43 height 43
click at [696, 207] on icon "Delete Delete last character input" at bounding box center [707, 219] width 41 height 41
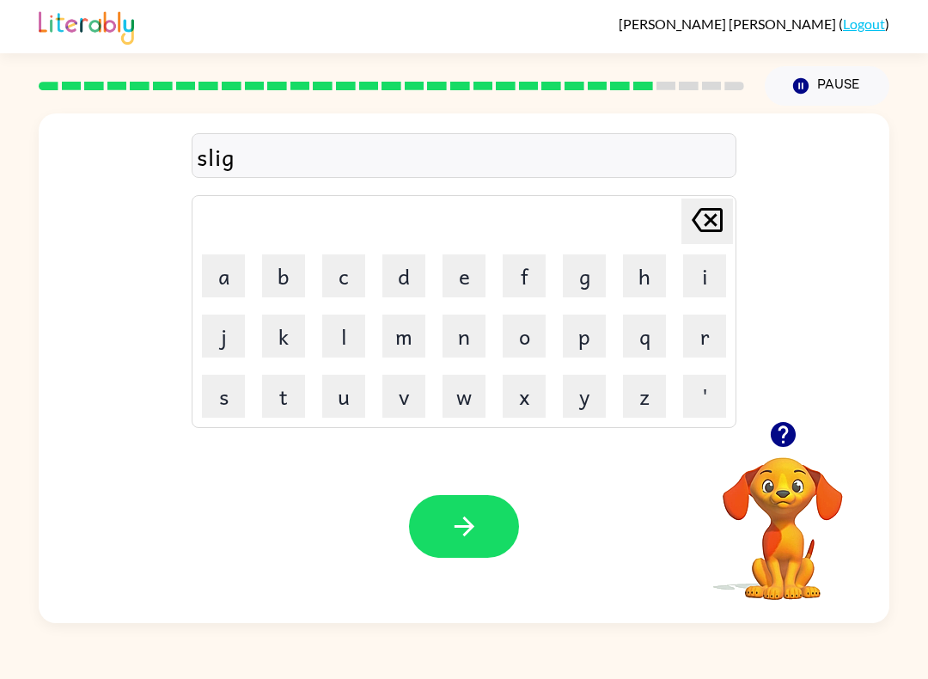
click at [651, 273] on button "h" at bounding box center [644, 275] width 43 height 43
click at [273, 404] on button "t" at bounding box center [283, 396] width 43 height 43
click at [434, 523] on button "button" at bounding box center [464, 526] width 110 height 63
click at [341, 393] on button "u" at bounding box center [343, 396] width 43 height 43
click at [474, 334] on button "n" at bounding box center [464, 336] width 43 height 43
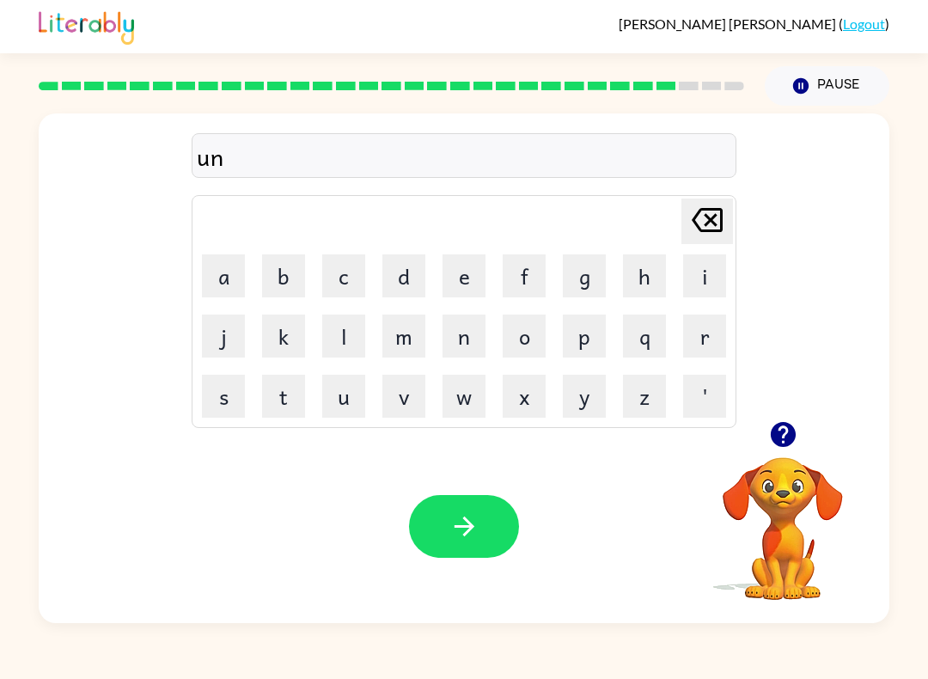
click at [706, 272] on button "i" at bounding box center [704, 275] width 43 height 43
click at [403, 399] on button "v" at bounding box center [403, 396] width 43 height 43
click at [469, 272] on button "e" at bounding box center [464, 275] width 43 height 43
click at [711, 336] on button "r" at bounding box center [704, 336] width 43 height 43
click at [221, 400] on button "s" at bounding box center [223, 396] width 43 height 43
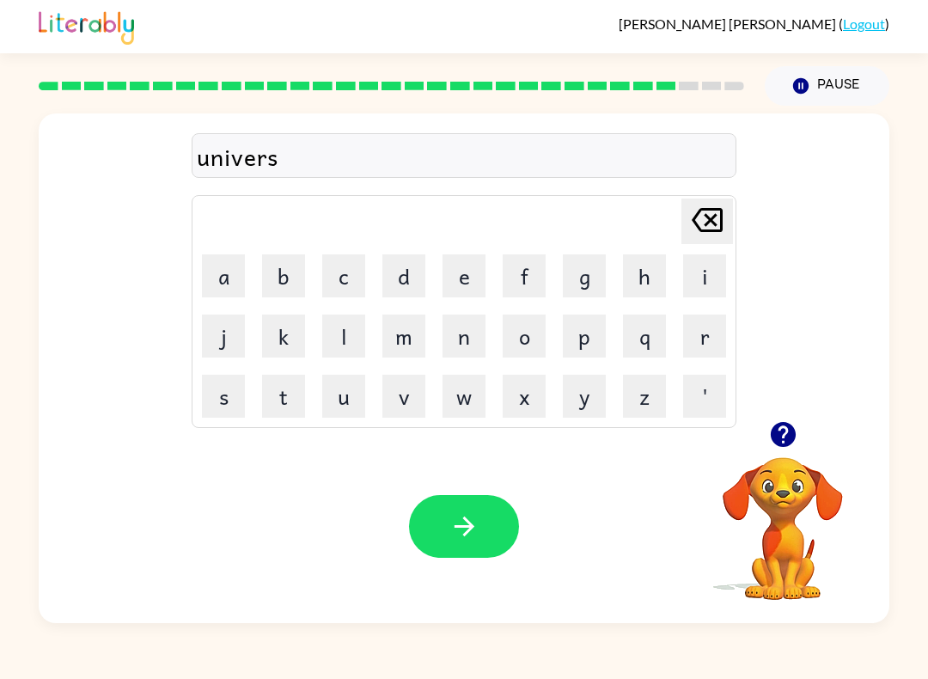
click at [233, 287] on button "a" at bounding box center [223, 275] width 43 height 43
click at [334, 338] on button "l" at bounding box center [343, 336] width 43 height 43
click at [403, 515] on div "Your browser must support playing .mp4 files to use Literably. Please try using…" at bounding box center [464, 526] width 851 height 193
click at [476, 510] on button "button" at bounding box center [464, 526] width 110 height 63
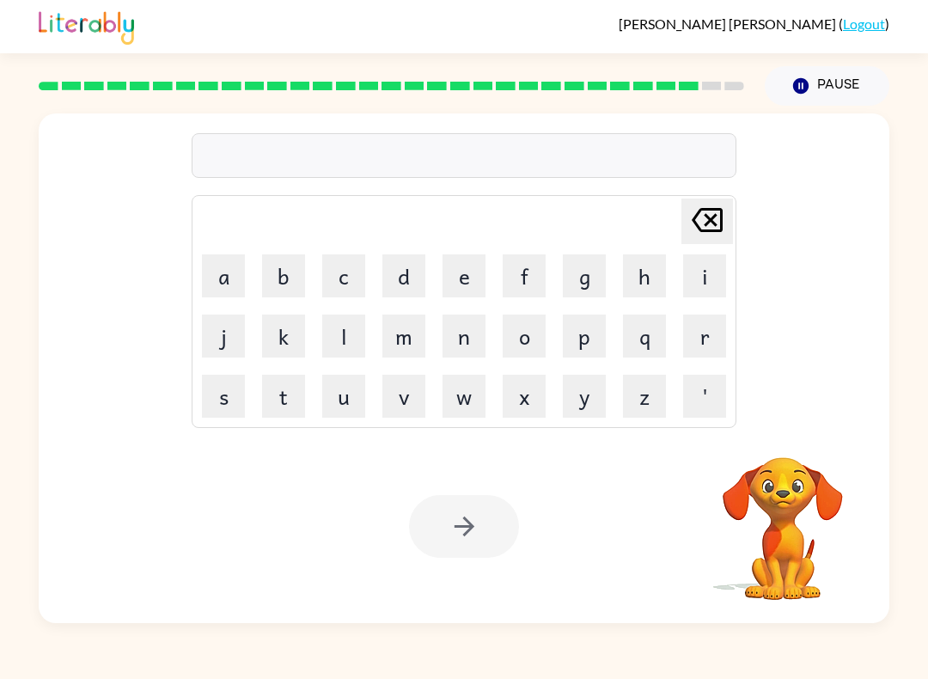
click at [223, 397] on button "s" at bounding box center [223, 396] width 43 height 43
click at [711, 267] on button "i" at bounding box center [704, 275] width 43 height 43
click at [345, 337] on button "l" at bounding box center [343, 336] width 43 height 43
click at [408, 394] on button "v" at bounding box center [403, 396] width 43 height 43
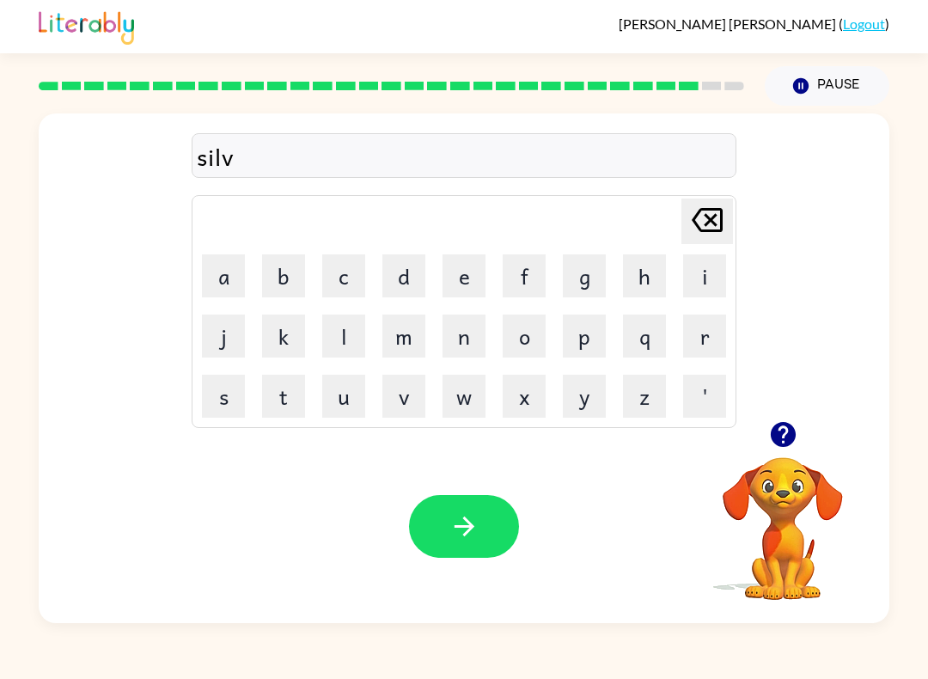
click at [709, 233] on icon "Delete Delete last character input" at bounding box center [707, 219] width 41 height 41
click at [462, 277] on button "e" at bounding box center [464, 275] width 43 height 43
click at [714, 334] on button "r" at bounding box center [704, 336] width 43 height 43
click at [462, 397] on button "w" at bounding box center [464, 396] width 43 height 43
click at [455, 272] on button "e" at bounding box center [464, 275] width 43 height 43
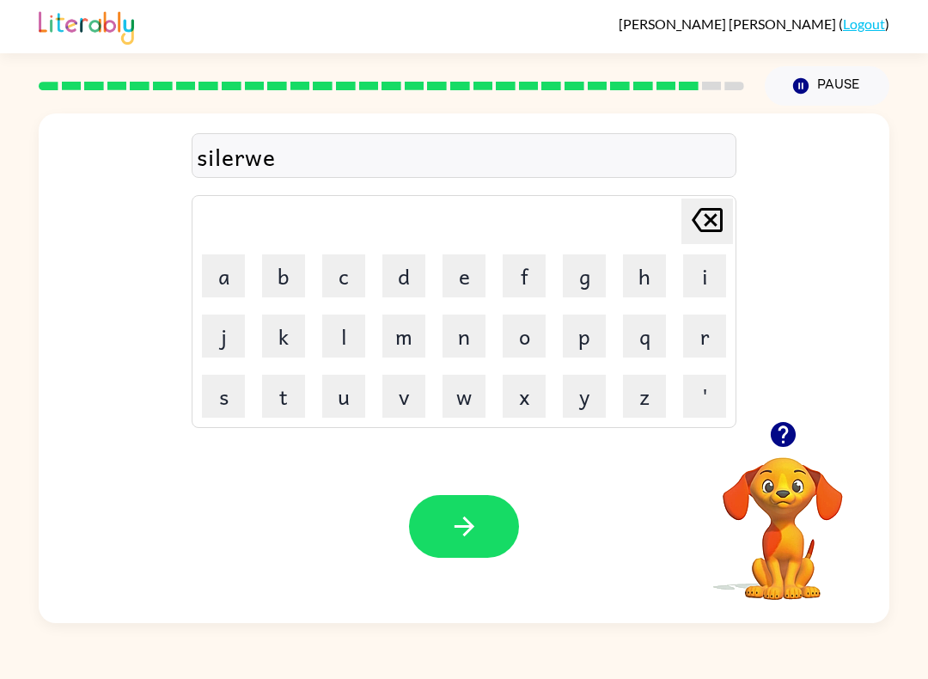
click at [227, 279] on button "a" at bounding box center [223, 275] width 43 height 43
click at [708, 340] on button "r" at bounding box center [704, 336] width 43 height 43
click at [476, 530] on icon "button" at bounding box center [464, 526] width 30 height 30
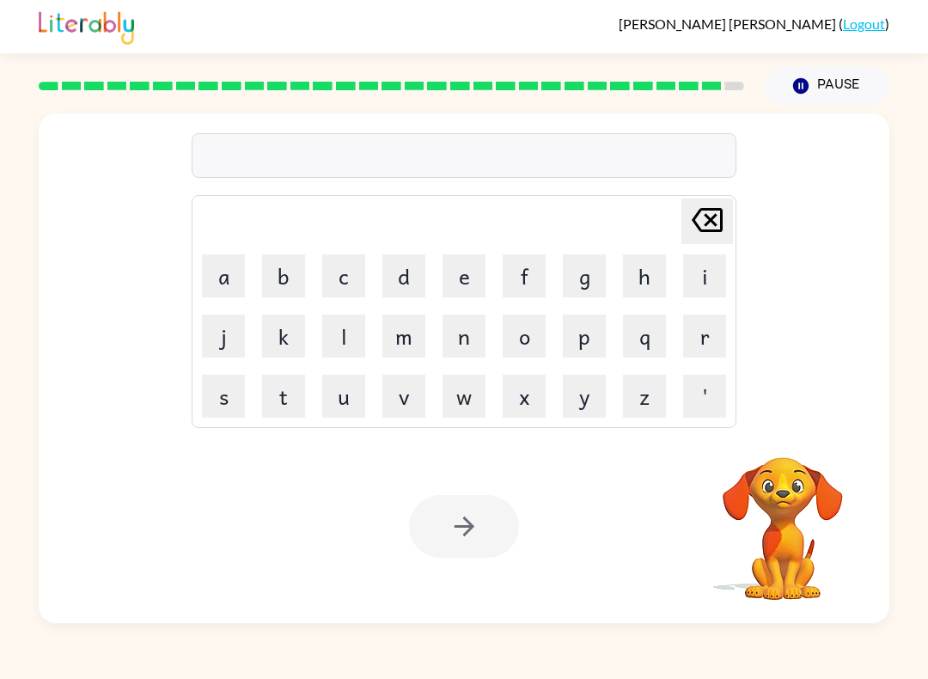
click at [466, 270] on button "e" at bounding box center [464, 275] width 43 height 43
click at [468, 332] on button "n" at bounding box center [464, 336] width 43 height 43
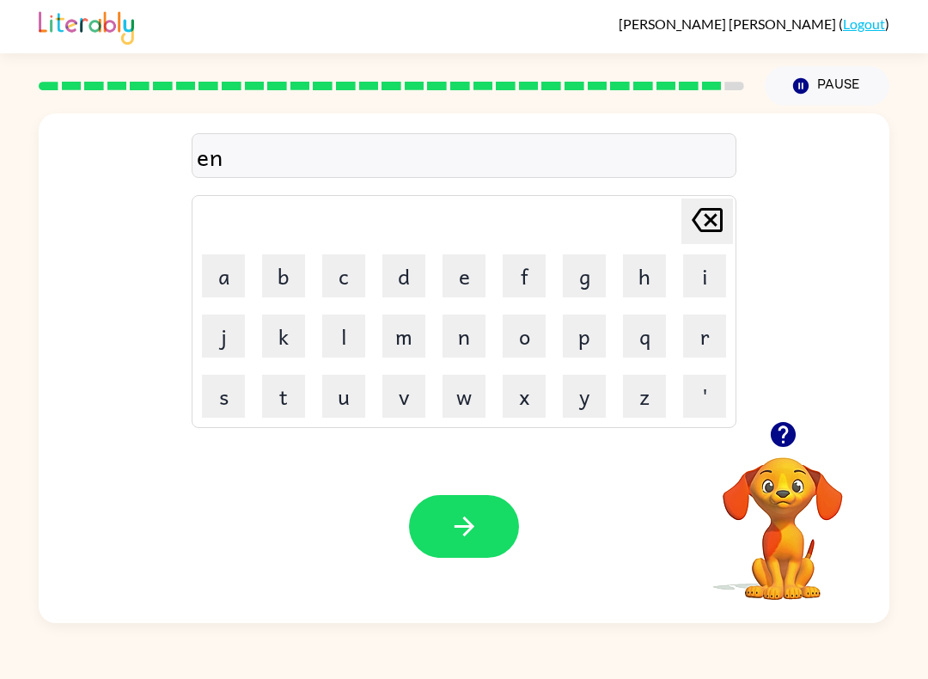
click at [348, 274] on button "c" at bounding box center [343, 275] width 43 height 43
click at [534, 340] on button "o" at bounding box center [524, 336] width 43 height 43
click at [357, 399] on button "u" at bounding box center [343, 396] width 43 height 43
click at [458, 331] on button "n" at bounding box center [464, 336] width 43 height 43
click at [290, 394] on button "t" at bounding box center [283, 396] width 43 height 43
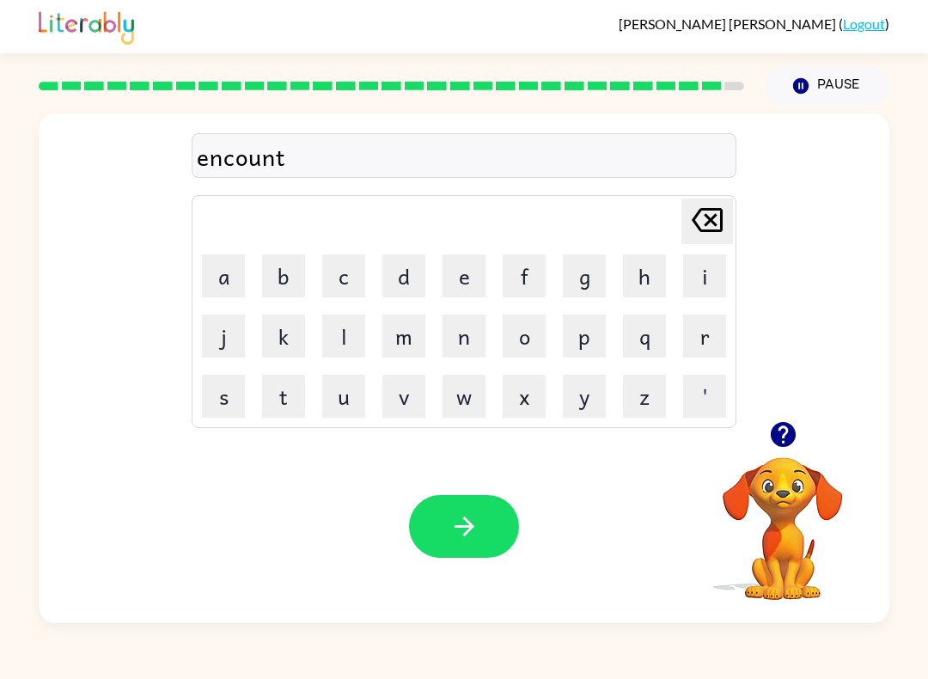
click at [469, 271] on button "e" at bounding box center [464, 275] width 43 height 43
click at [695, 335] on button "r" at bounding box center [704, 336] width 43 height 43
click at [474, 527] on icon "button" at bounding box center [464, 526] width 30 height 30
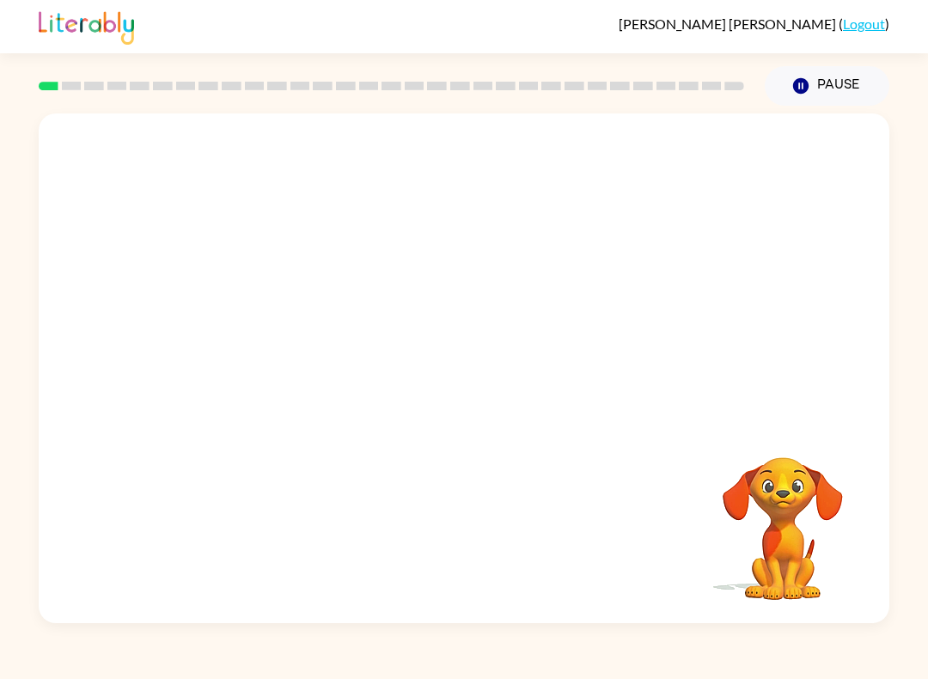
click at [890, 301] on div "Your browser must support playing .mp4 files to use Literably. Please try using…" at bounding box center [464, 364] width 928 height 517
click at [896, 309] on div "Your browser must support playing .mp4 files to use Literably. Please try using…" at bounding box center [464, 364] width 928 height 517
click at [803, 260] on div at bounding box center [464, 368] width 851 height 510
click at [484, 381] on button "button" at bounding box center [464, 376] width 110 height 63
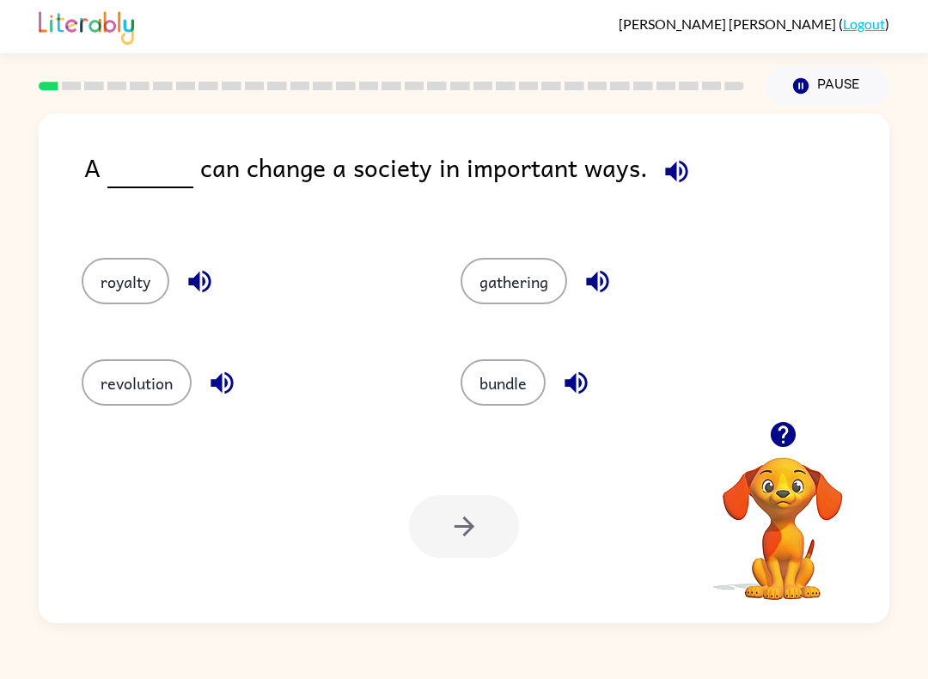
click at [146, 376] on button "revolution" at bounding box center [137, 382] width 110 height 46
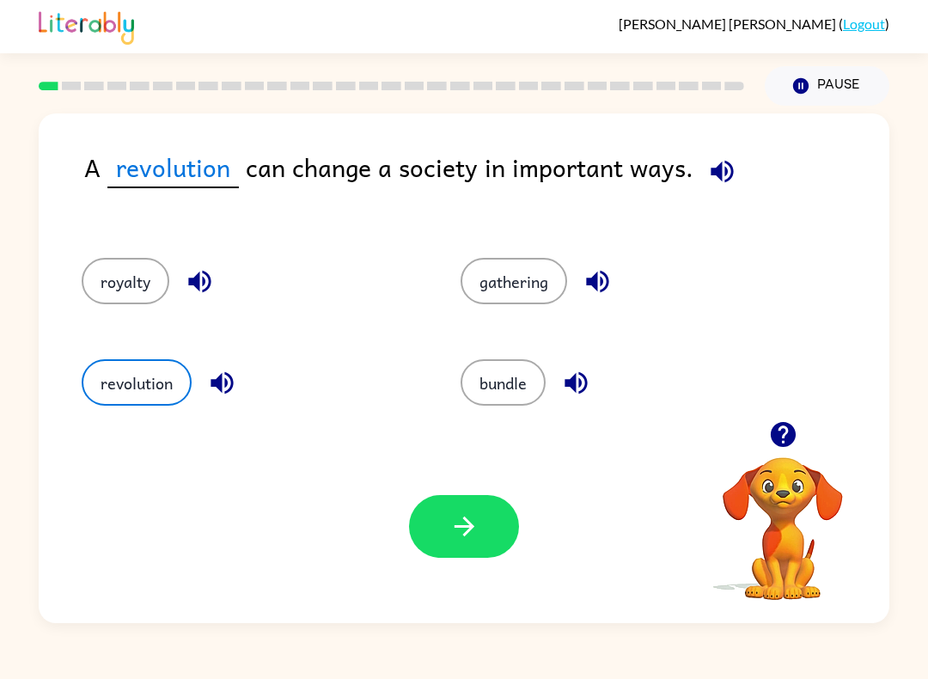
click at [479, 517] on icon "button" at bounding box center [464, 526] width 30 height 30
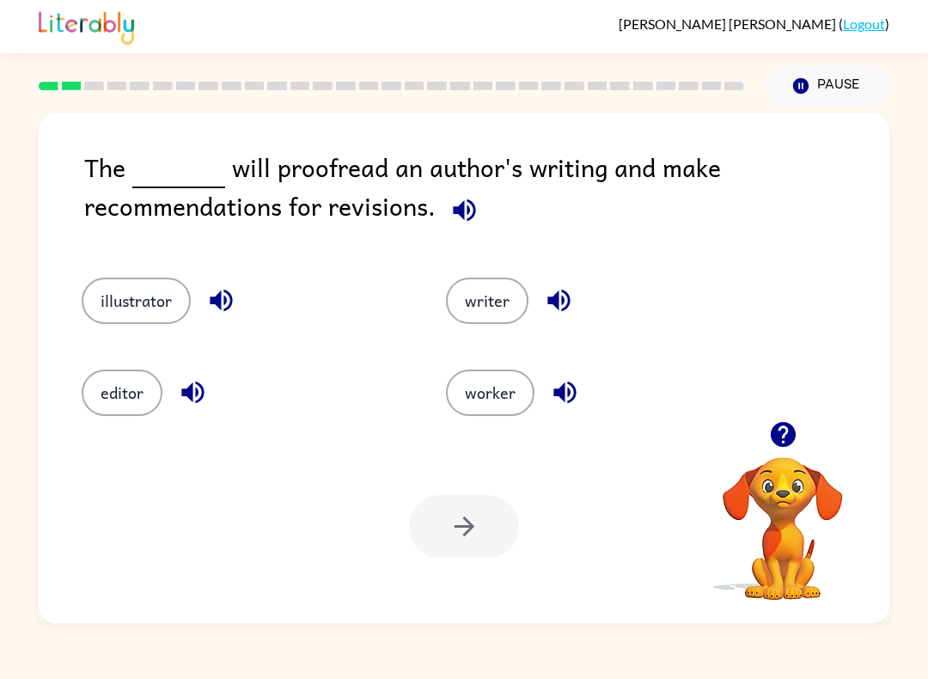
click at [709, 547] on video "Your browser must support playing .mp4 files to use Literably. Please try using…" at bounding box center [783, 517] width 172 height 172
click at [131, 407] on button "editor" at bounding box center [122, 393] width 81 height 46
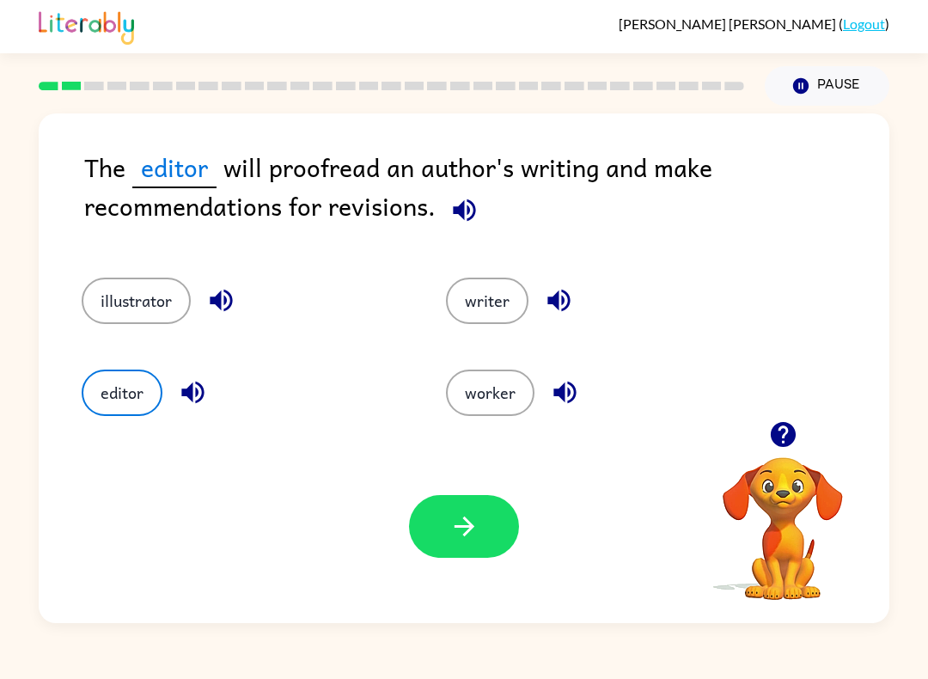
click at [452, 543] on button "button" at bounding box center [464, 526] width 110 height 63
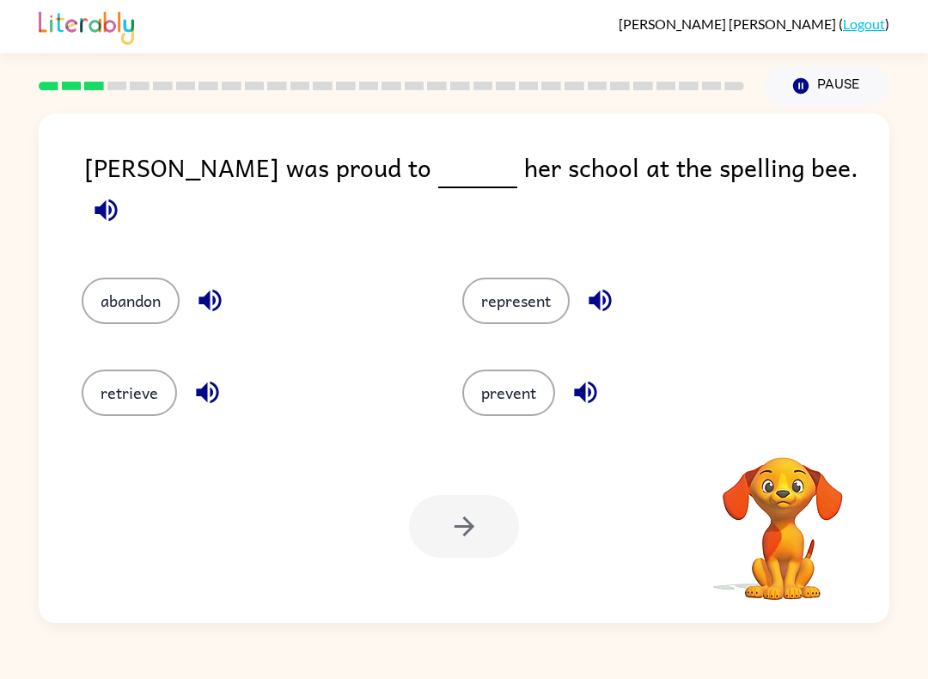
click at [719, 533] on video "Your browser must support playing .mp4 files to use Literably. Please try using…" at bounding box center [783, 517] width 172 height 172
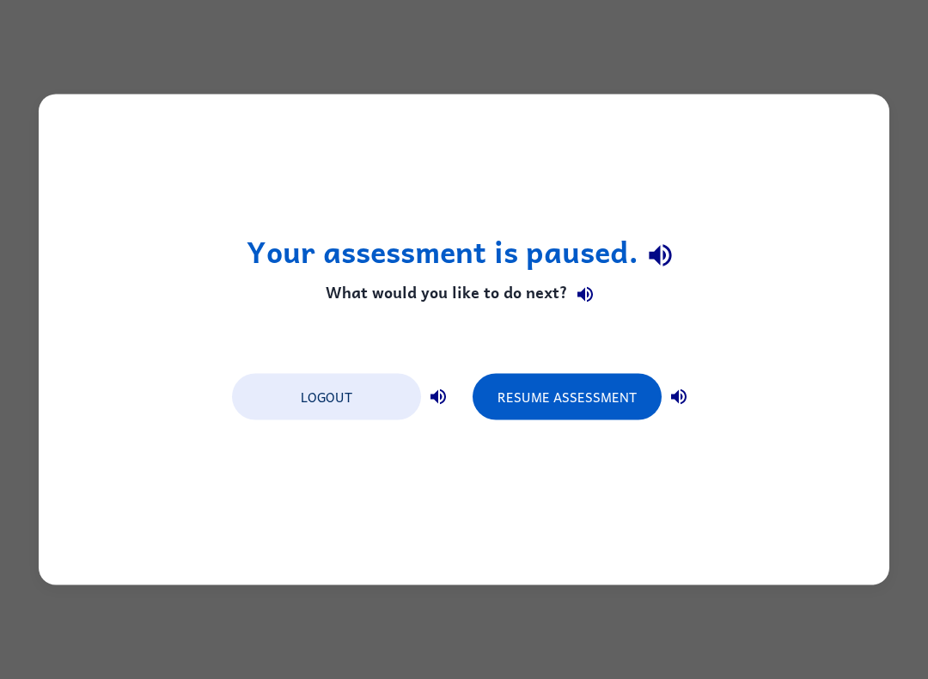
click at [603, 400] on button "Resume Assessment" at bounding box center [567, 397] width 189 height 46
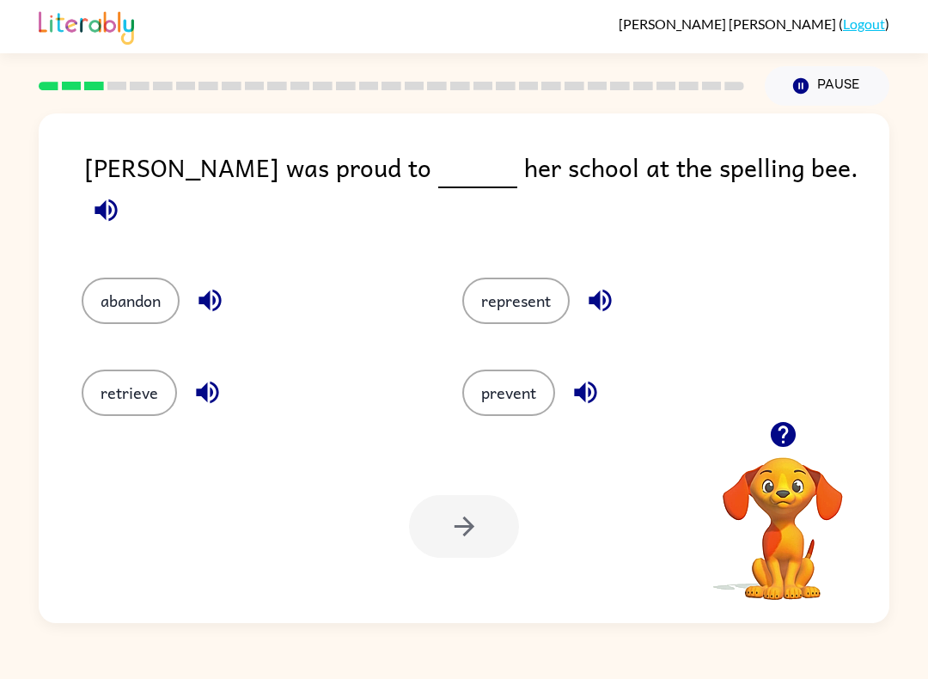
click at [536, 287] on button "represent" at bounding box center [515, 301] width 107 height 46
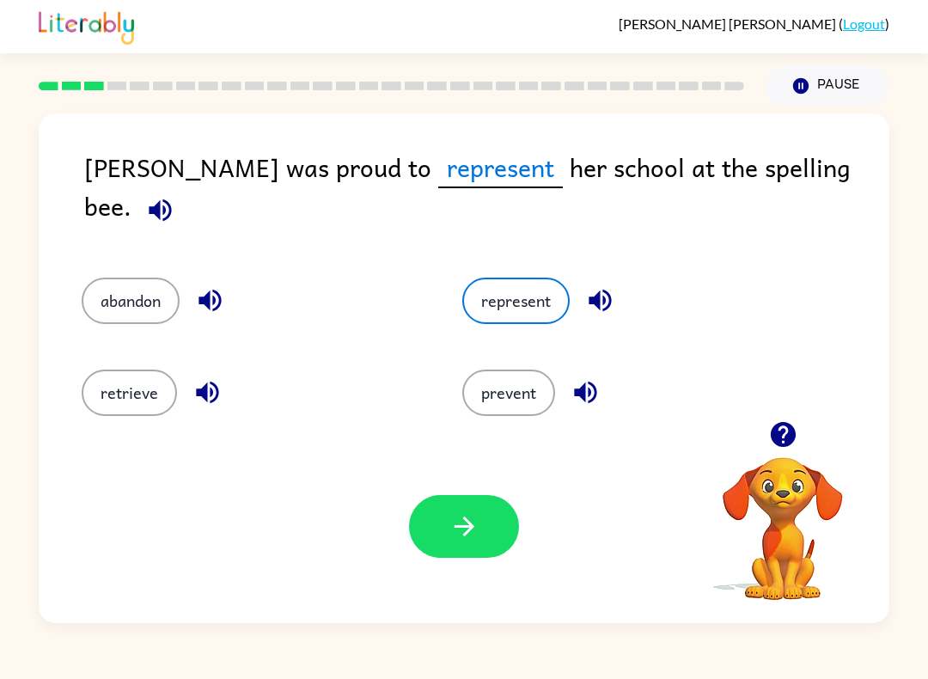
click at [472, 539] on icon "button" at bounding box center [464, 526] width 30 height 30
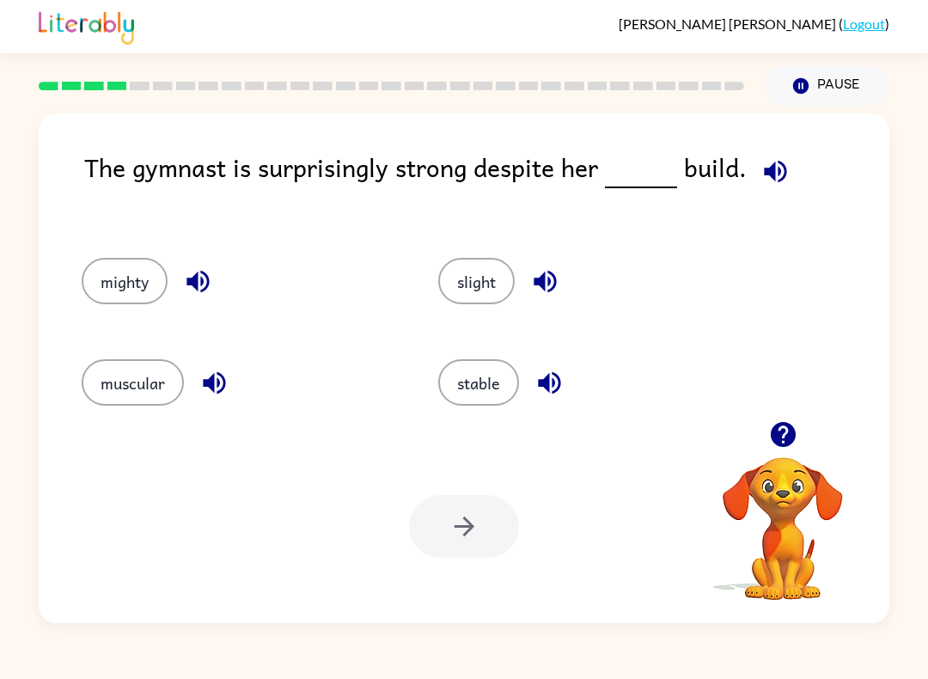
click at [129, 397] on button "muscular" at bounding box center [133, 382] width 102 height 46
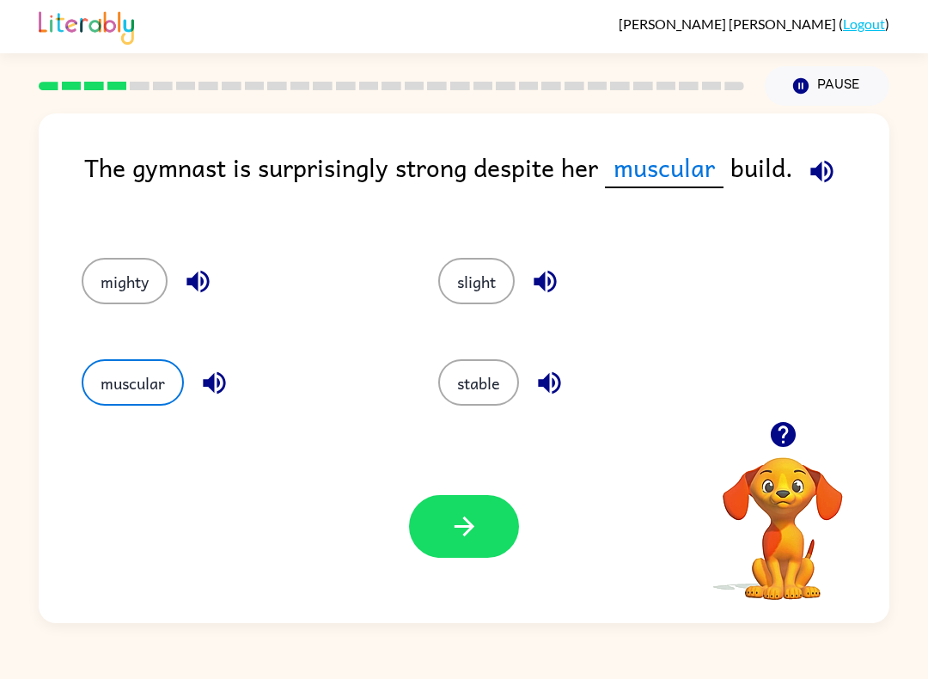
click at [468, 480] on div "Your browser must support playing .mp4 files to use Literably. Please try using…" at bounding box center [464, 526] width 851 height 193
click at [481, 517] on button "button" at bounding box center [464, 526] width 110 height 63
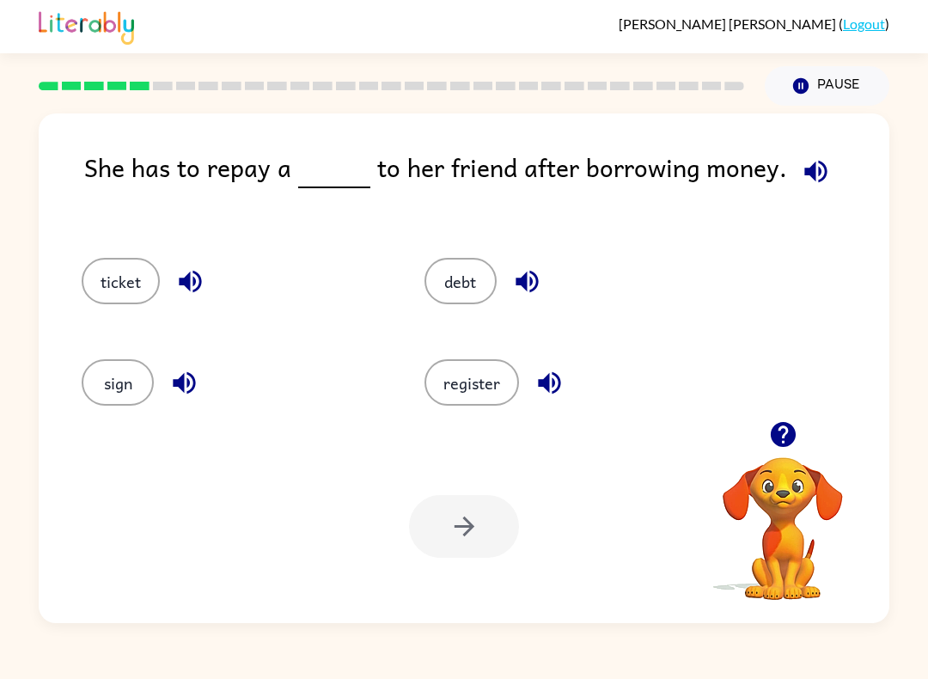
click at [472, 286] on button "debt" at bounding box center [461, 281] width 72 height 46
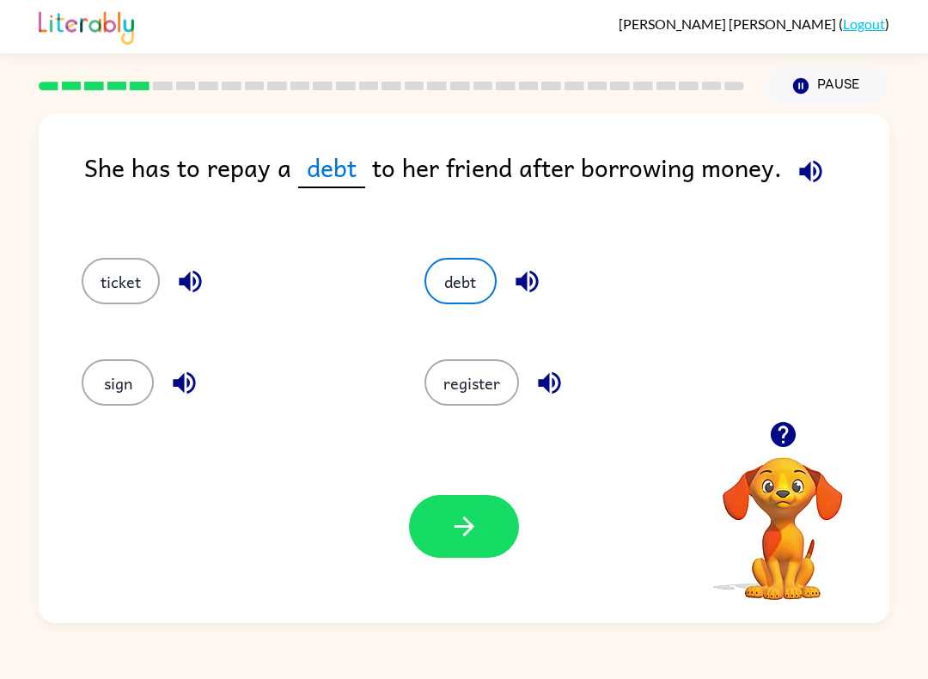
click at [463, 518] on icon "button" at bounding box center [464, 526] width 30 height 30
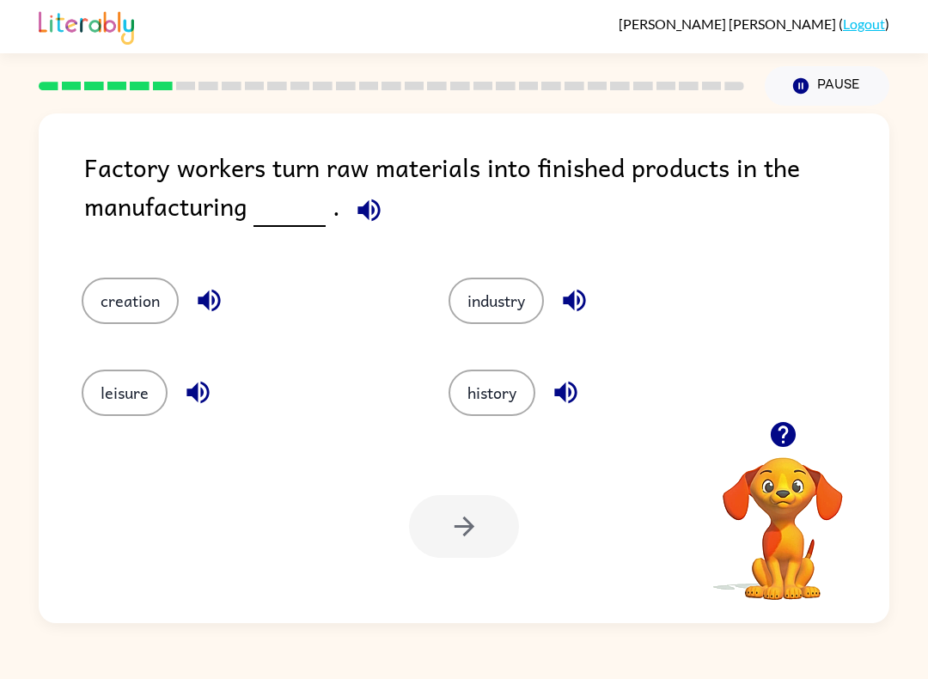
click at [503, 299] on button "industry" at bounding box center [496, 301] width 95 height 46
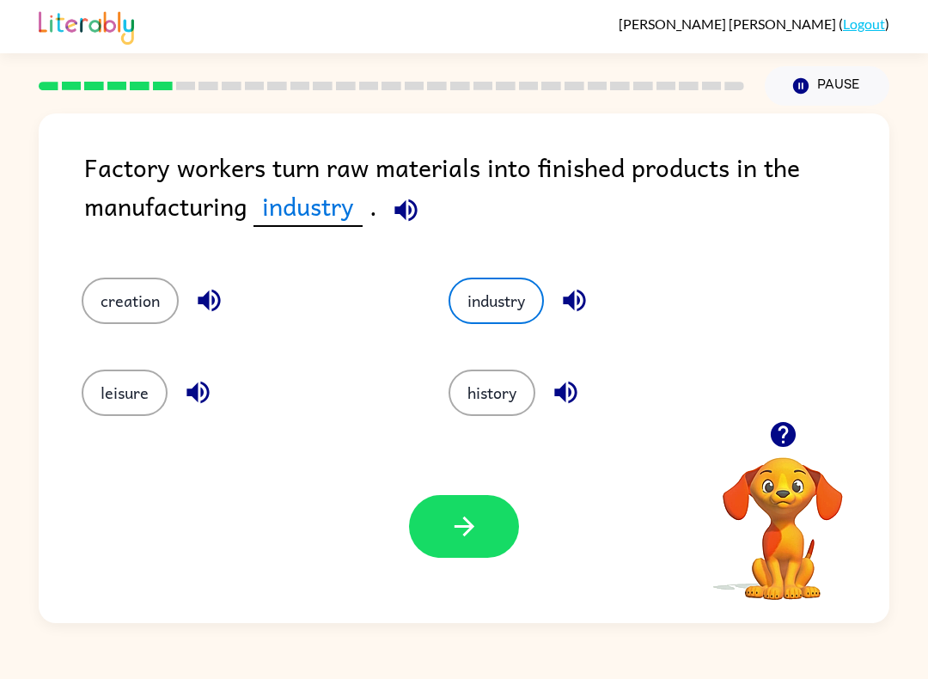
click at [447, 555] on button "button" at bounding box center [464, 526] width 110 height 63
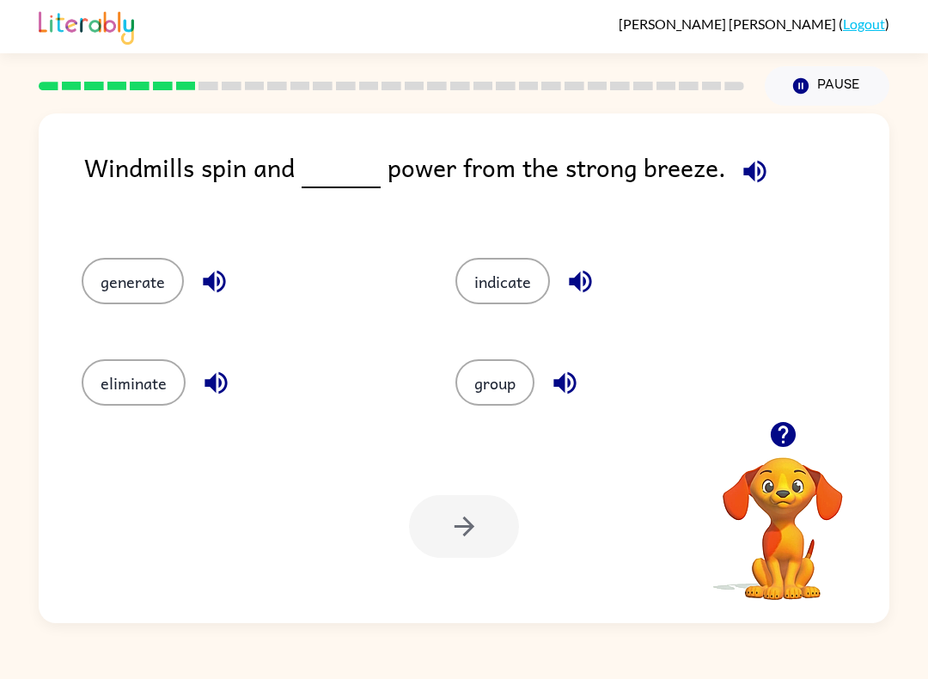
click at [180, 282] on button "generate" at bounding box center [133, 281] width 102 height 46
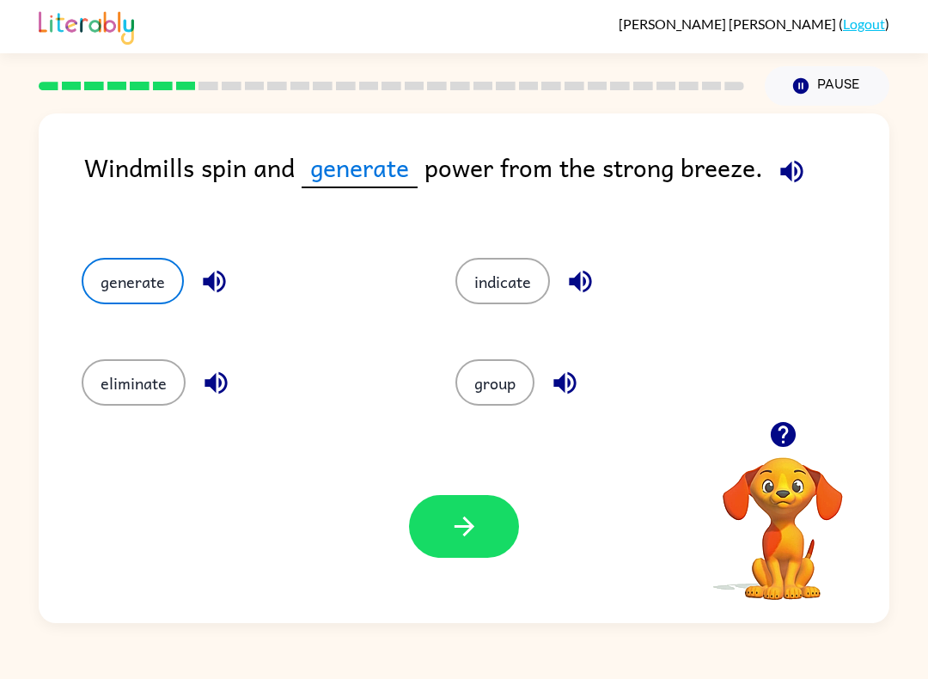
click at [466, 521] on icon "button" at bounding box center [464, 527] width 20 height 20
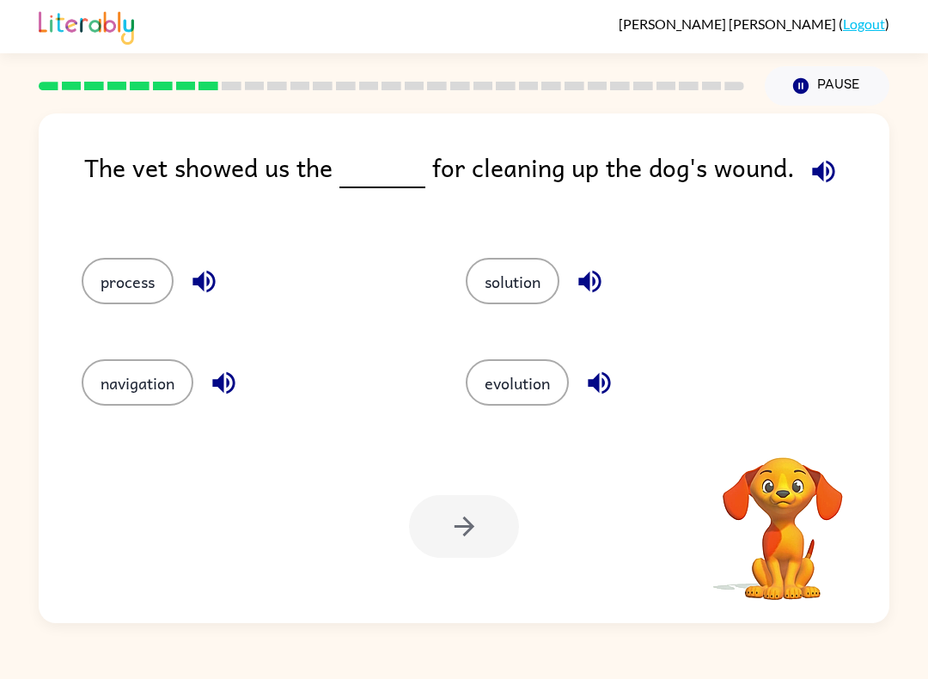
click at [924, 370] on div "The vet showed us the for cleaning up the dog's wound. process solution navigat…" at bounding box center [464, 364] width 928 height 517
click at [126, 289] on button "process" at bounding box center [128, 281] width 92 height 46
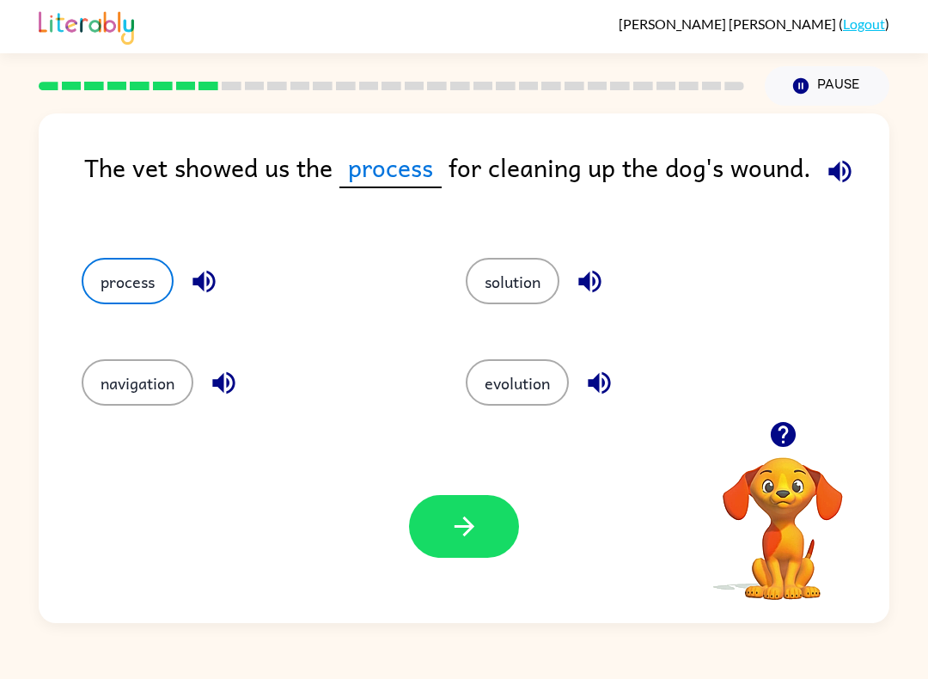
click at [457, 528] on icon "button" at bounding box center [464, 527] width 20 height 20
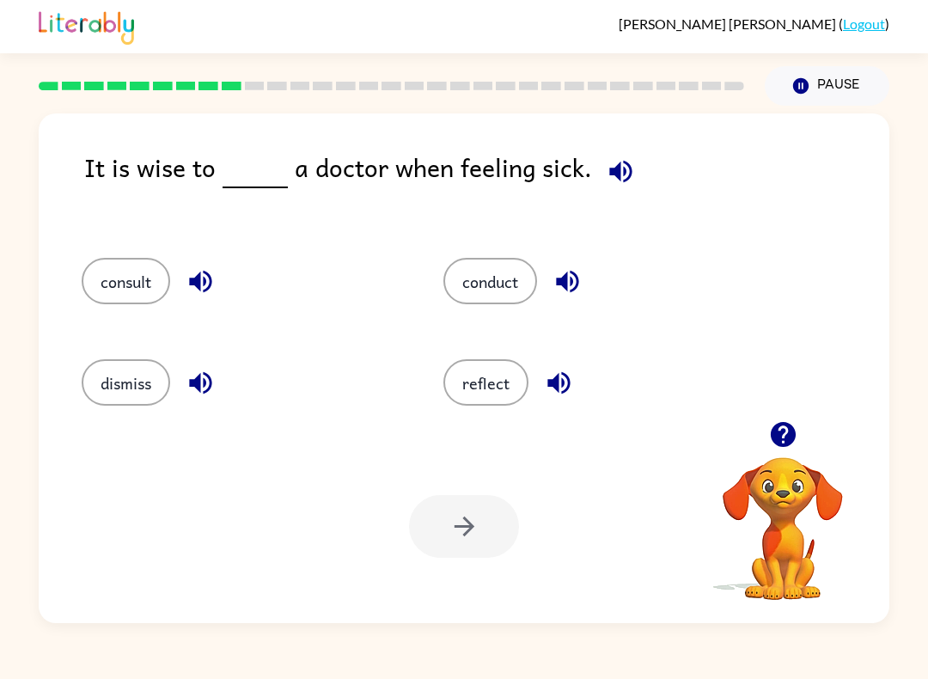
click at [125, 298] on button "consult" at bounding box center [126, 281] width 89 height 46
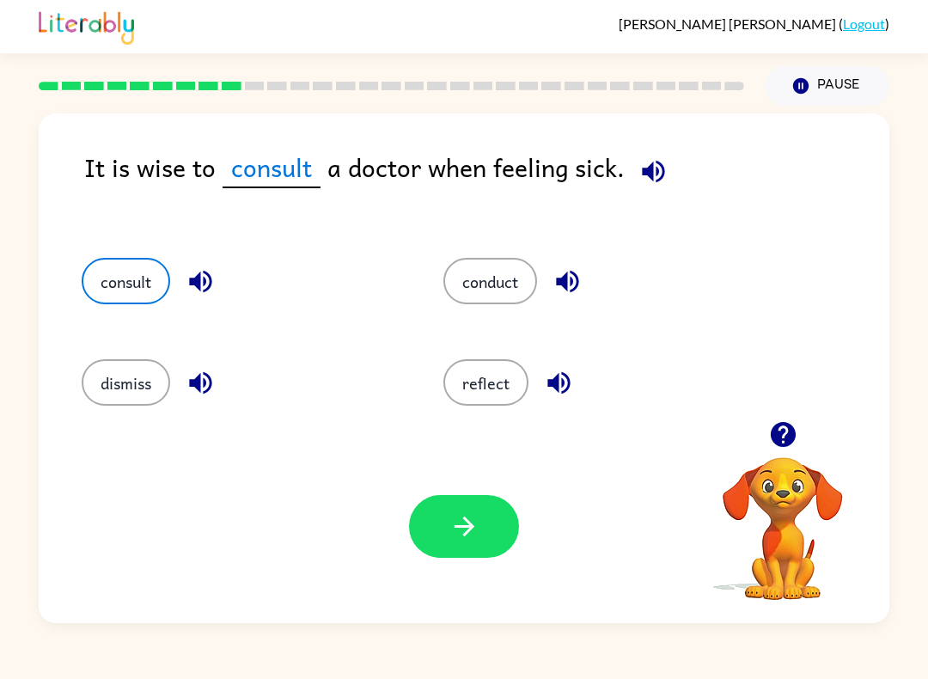
click at [456, 525] on icon "button" at bounding box center [464, 526] width 30 height 30
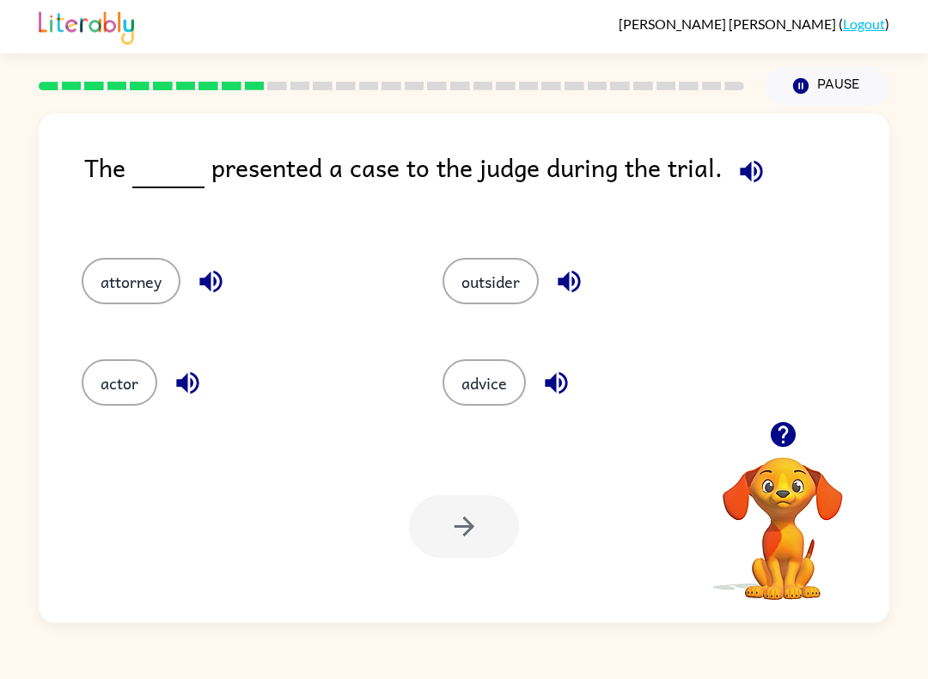
click at [131, 386] on button "actor" at bounding box center [120, 382] width 76 height 46
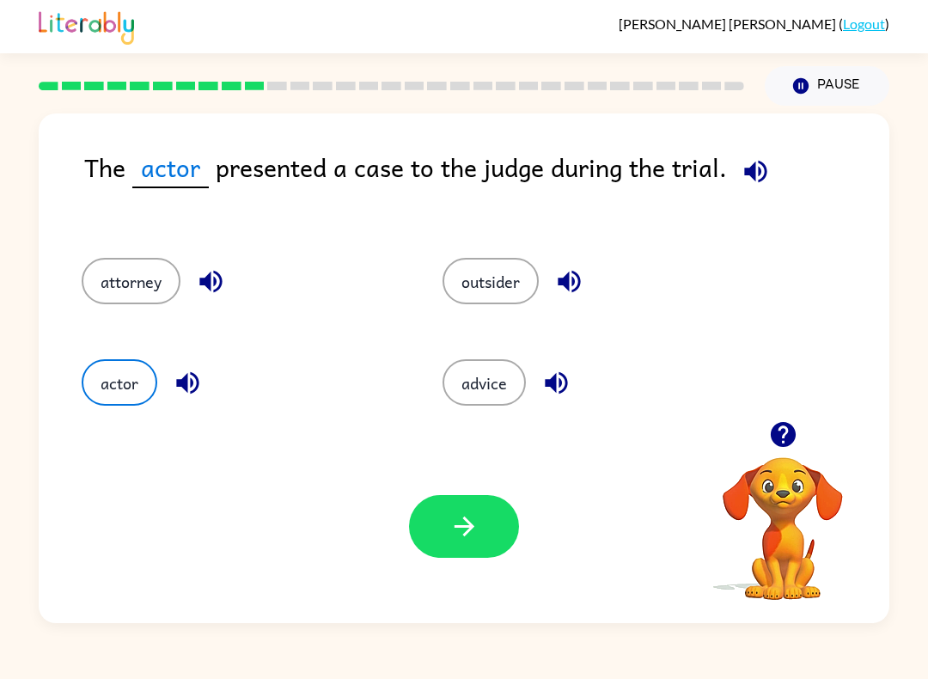
click at [401, 541] on div "Your browser must support playing .mp4 files to use Literably. Please try using…" at bounding box center [464, 526] width 851 height 193
click at [449, 526] on icon "button" at bounding box center [464, 526] width 30 height 30
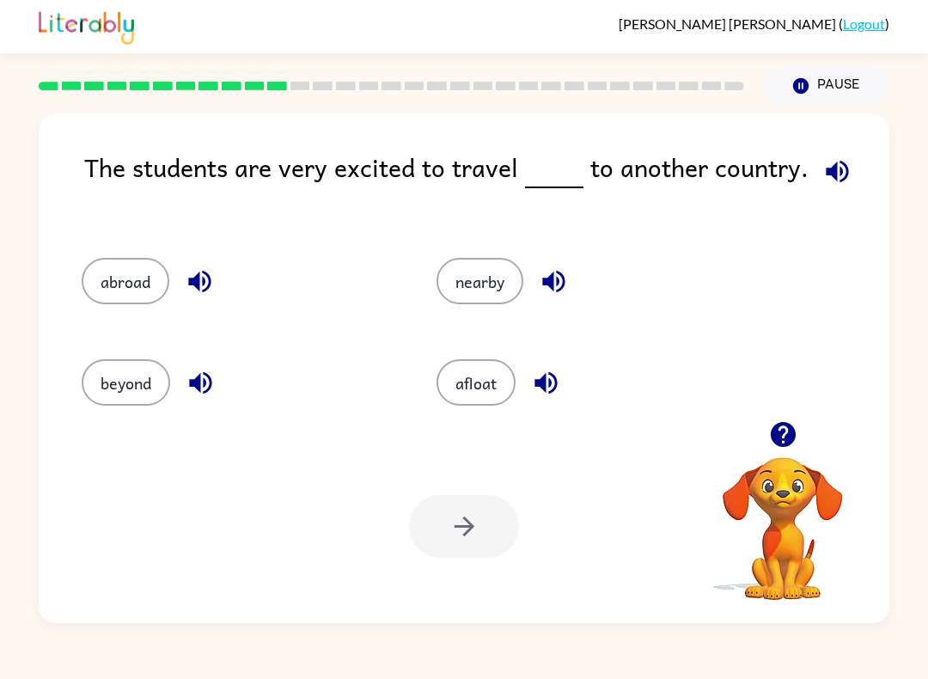
click at [128, 281] on button "abroad" at bounding box center [126, 281] width 88 height 46
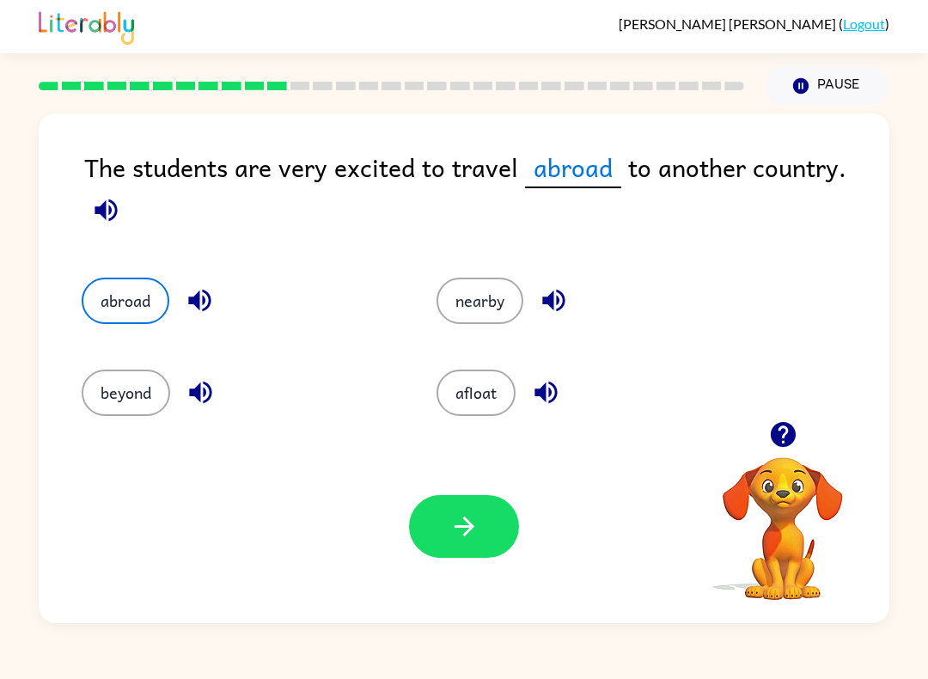
click at [492, 493] on div "Your browser must support playing .mp4 files to use Literably. Please try using…" at bounding box center [464, 526] width 851 height 193
click at [491, 525] on button "button" at bounding box center [464, 526] width 110 height 63
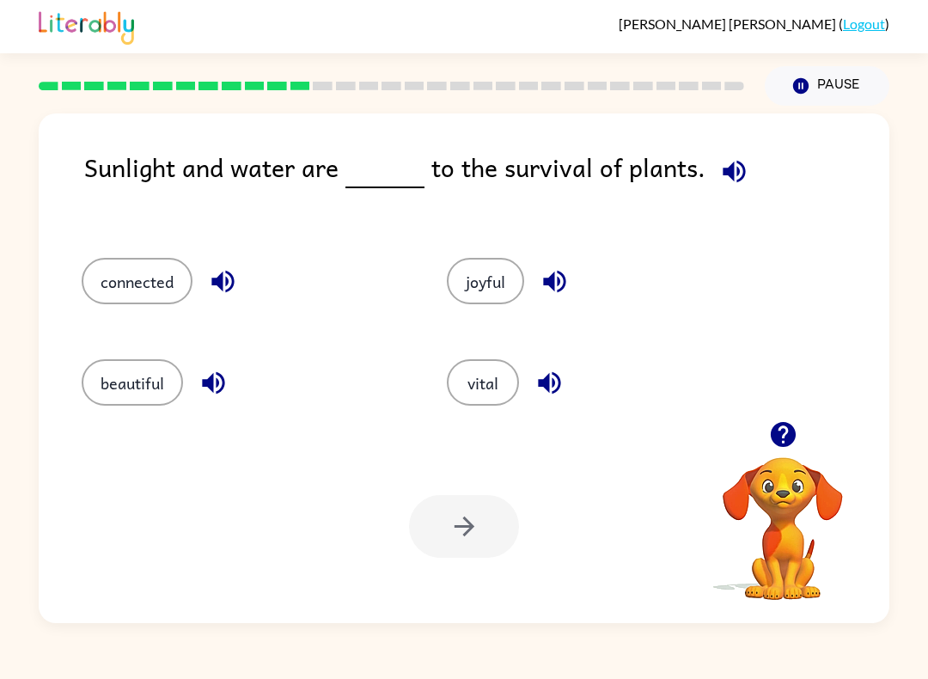
click at [500, 383] on button "vital" at bounding box center [483, 382] width 72 height 46
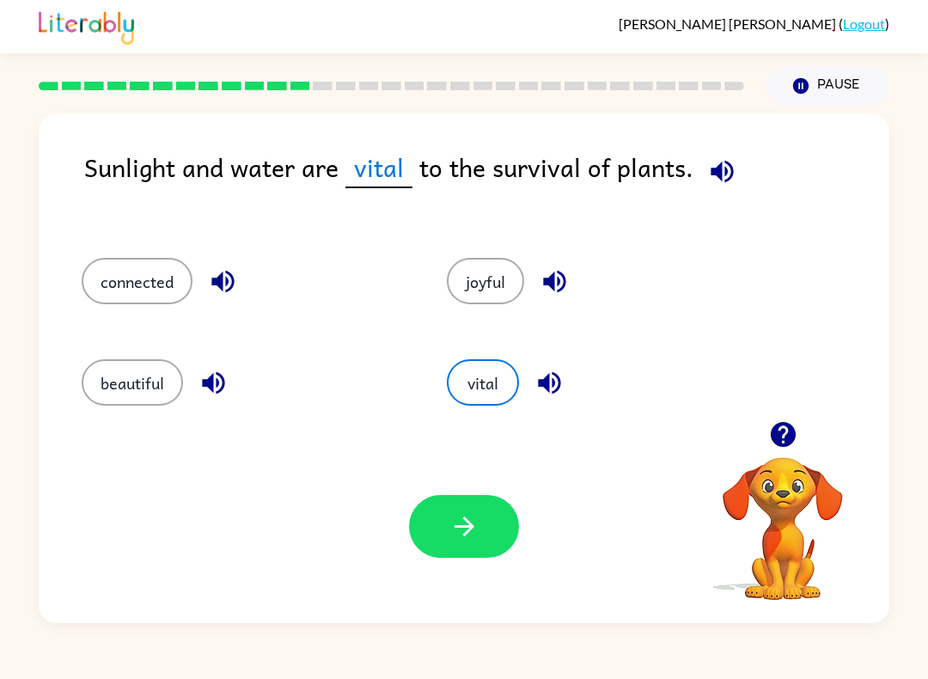
click at [458, 506] on button "button" at bounding box center [464, 526] width 110 height 63
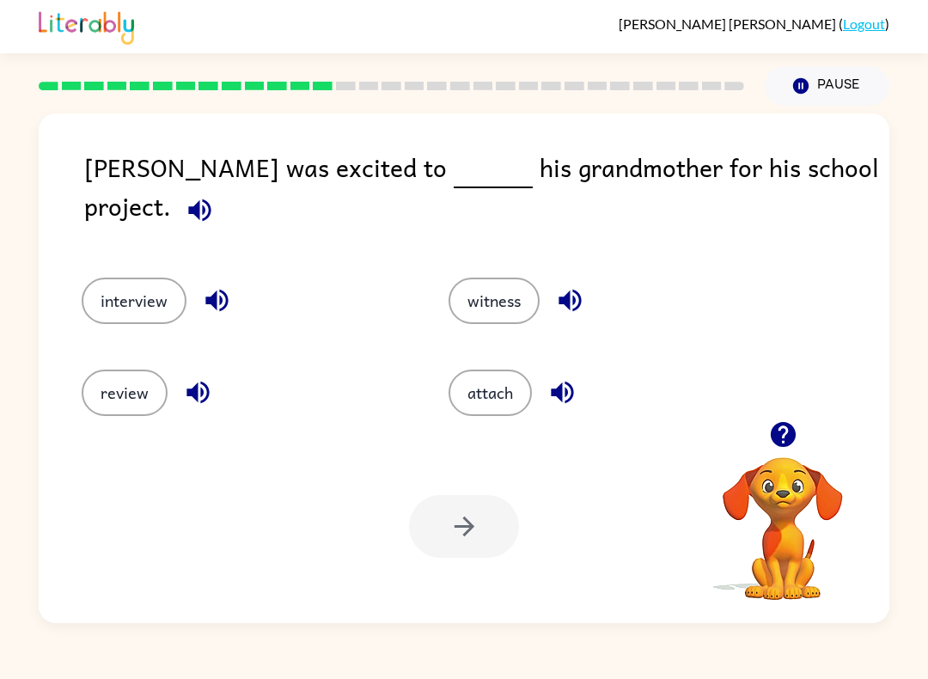
click at [165, 283] on button "interview" at bounding box center [134, 301] width 105 height 46
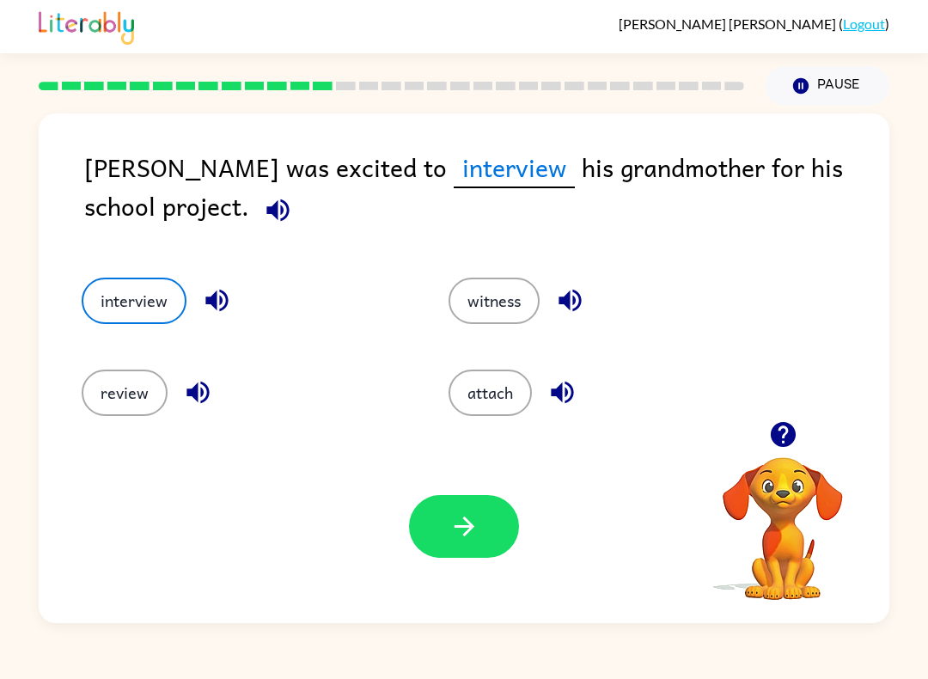
click at [450, 525] on icon "button" at bounding box center [464, 526] width 30 height 30
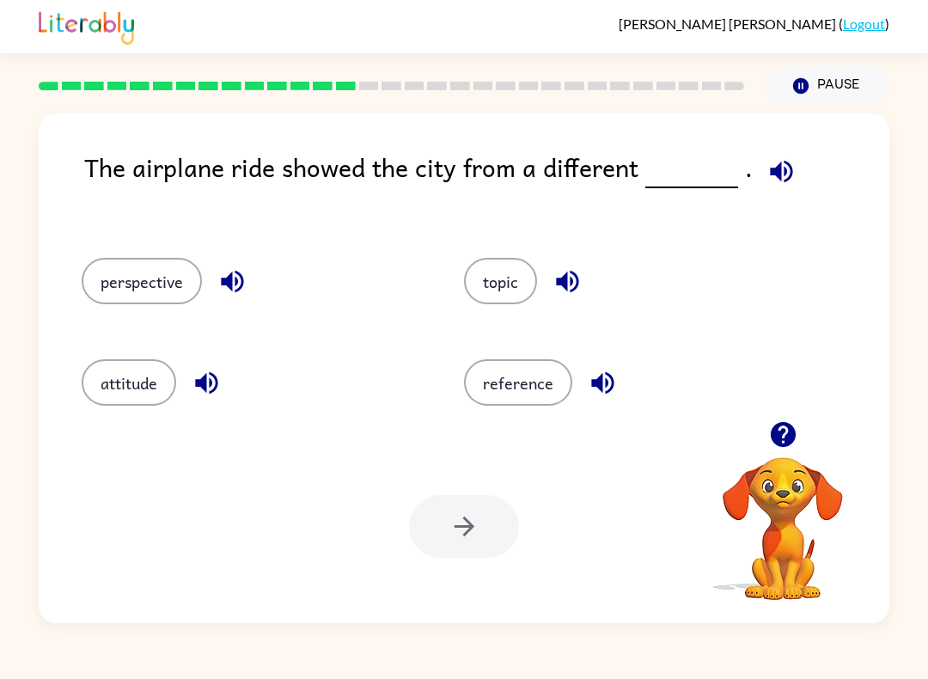
click at [168, 280] on button "perspective" at bounding box center [142, 281] width 120 height 46
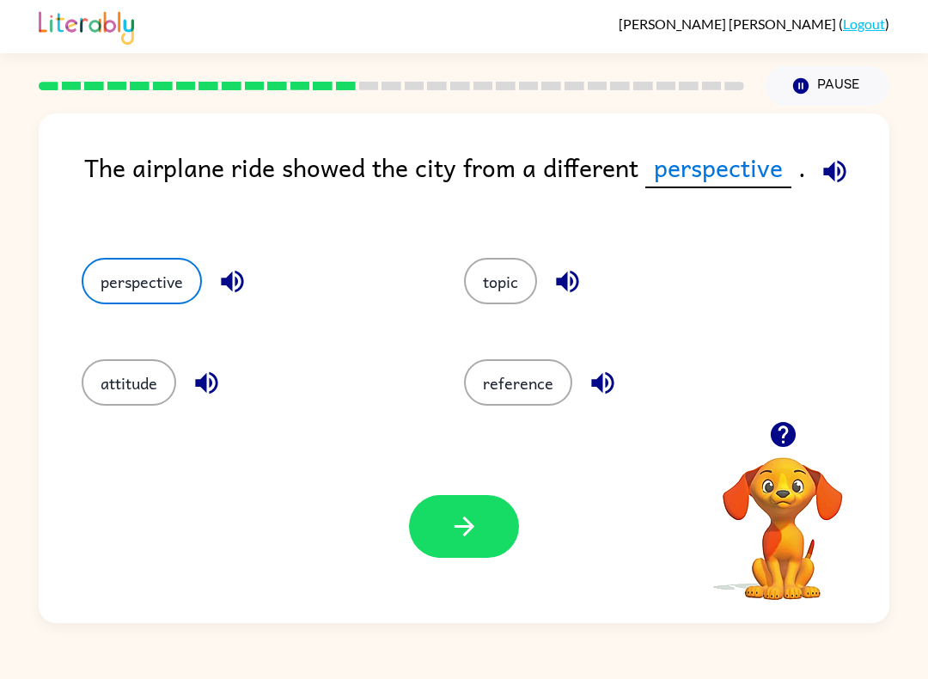
click at [478, 510] on button "button" at bounding box center [464, 526] width 110 height 63
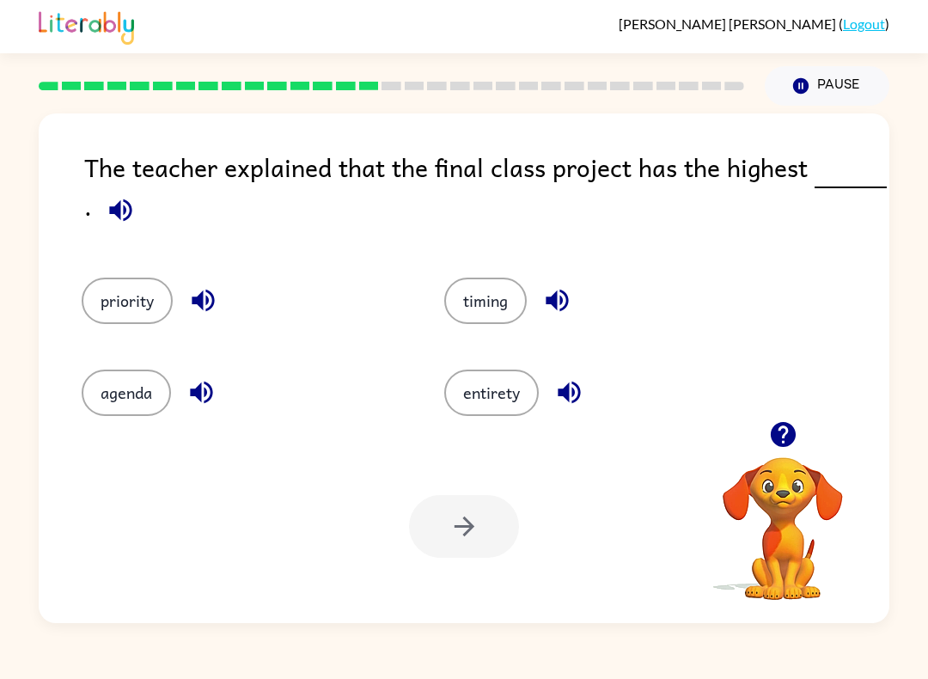
click at [494, 302] on button "timing" at bounding box center [485, 301] width 83 height 46
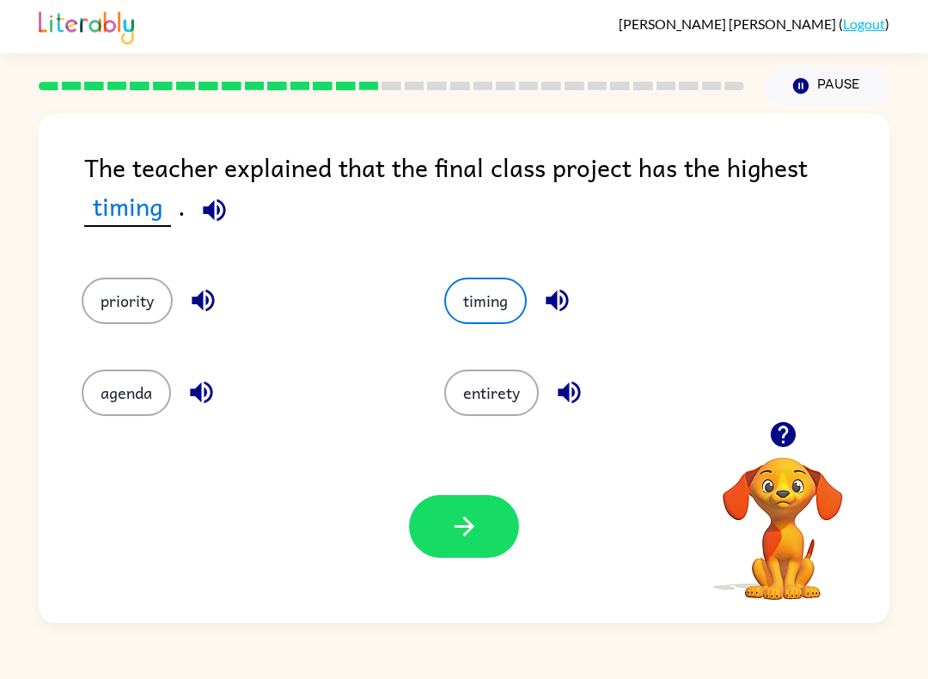
click at [465, 535] on icon "button" at bounding box center [464, 527] width 20 height 20
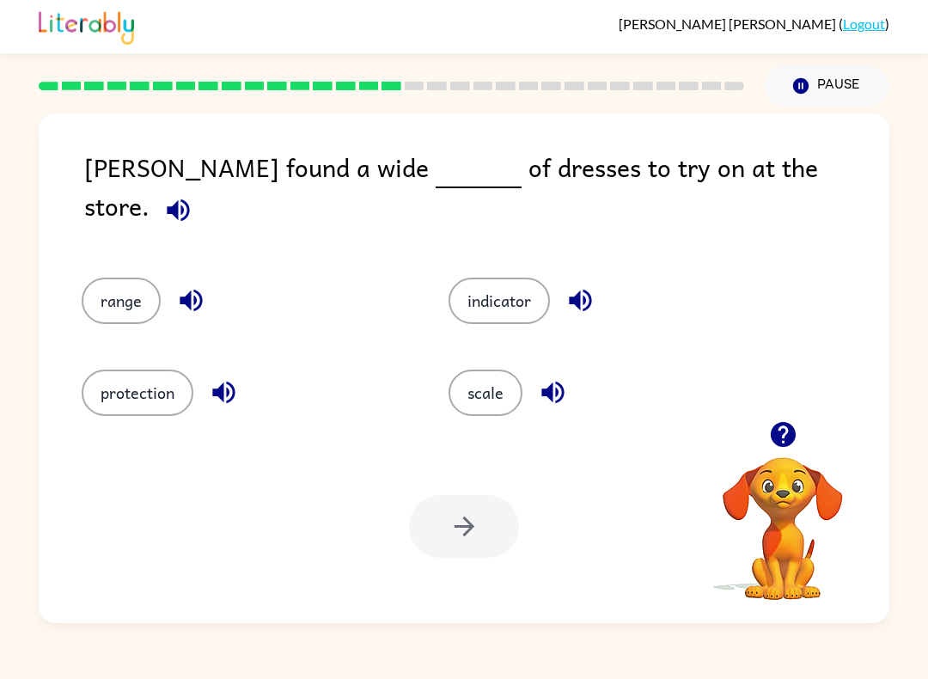
click at [485, 407] on button "scale" at bounding box center [486, 393] width 74 height 46
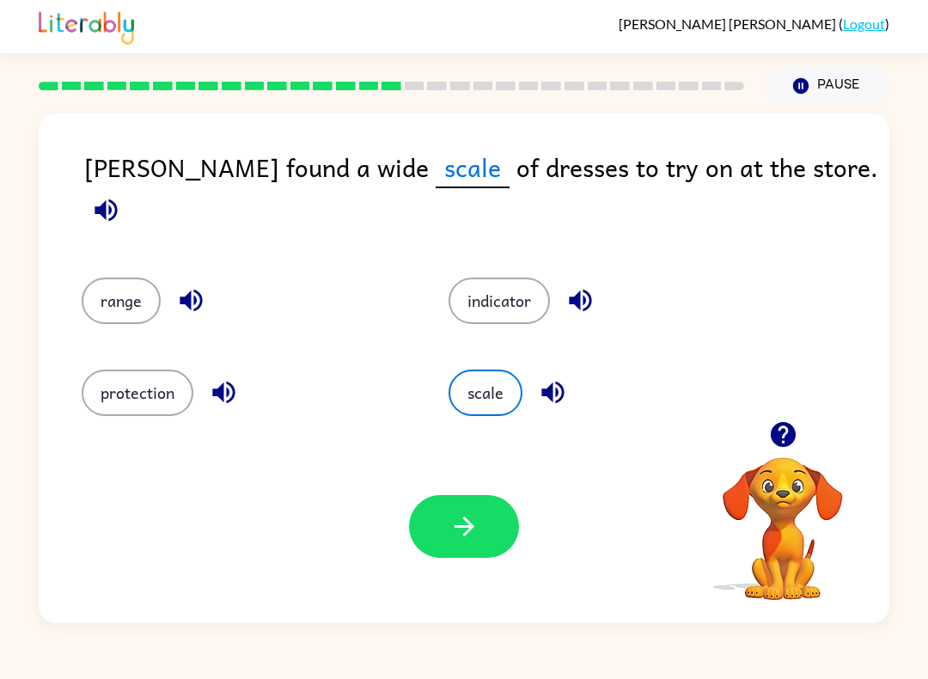
click at [117, 278] on button "range" at bounding box center [121, 301] width 79 height 46
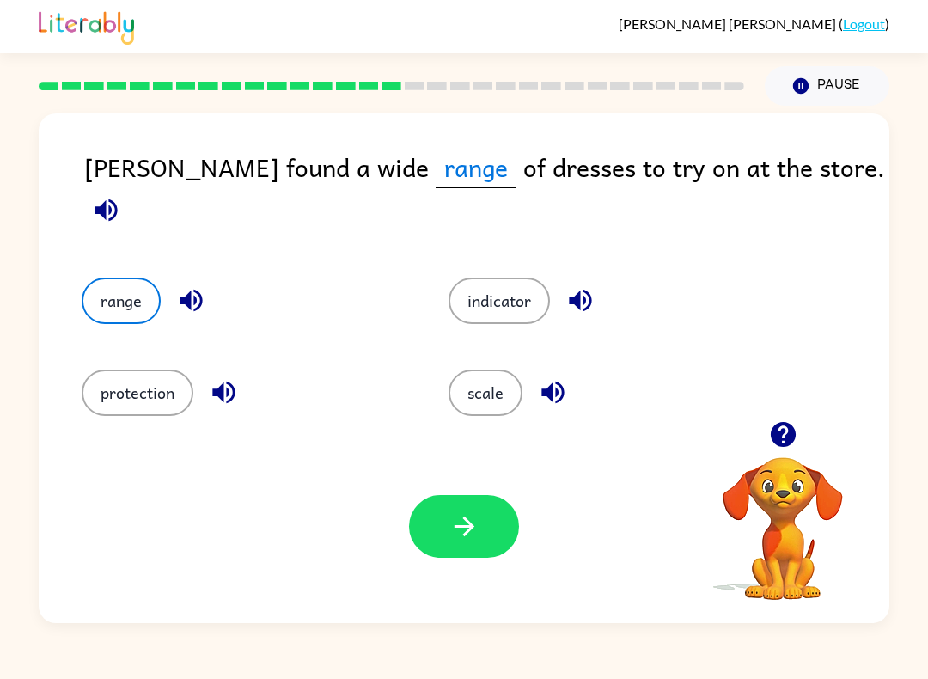
click at [468, 531] on icon "button" at bounding box center [464, 527] width 20 height 20
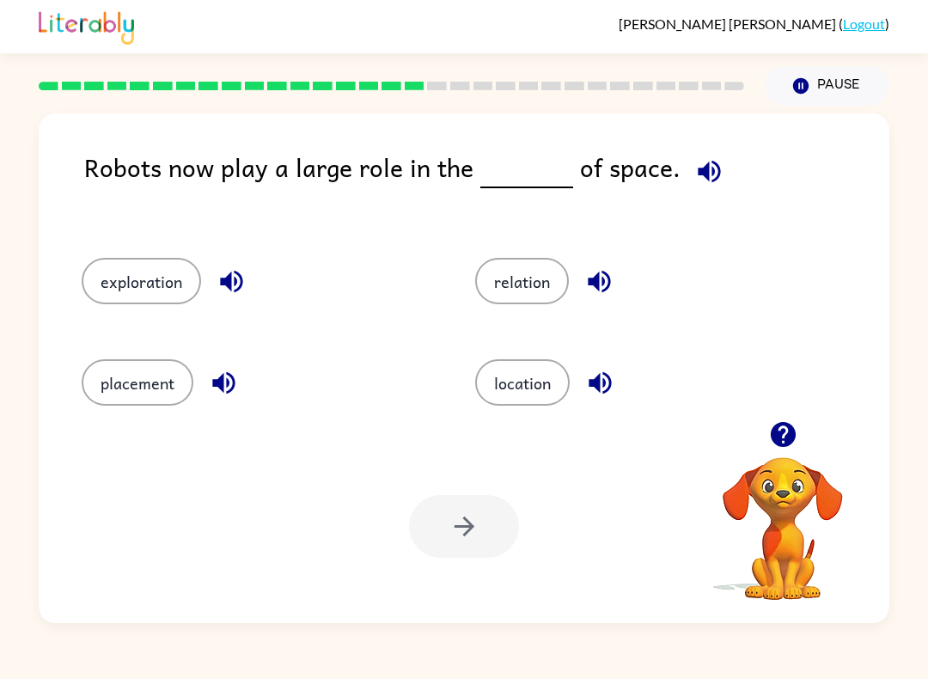
click at [161, 283] on button "exploration" at bounding box center [141, 281] width 119 height 46
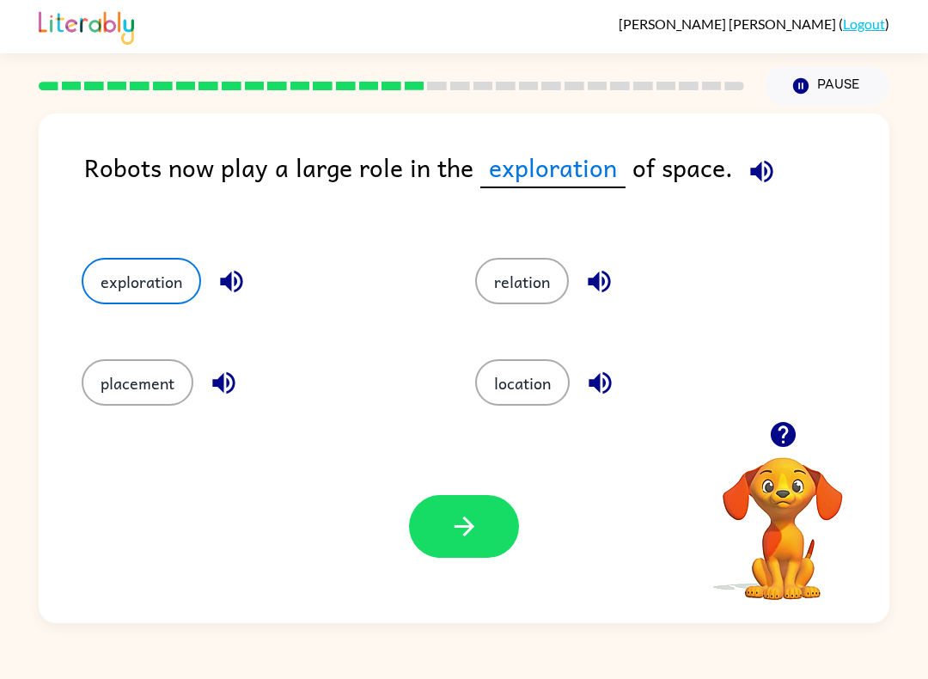
click at [492, 515] on button "button" at bounding box center [464, 526] width 110 height 63
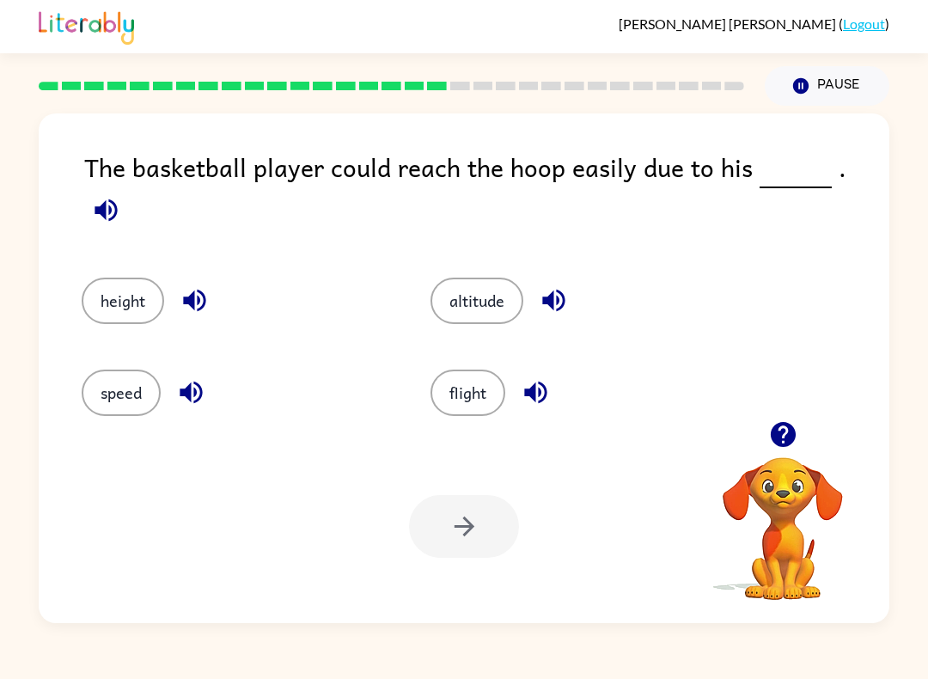
click at [100, 278] on button "height" at bounding box center [123, 301] width 83 height 46
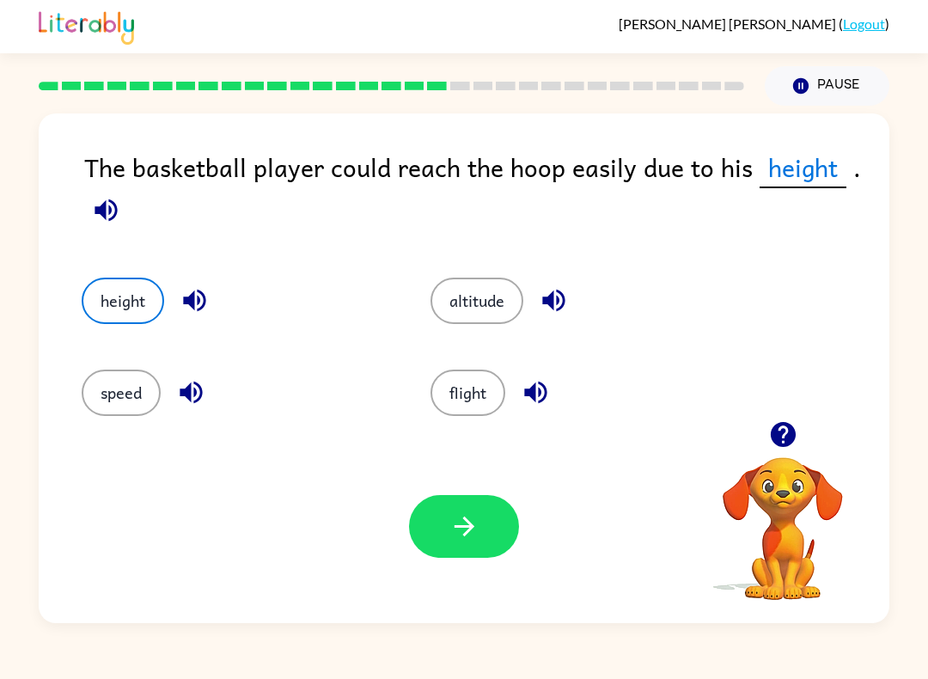
click at [460, 549] on button "button" at bounding box center [464, 526] width 110 height 63
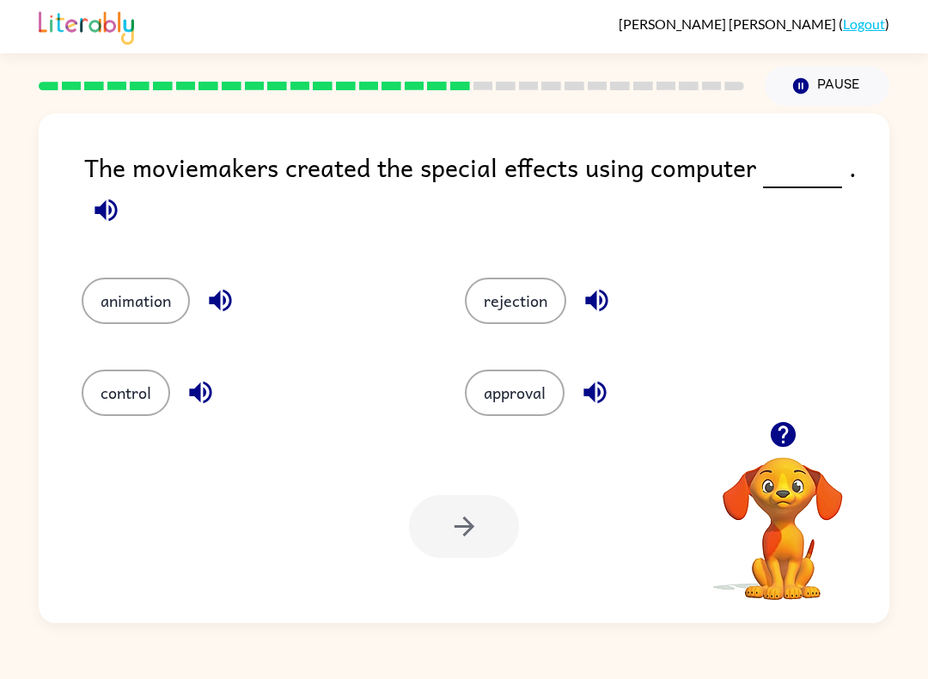
click at [150, 294] on button "animation" at bounding box center [136, 301] width 108 height 46
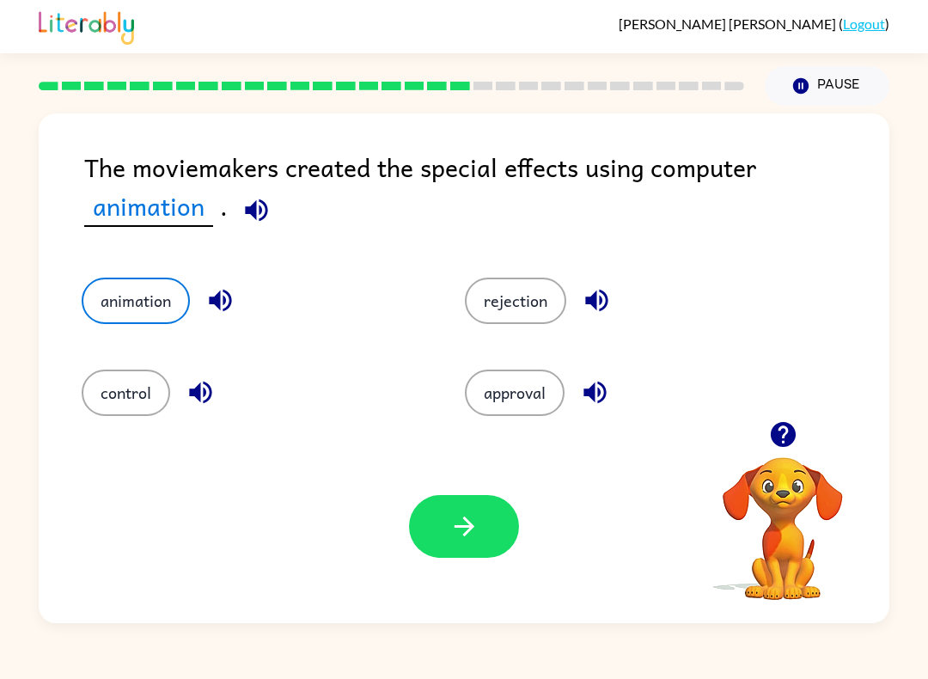
click at [515, 539] on button "button" at bounding box center [464, 526] width 110 height 63
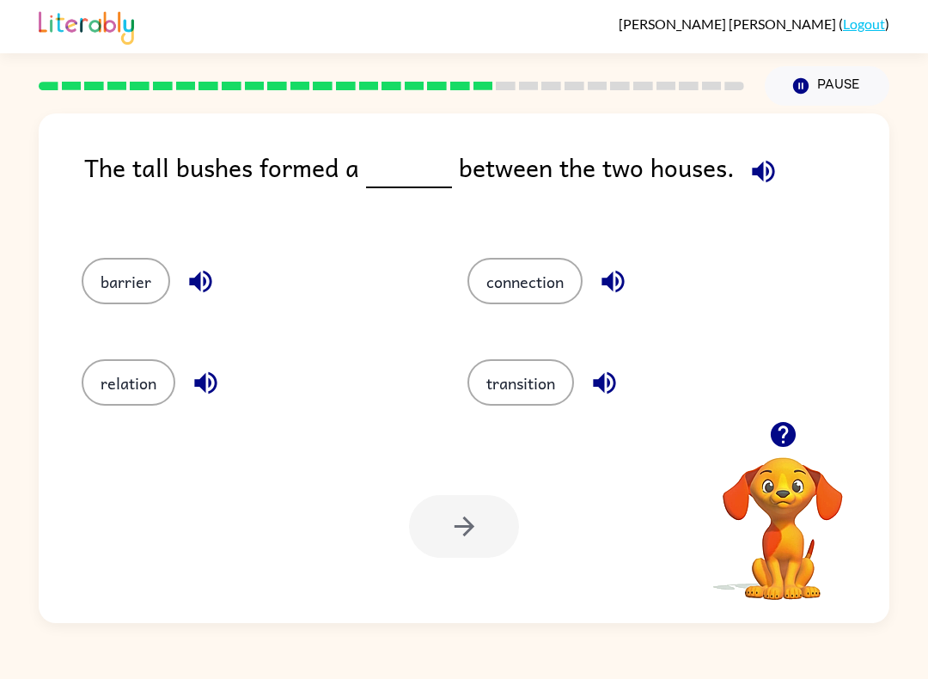
click at [119, 290] on button "barrier" at bounding box center [126, 281] width 89 height 46
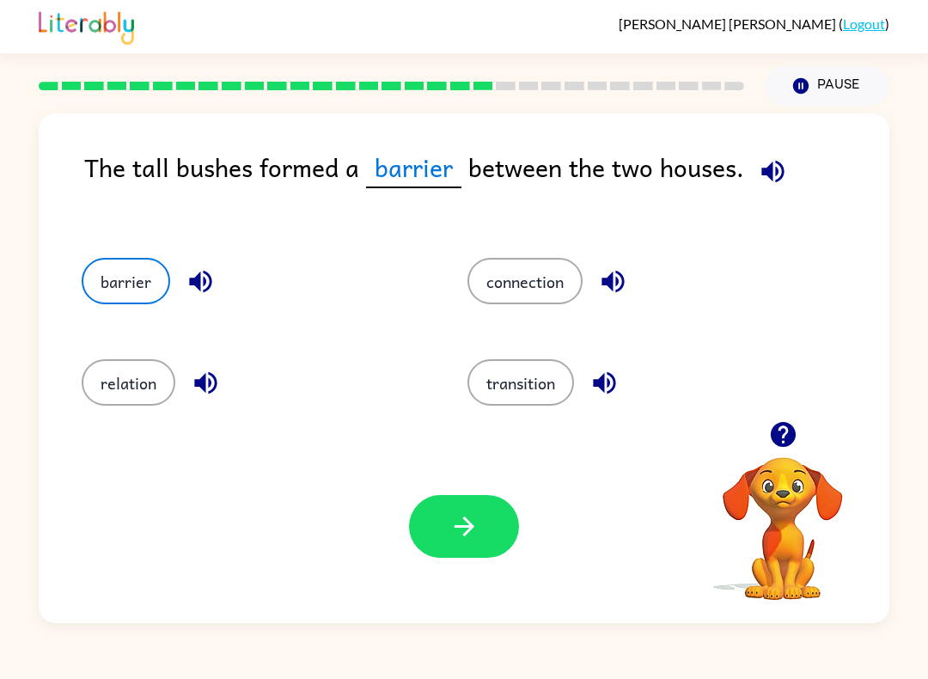
click at [502, 515] on button "button" at bounding box center [464, 526] width 110 height 63
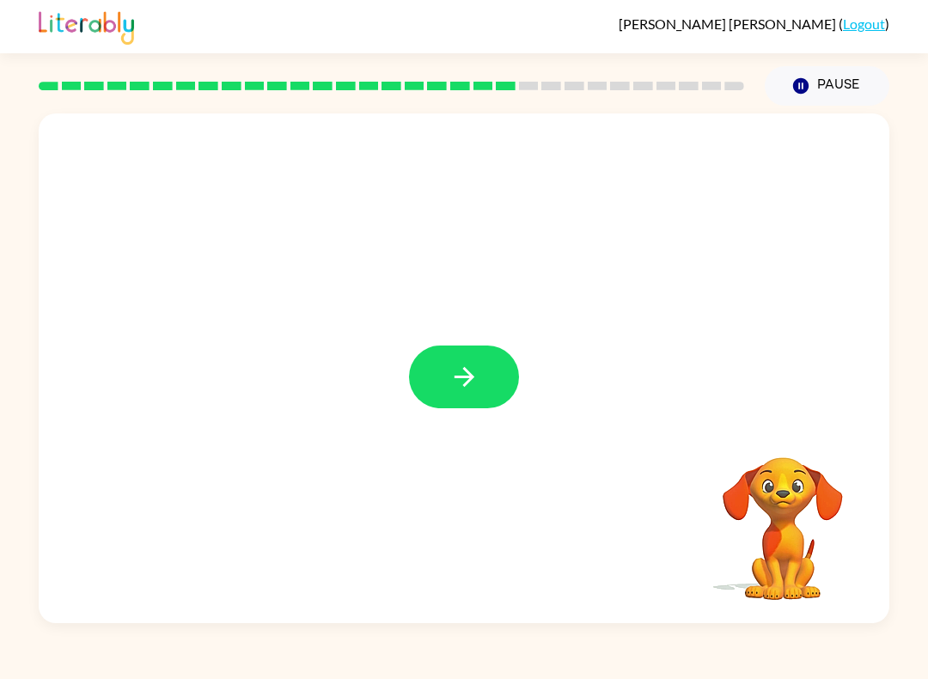
click at [480, 390] on button "button" at bounding box center [464, 376] width 110 height 63
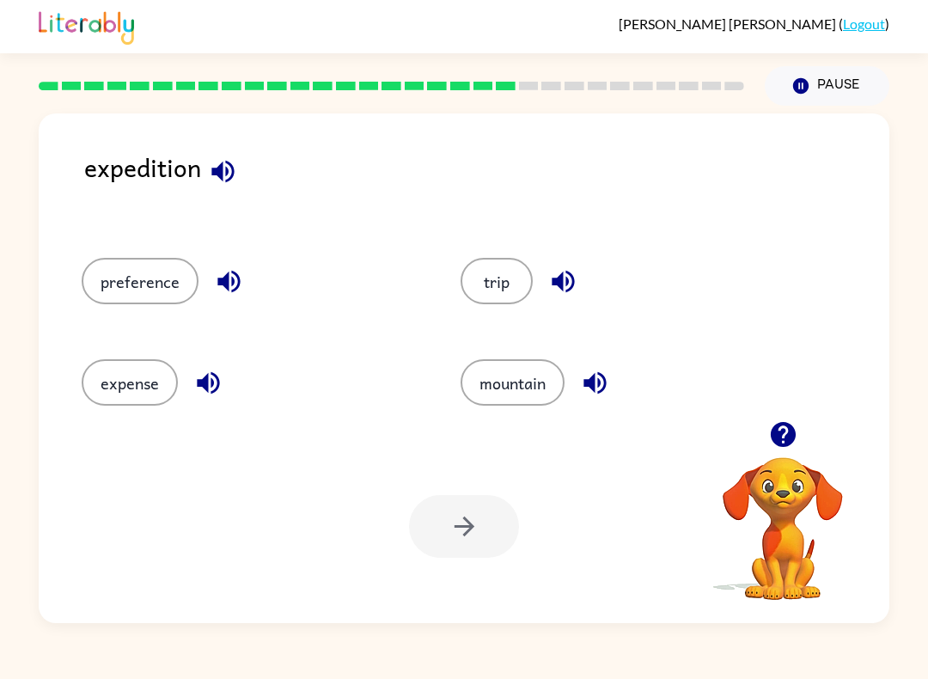
click at [497, 275] on button "trip" at bounding box center [497, 281] width 72 height 46
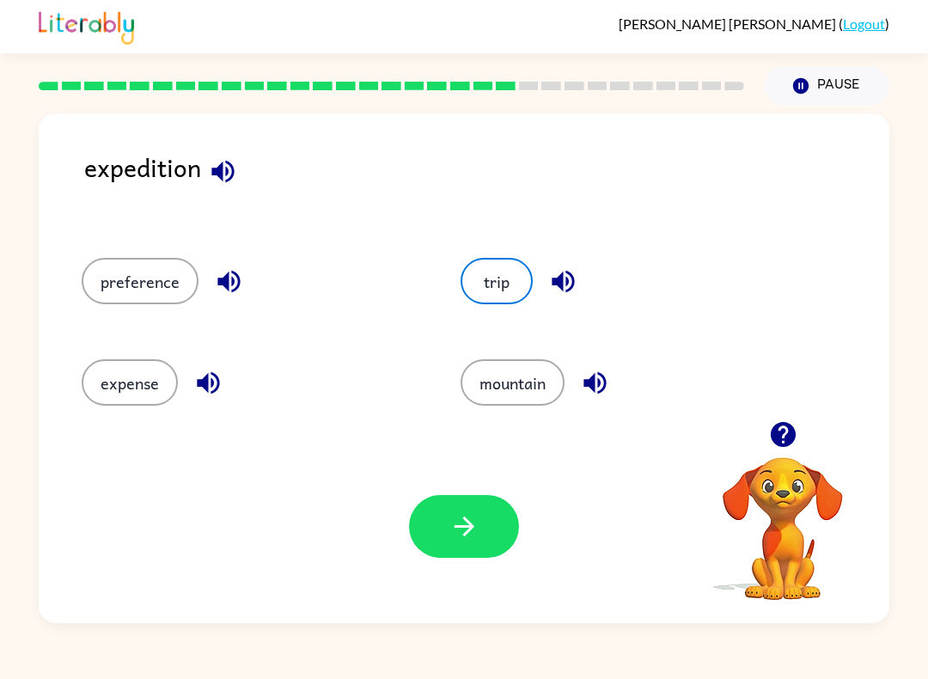
click at [477, 525] on icon "button" at bounding box center [464, 526] width 30 height 30
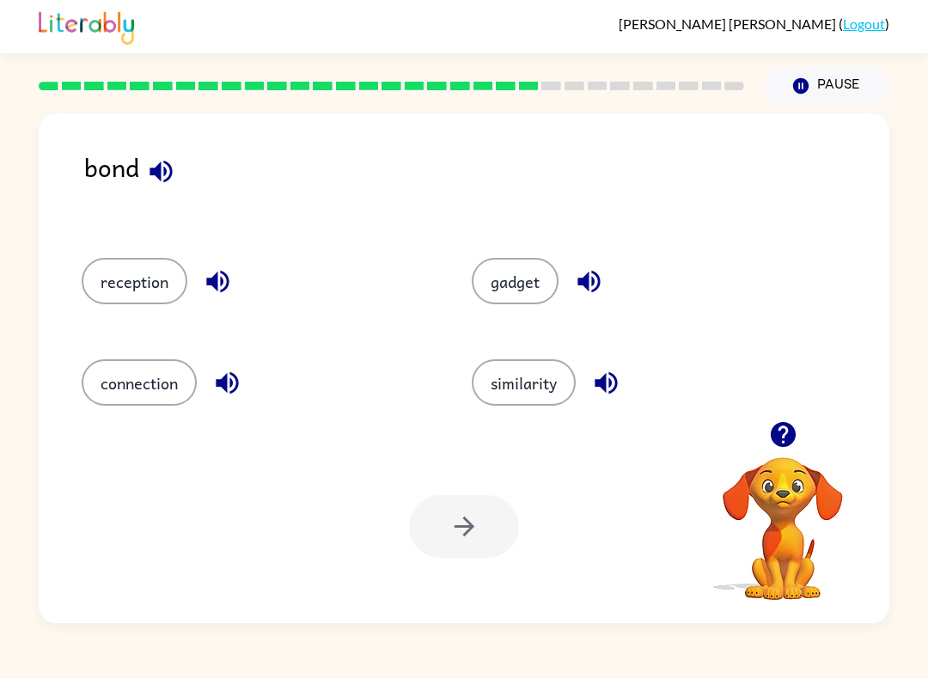
click at [143, 406] on button "connection" at bounding box center [139, 382] width 115 height 46
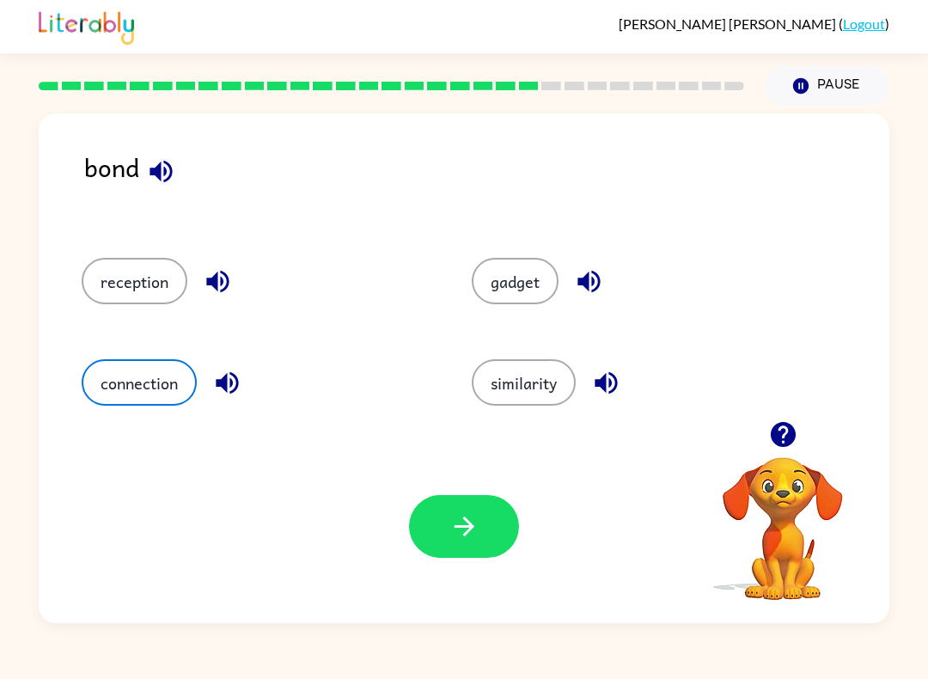
click at [440, 541] on button "button" at bounding box center [464, 526] width 110 height 63
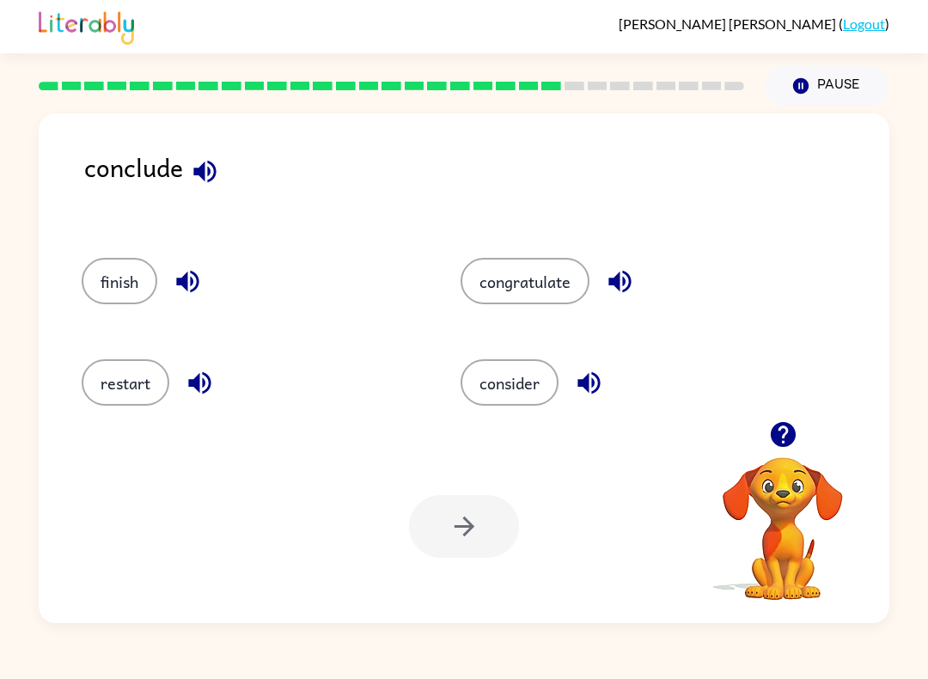
click at [527, 379] on button "consider" at bounding box center [510, 382] width 98 height 46
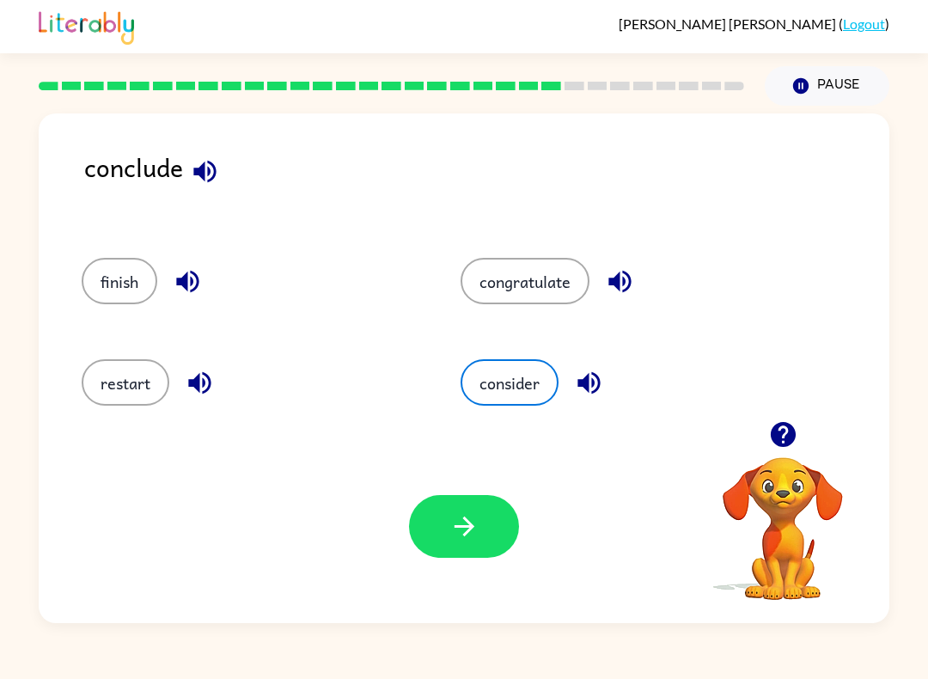
click at [463, 510] on button "button" at bounding box center [464, 526] width 110 height 63
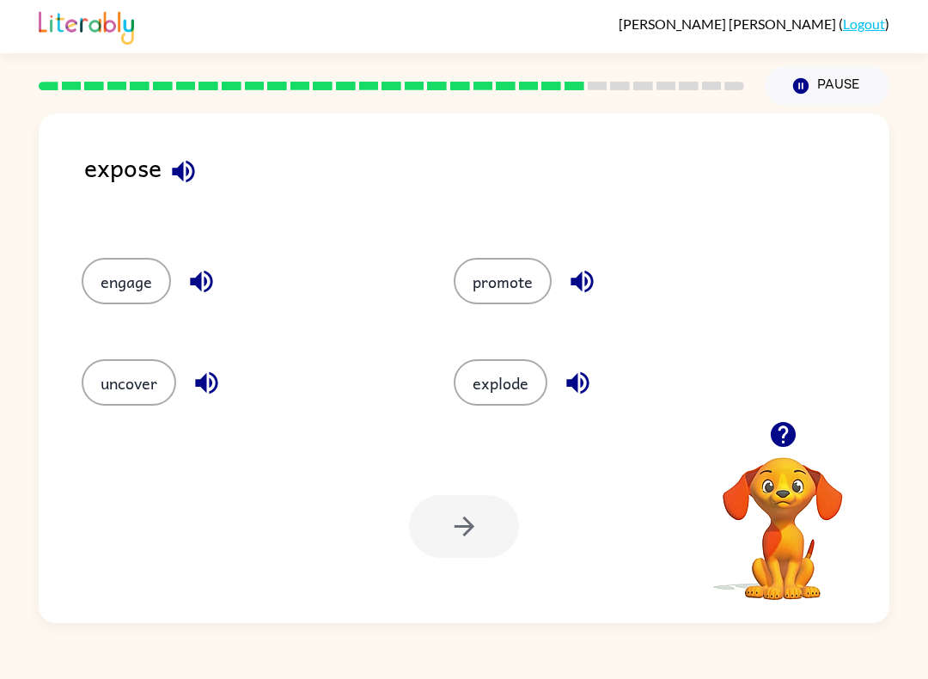
click at [132, 369] on button "uncover" at bounding box center [129, 382] width 95 height 46
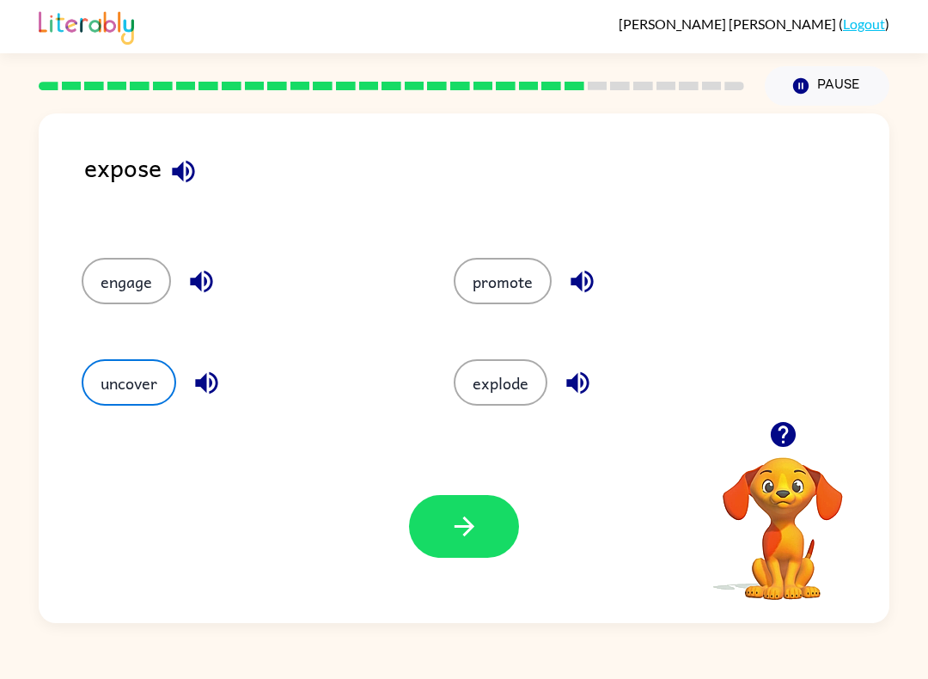
click at [449, 497] on button "button" at bounding box center [464, 526] width 110 height 63
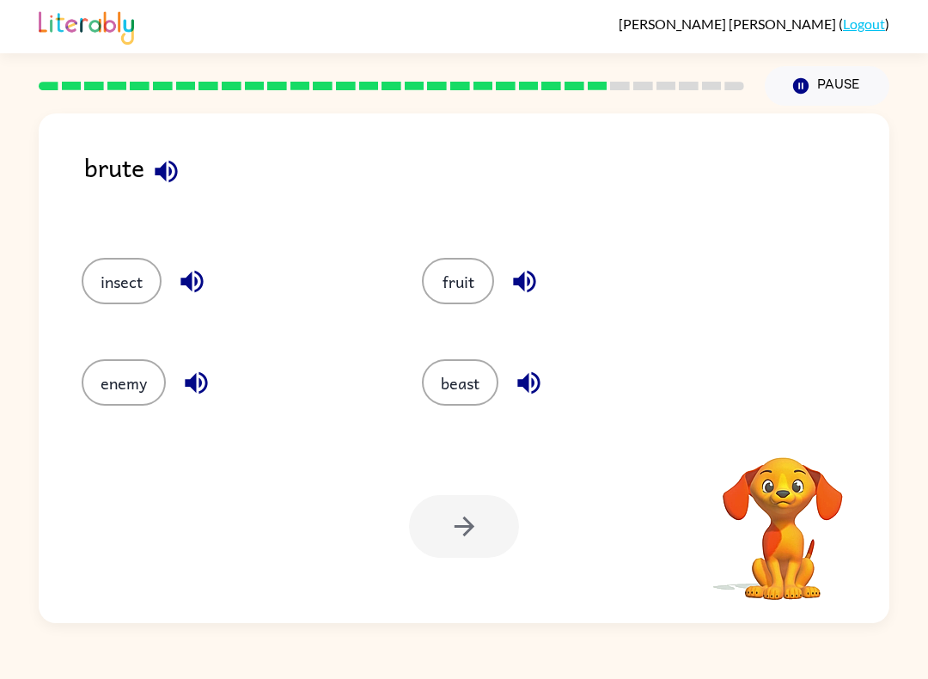
click at [465, 371] on button "beast" at bounding box center [460, 382] width 76 height 46
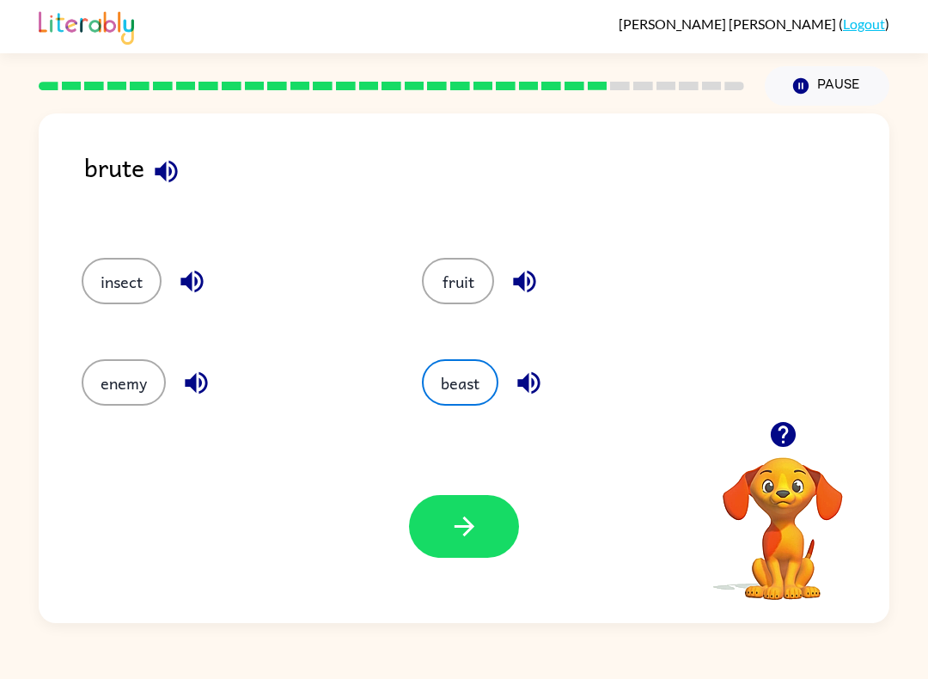
click at [467, 529] on icon "button" at bounding box center [464, 526] width 30 height 30
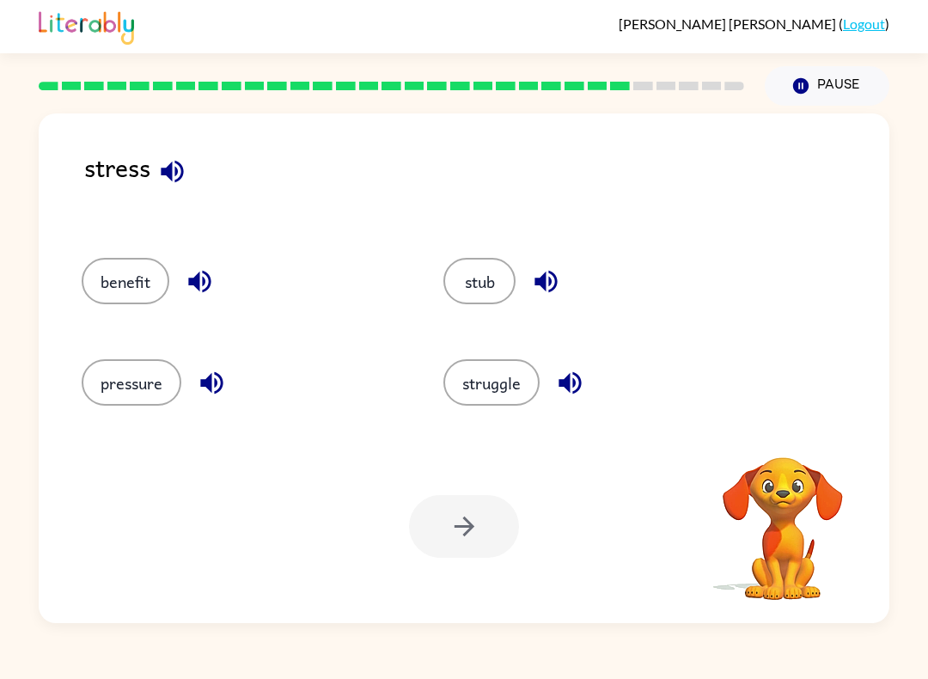
click at [138, 388] on button "pressure" at bounding box center [132, 382] width 100 height 46
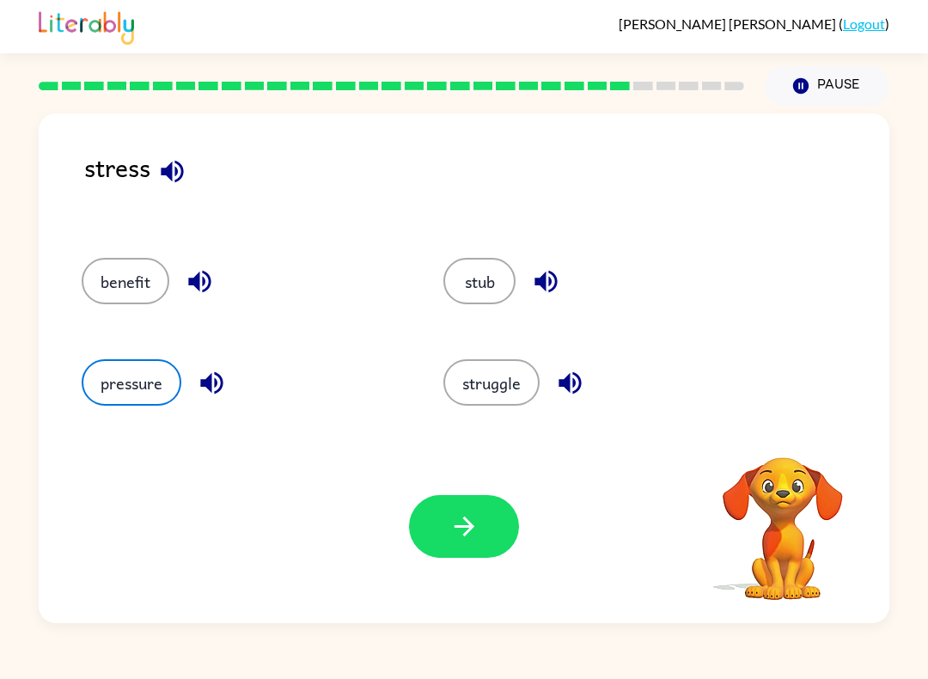
click at [466, 523] on icon "button" at bounding box center [464, 526] width 30 height 30
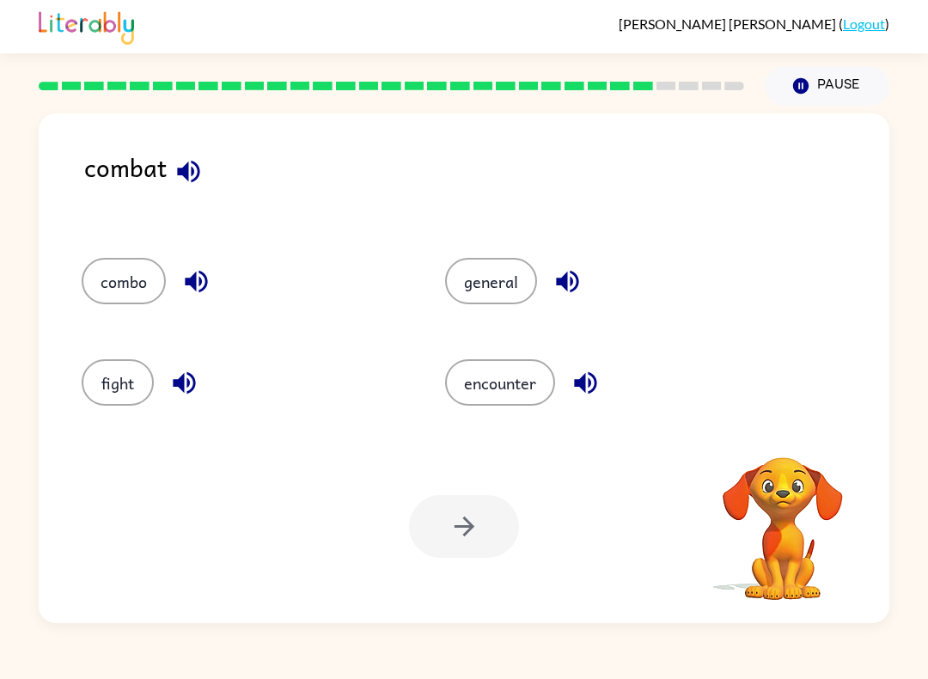
click at [99, 393] on button "fight" at bounding box center [118, 382] width 72 height 46
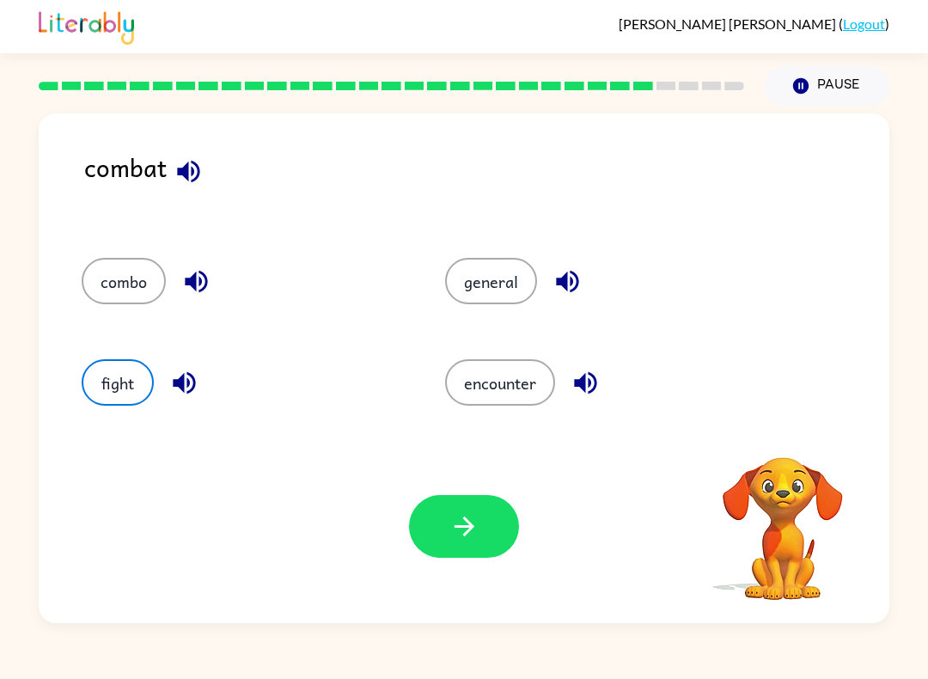
click at [455, 546] on button "button" at bounding box center [464, 526] width 110 height 63
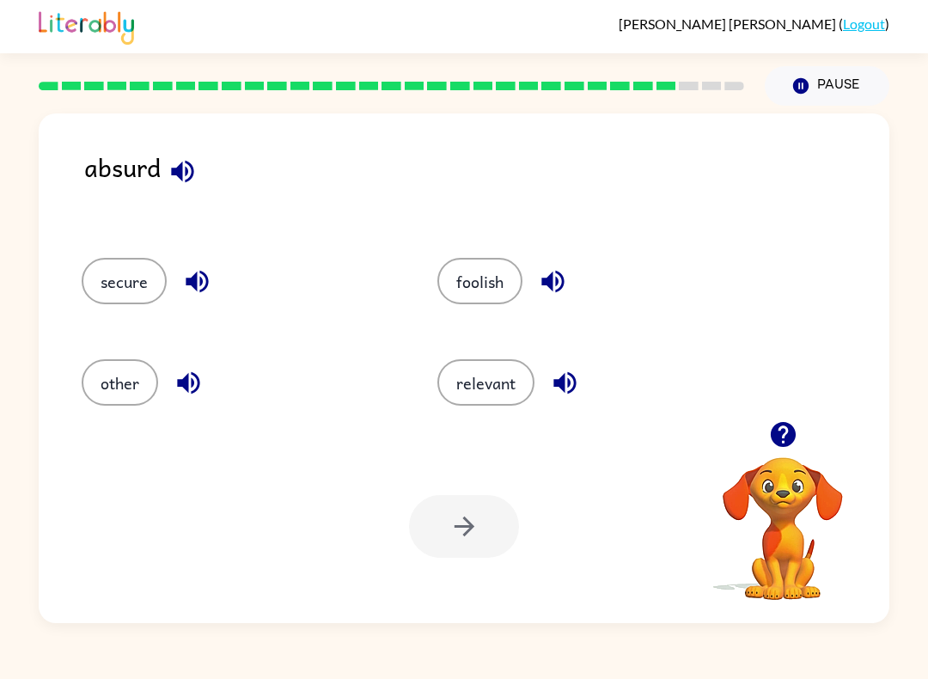
click at [492, 261] on button "foolish" at bounding box center [479, 281] width 85 height 46
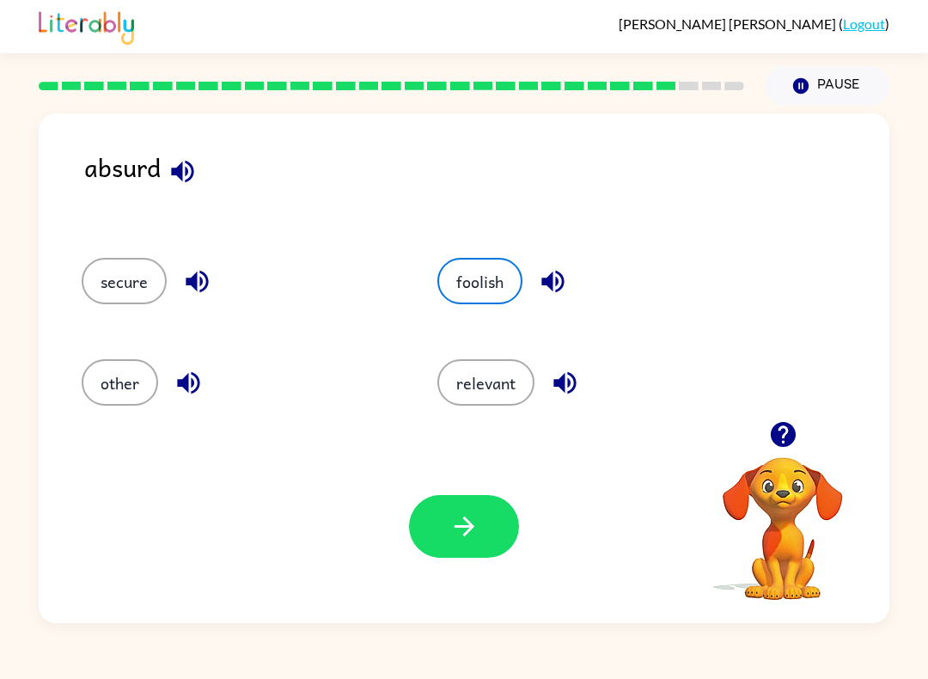
click at [450, 514] on icon "button" at bounding box center [464, 526] width 30 height 30
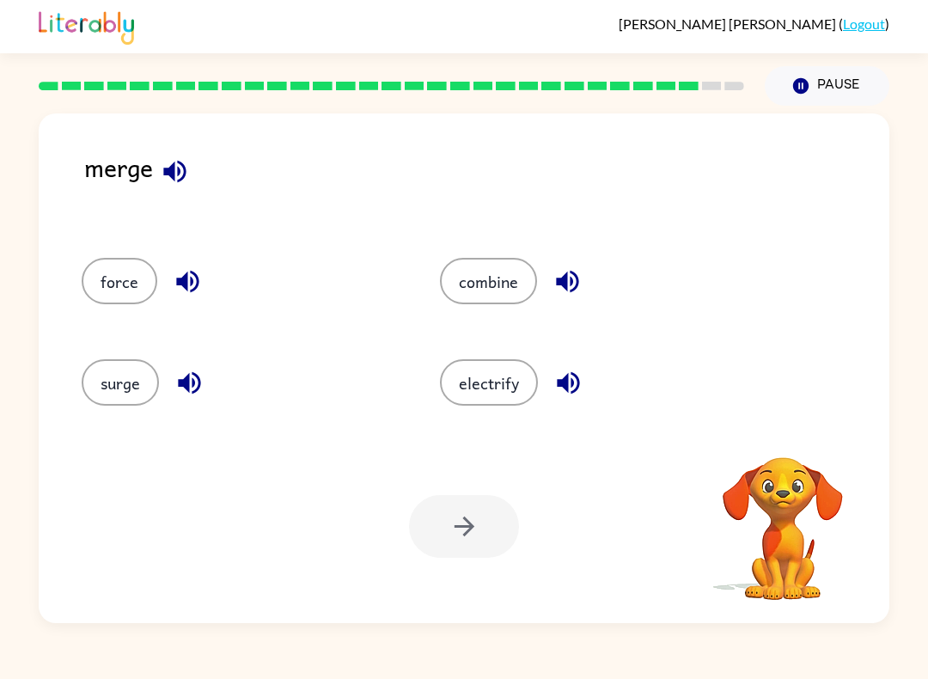
click at [486, 275] on button "combine" at bounding box center [488, 281] width 97 height 46
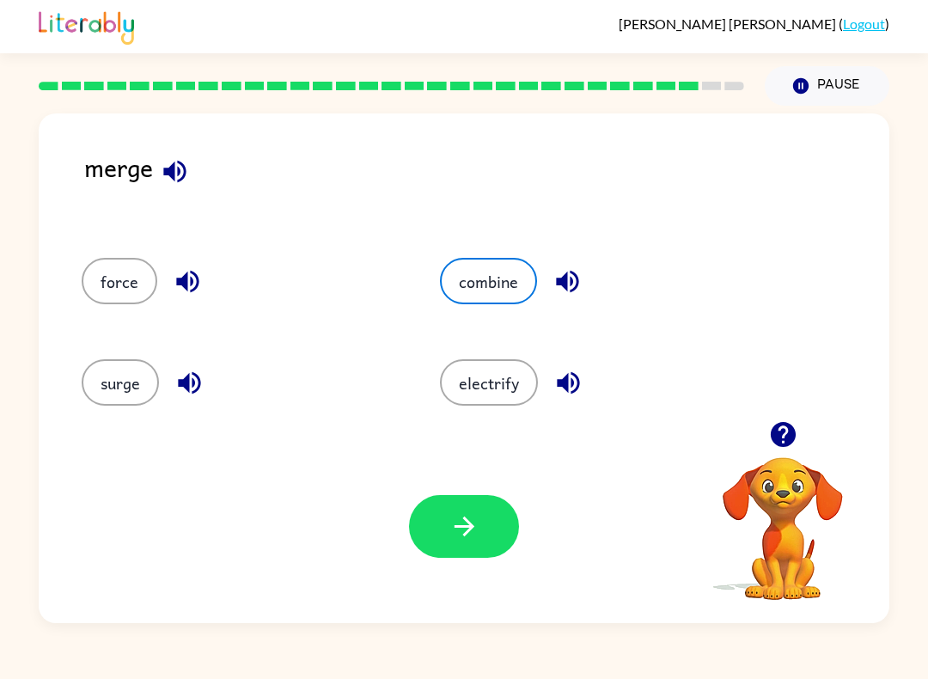
click at [466, 547] on button "button" at bounding box center [464, 526] width 110 height 63
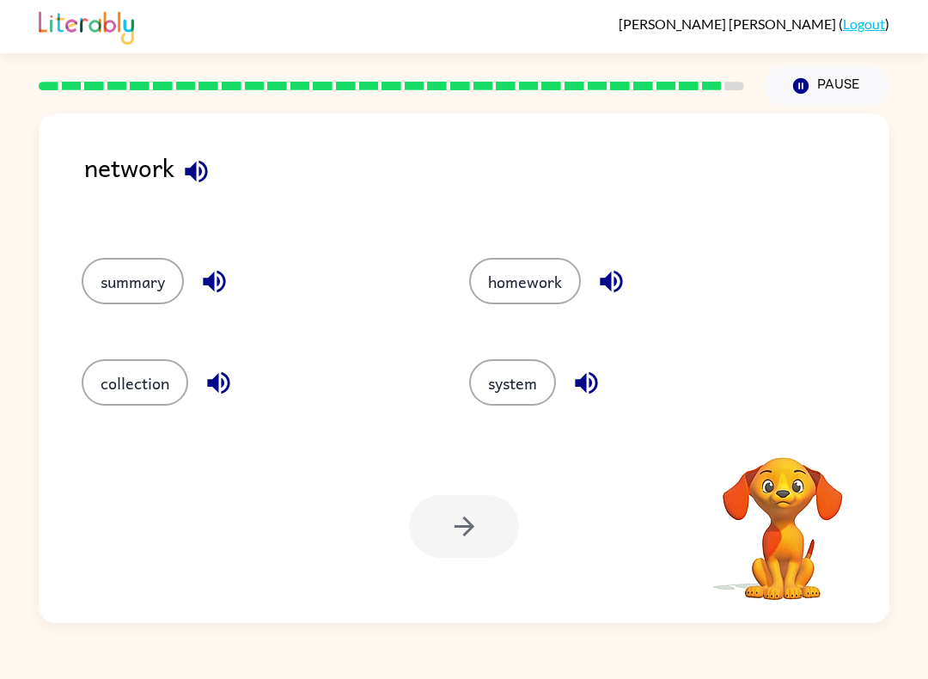
click at [520, 390] on button "system" at bounding box center [512, 382] width 87 height 46
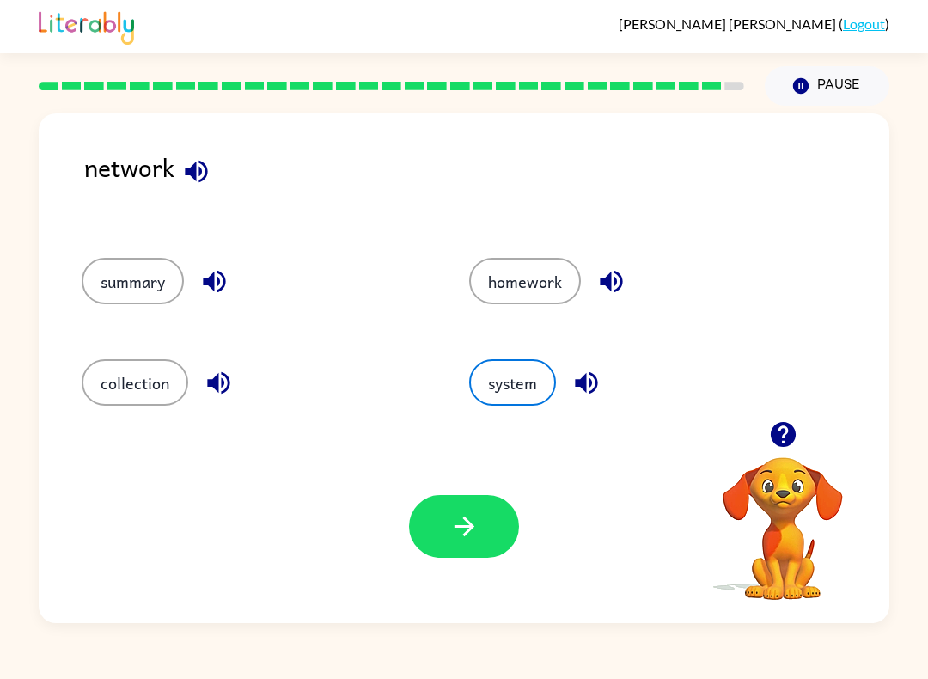
click at [471, 557] on button "button" at bounding box center [464, 526] width 110 height 63
